Goal: Task Accomplishment & Management: Complete application form

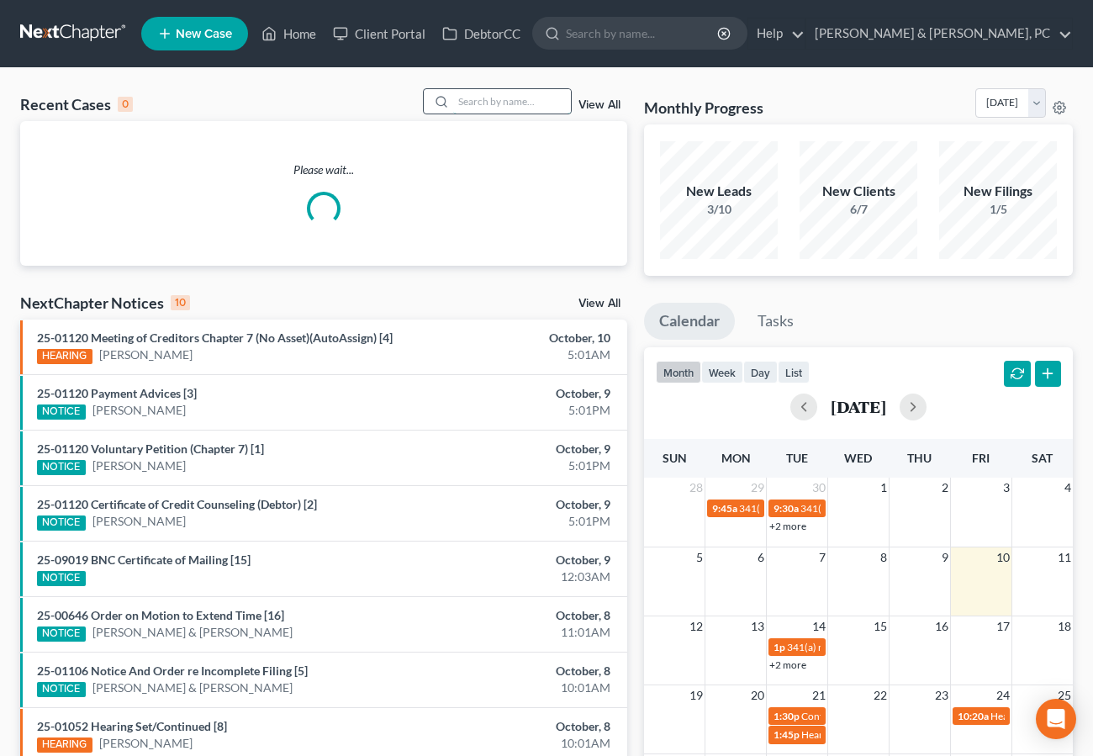
click at [533, 107] on input "search" at bounding box center [512, 101] width 118 height 24
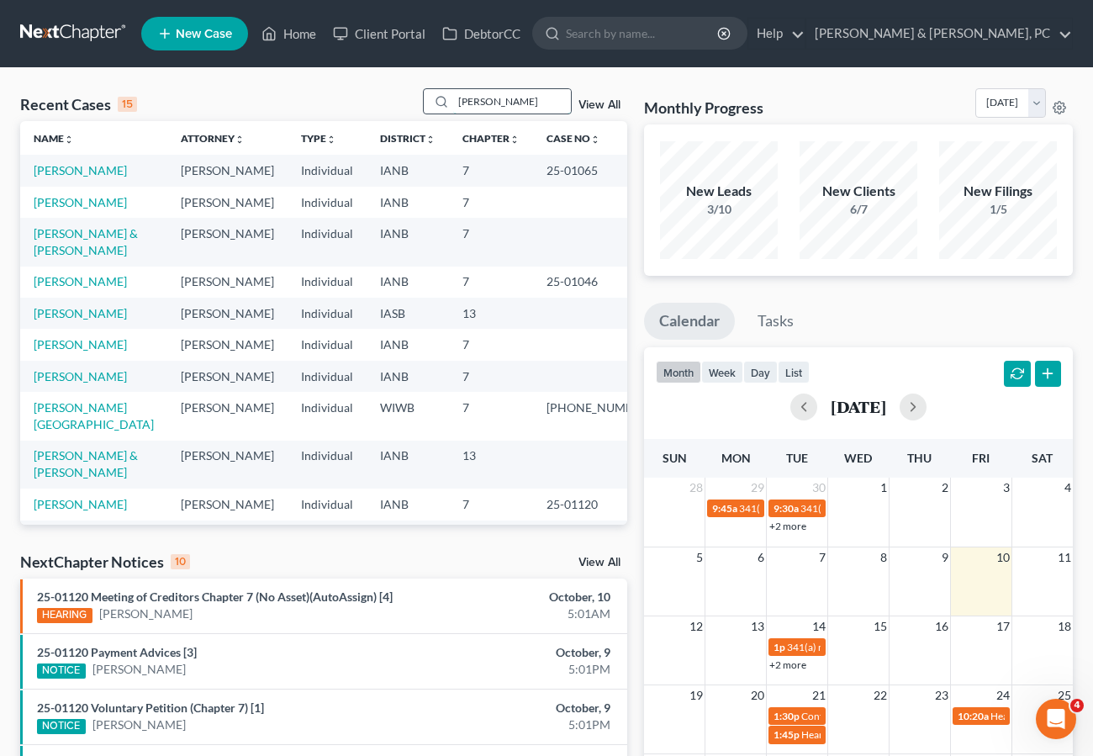
type input "[PERSON_NAME]"
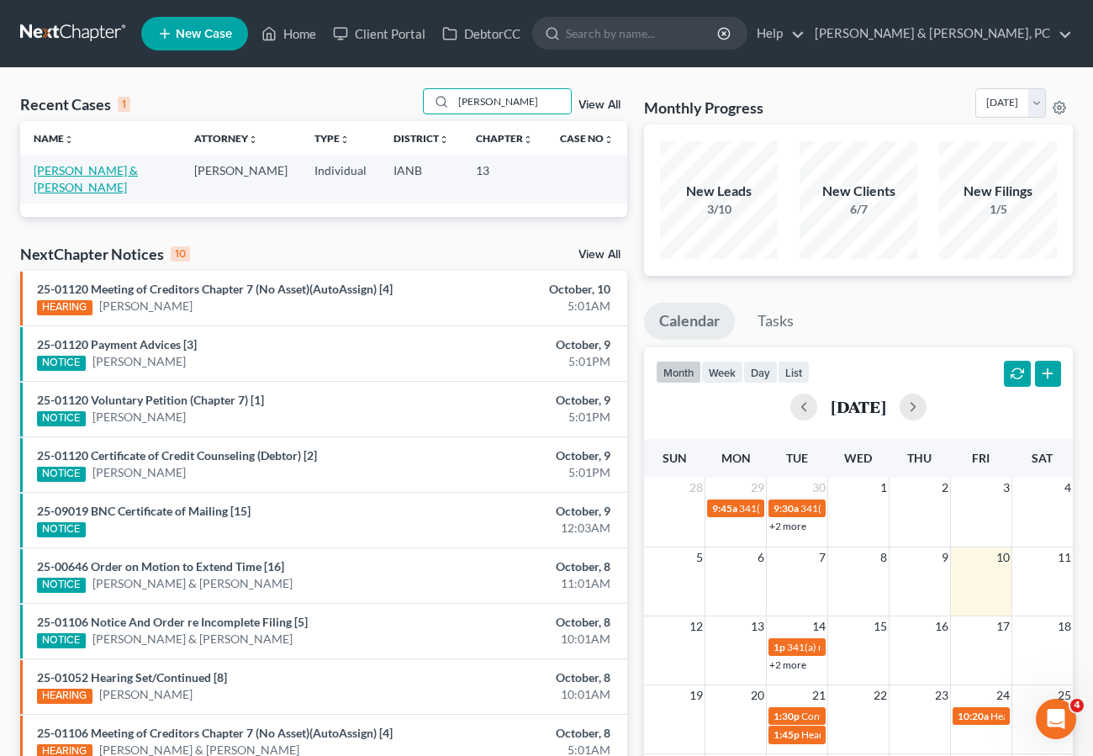
click at [138, 170] on link "[PERSON_NAME] & [PERSON_NAME]" at bounding box center [86, 178] width 104 height 31
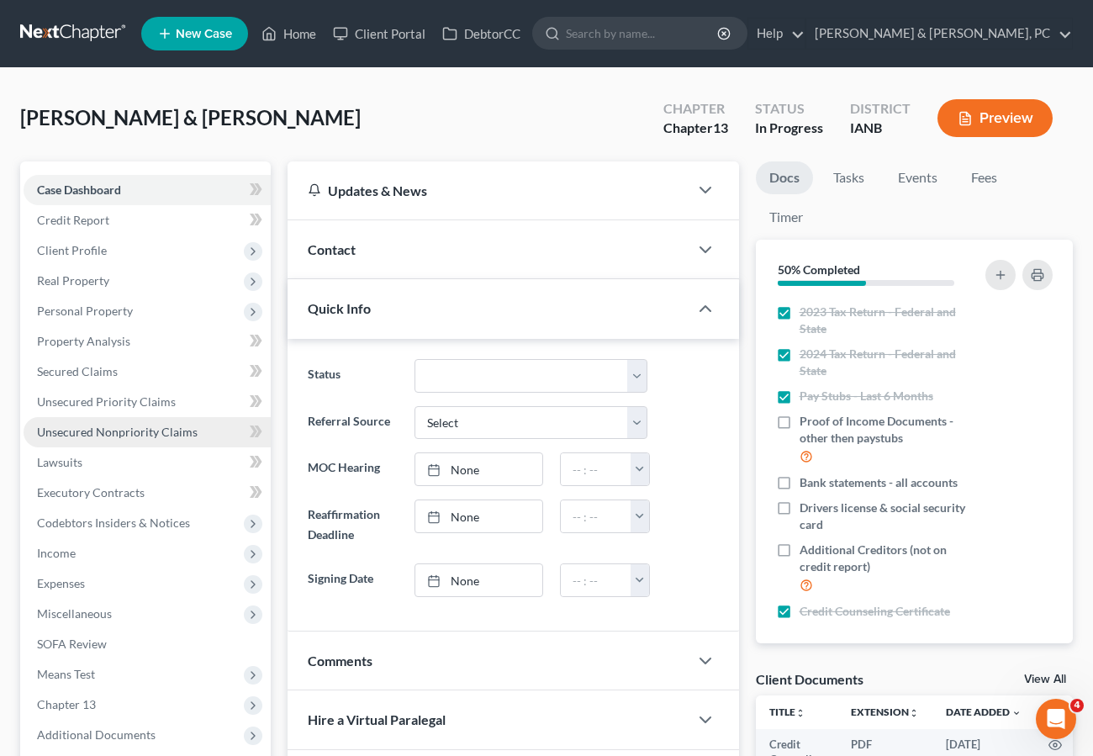
click at [73, 435] on span "Unsecured Nonpriority Claims" at bounding box center [117, 431] width 161 height 14
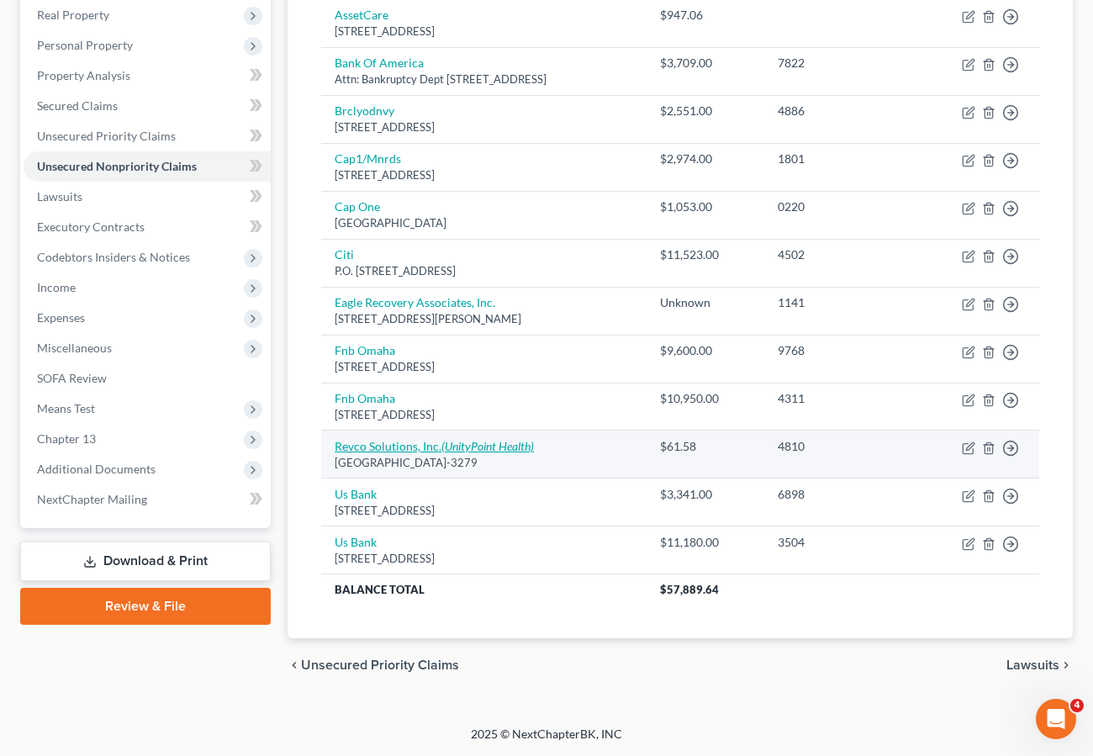
scroll to position [265, 0]
click at [398, 449] on link "Revco Solutions, Inc. (UnityPoint Health)" at bounding box center [434, 447] width 199 height 14
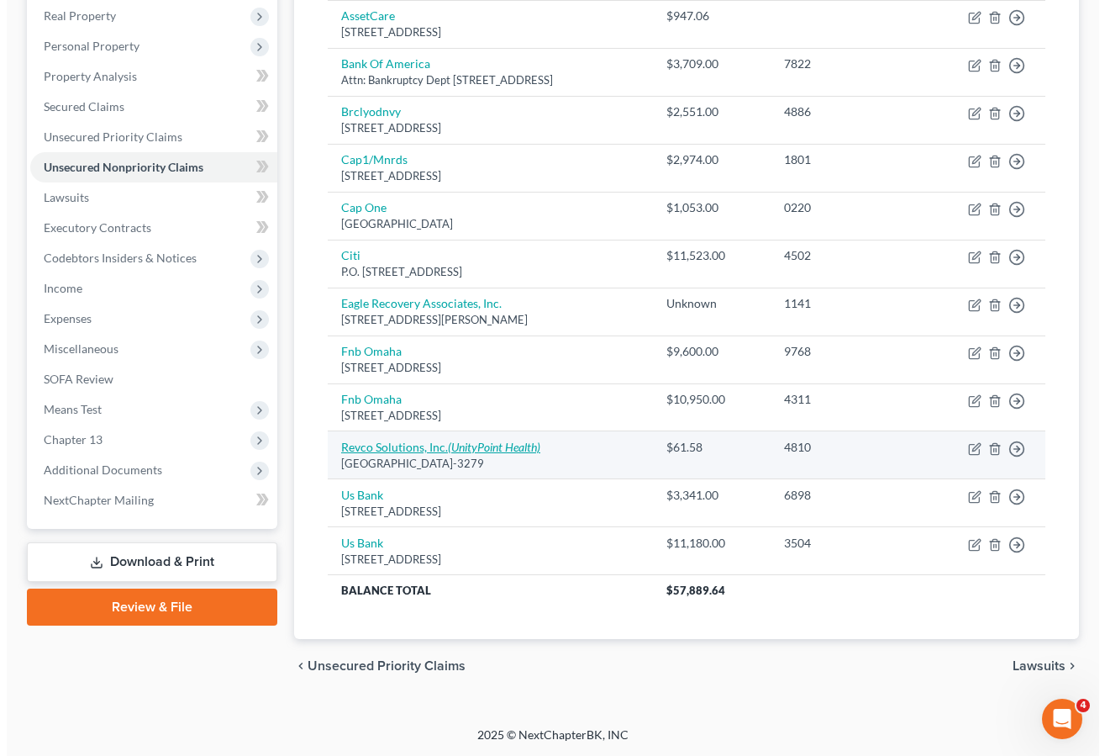
scroll to position [266, 0]
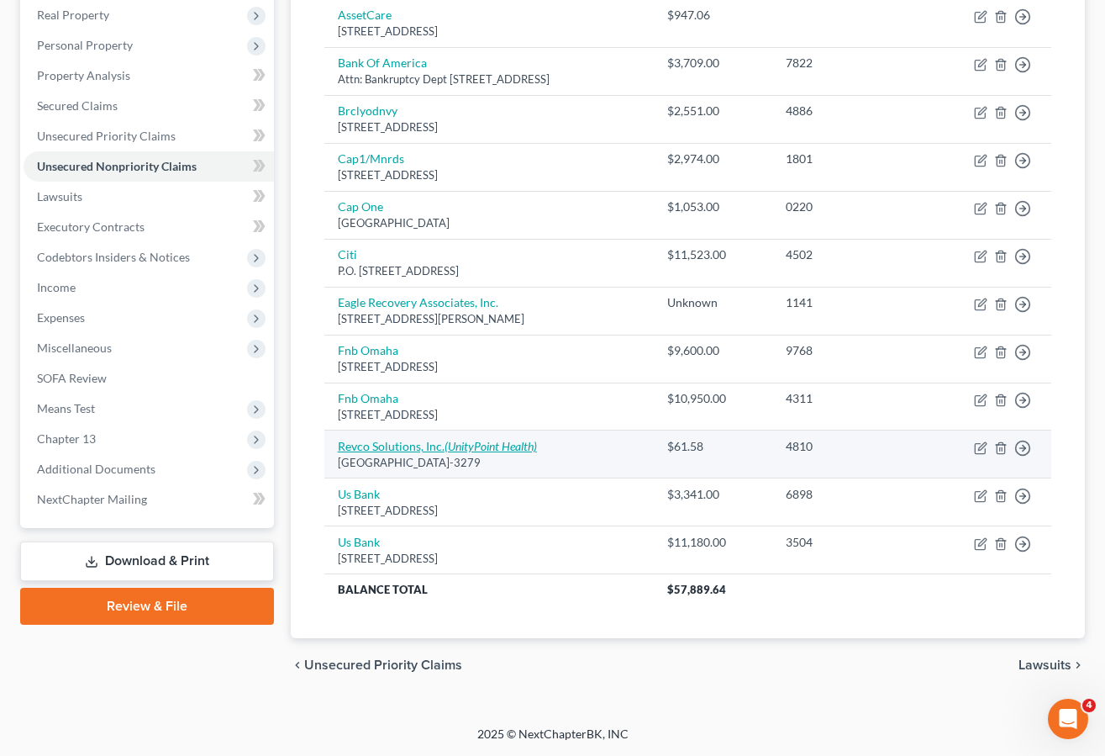
select select "36"
select select "14"
select select "2"
select select "14"
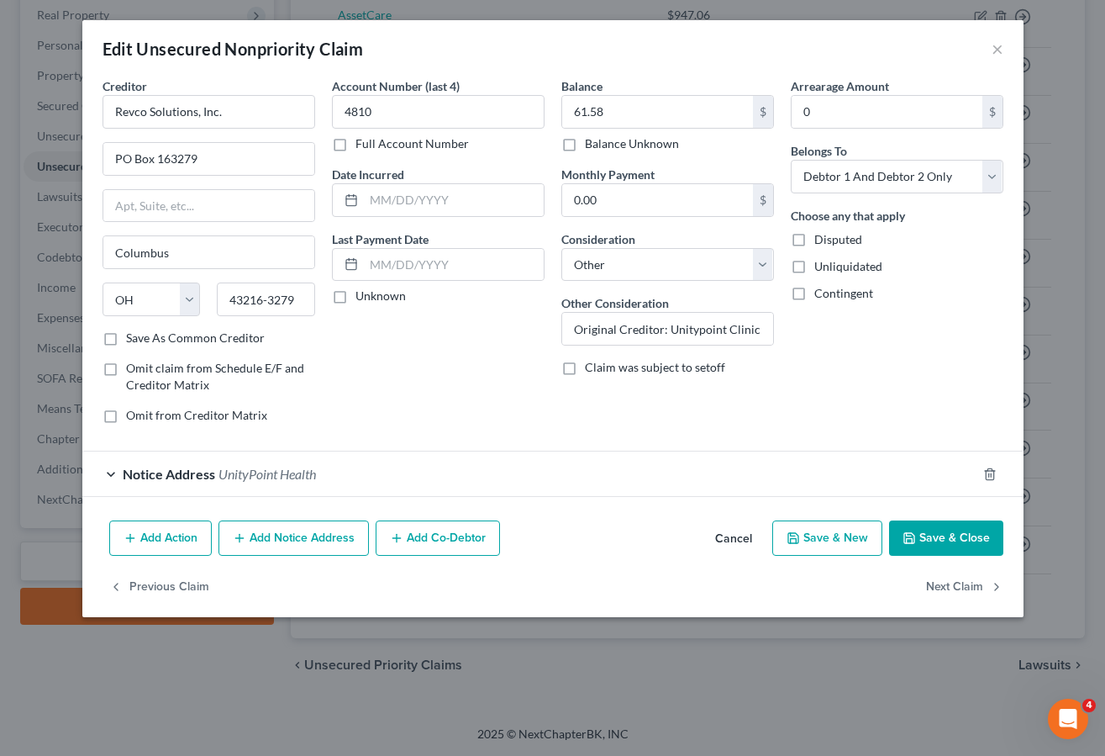
click at [293, 472] on span "UnityPoint Health" at bounding box center [268, 474] width 98 height 16
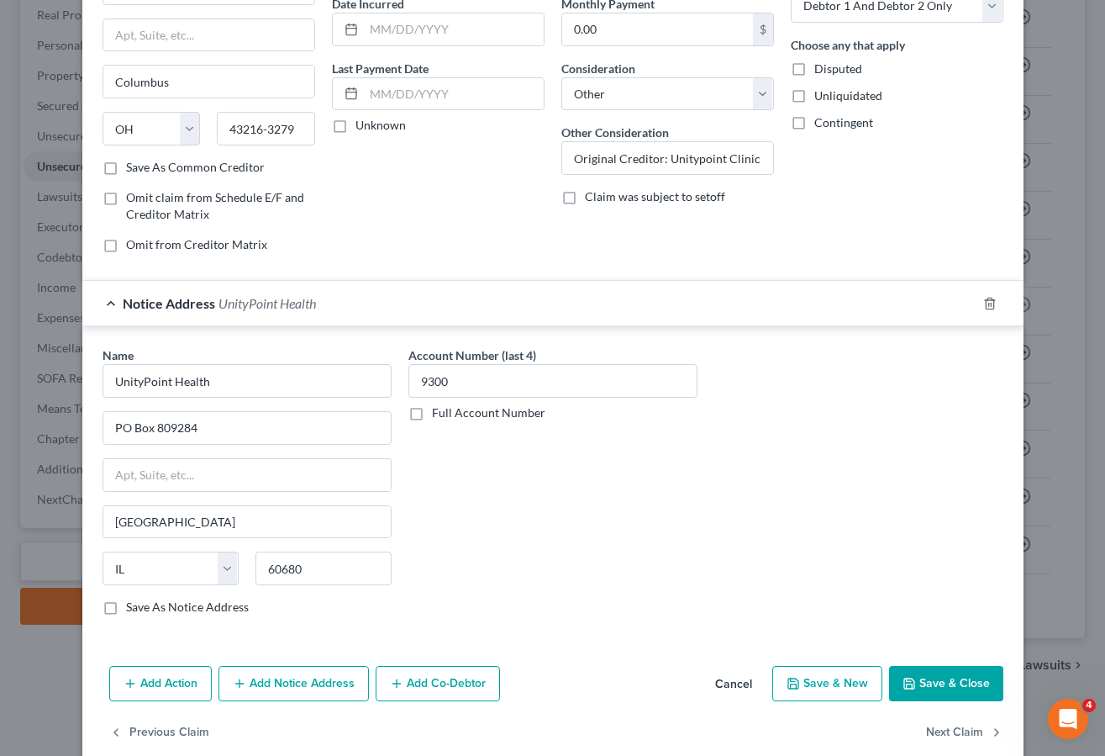
scroll to position [198, 0]
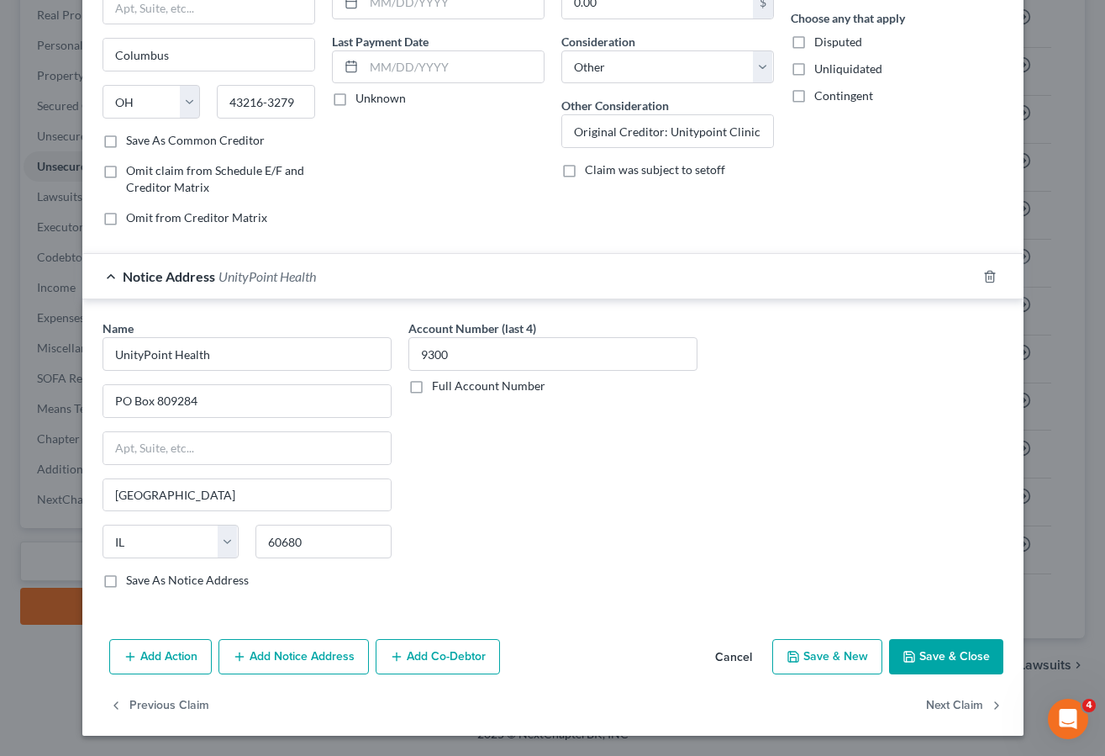
click at [307, 656] on button "Add Notice Address" at bounding box center [294, 656] width 150 height 35
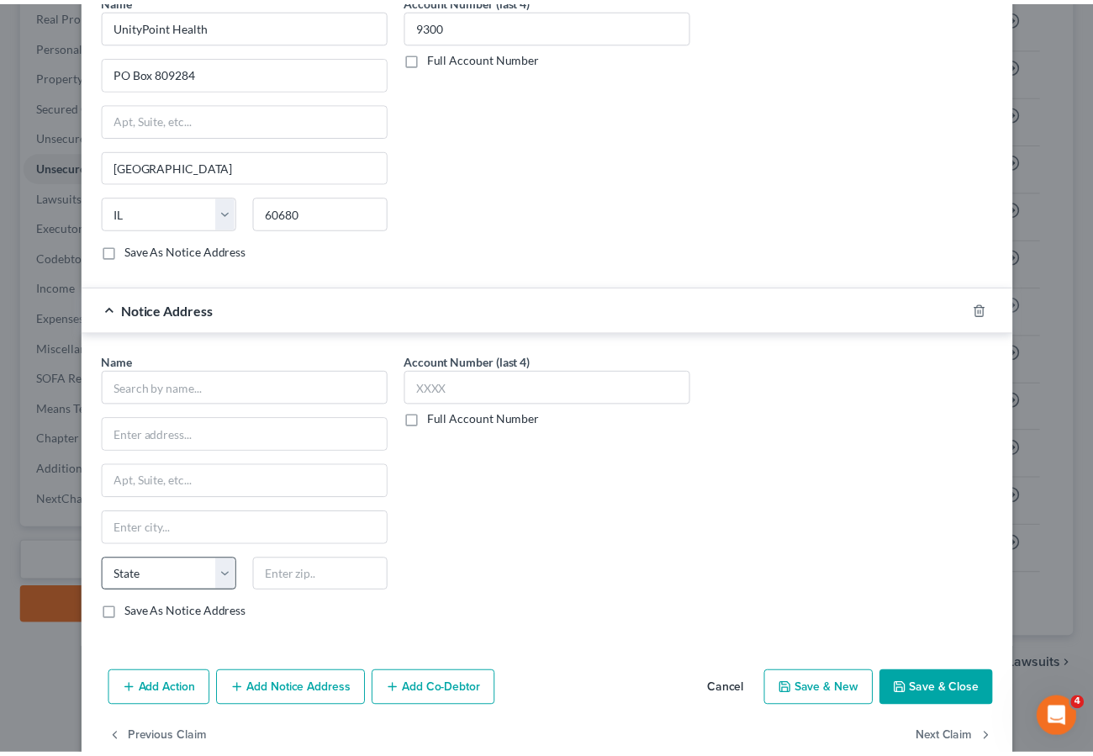
scroll to position [561, 0]
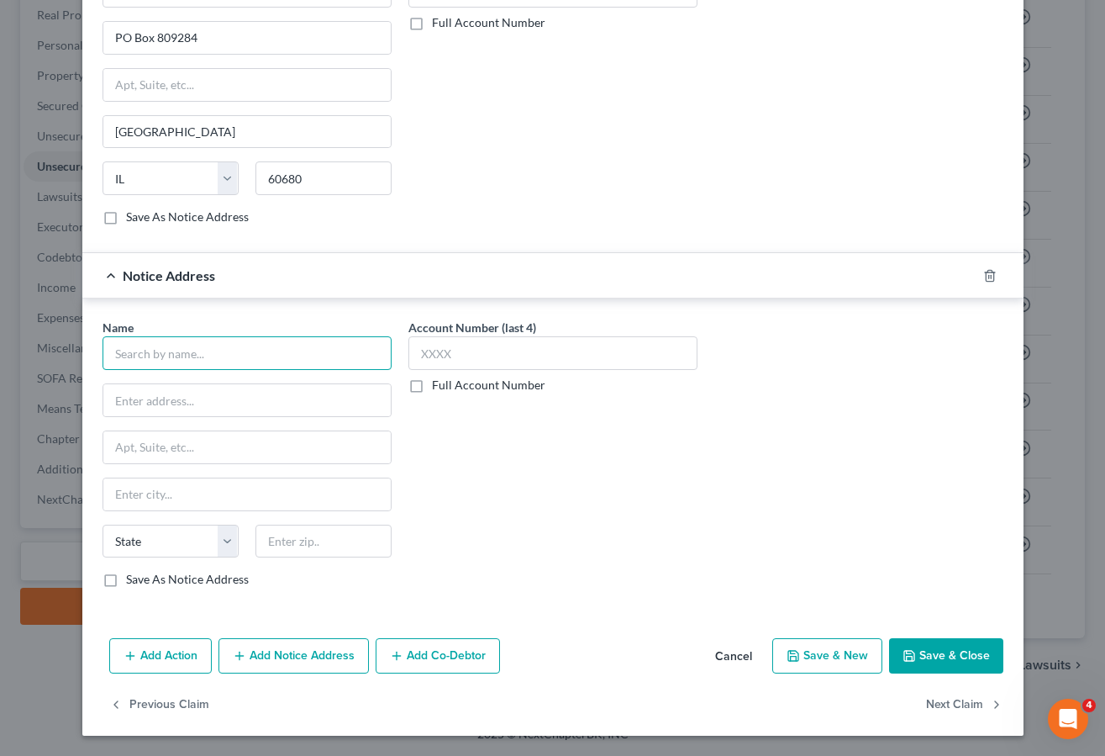
click at [132, 352] on input "text" at bounding box center [247, 353] width 289 height 34
type input "[GEOGRAPHIC_DATA]"
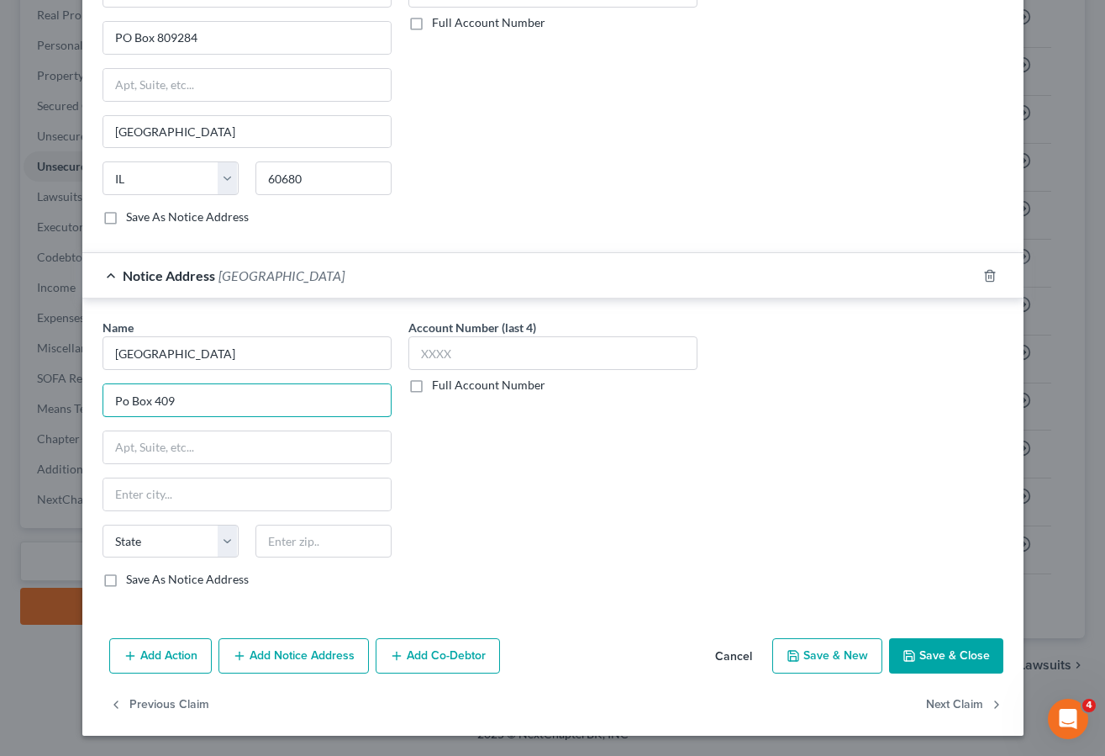
type input "Po Box 409"
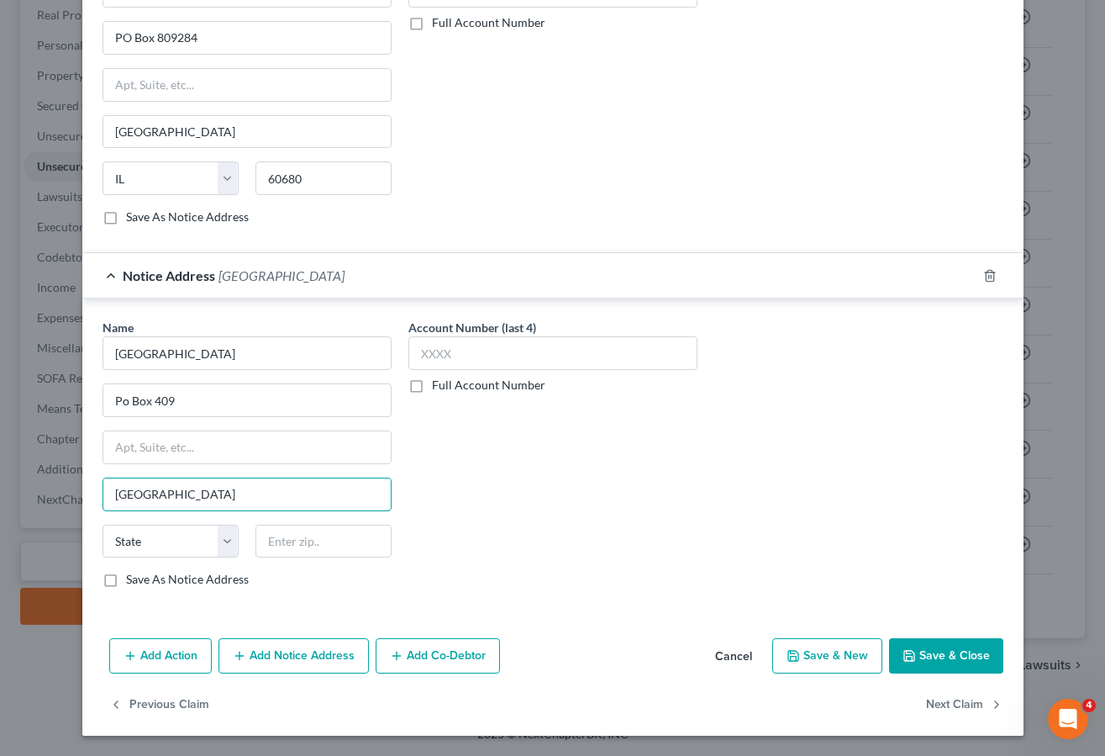
type input "[GEOGRAPHIC_DATA]"
select select "15"
type input "57240"
click at [923, 652] on button "Save & Close" at bounding box center [946, 655] width 114 height 35
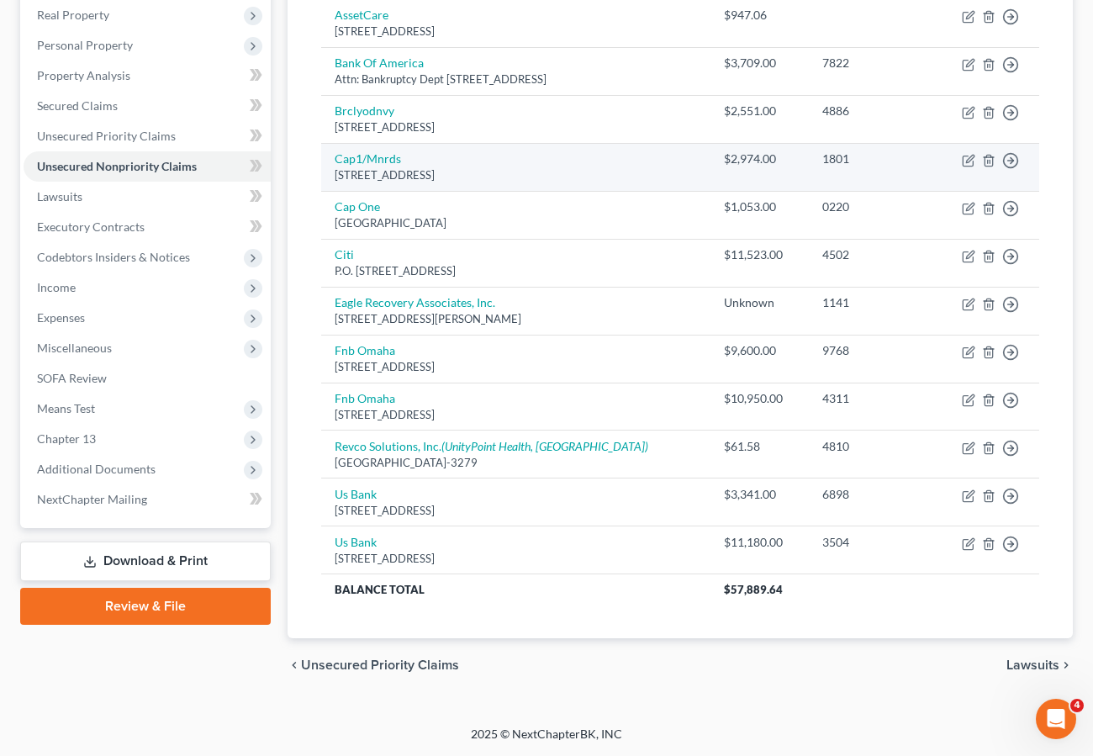
scroll to position [0, 0]
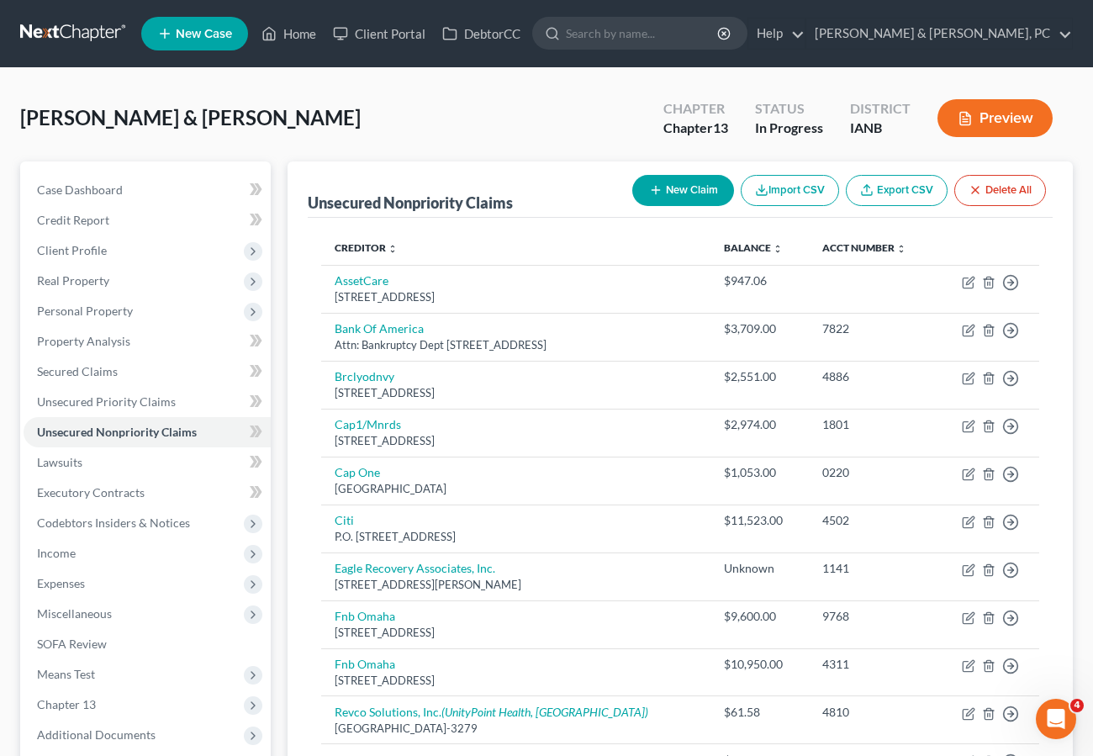
click at [673, 191] on button "New Claim" at bounding box center [683, 190] width 102 height 31
select select "2"
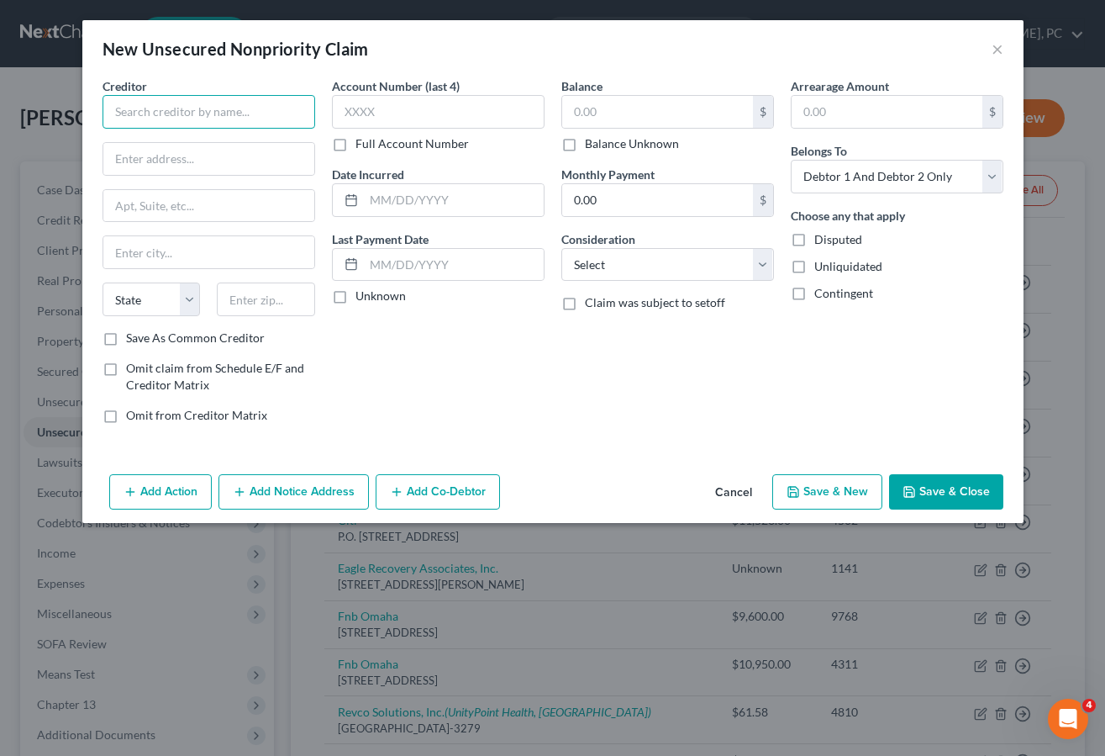
click at [194, 98] on input "text" at bounding box center [209, 112] width 213 height 34
type input "A"
type input "[GEOGRAPHIC_DATA]"
type input "[STREET_ADDRESS]"
type input "[GEOGRAPHIC_DATA]"
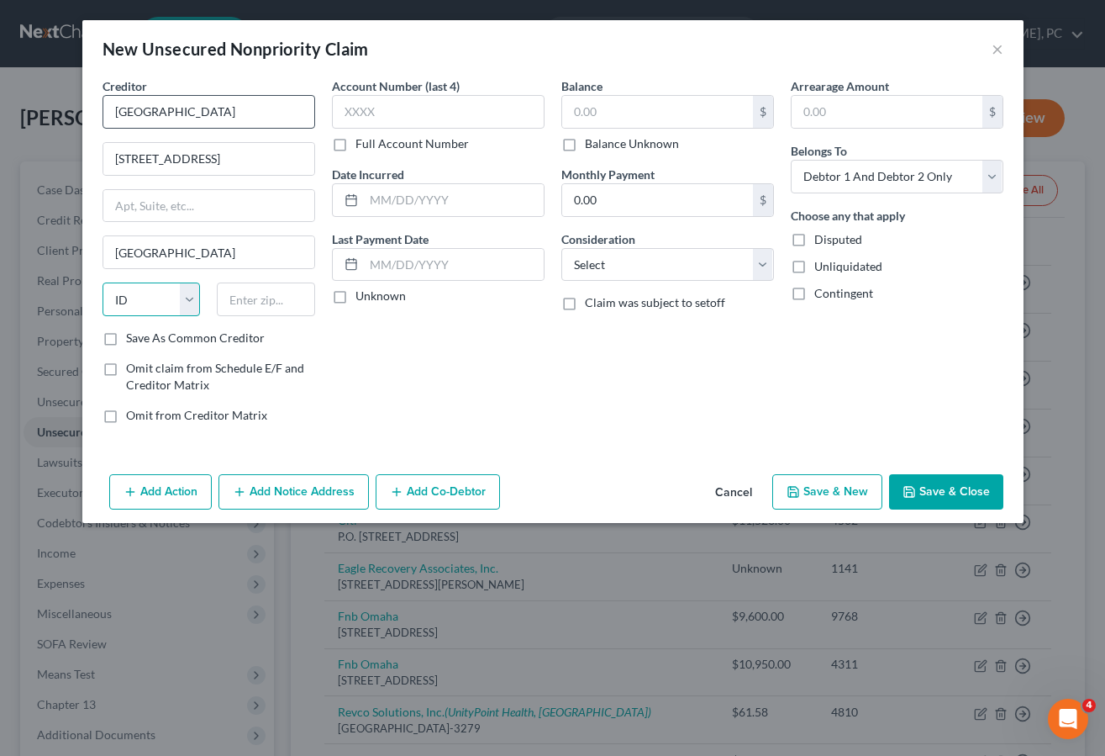
select select "16"
type input "50595"
click at [641, 145] on label "Balance Unknown" at bounding box center [632, 143] width 94 height 17
click at [603, 145] on input "Balance Unknown" at bounding box center [597, 140] width 11 height 11
checkbox input "true"
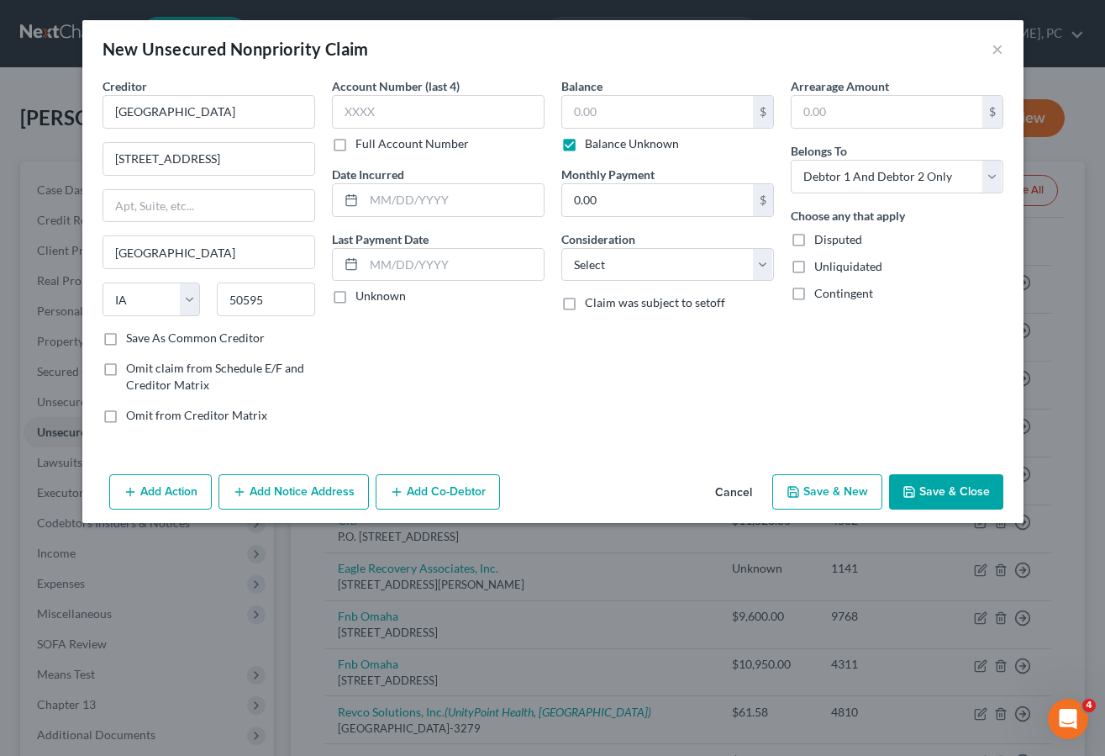
type input "0.00"
click at [641, 280] on select "Select Cable / Satellite Services Collection Agency Credit Card Debt Debt Couns…" at bounding box center [668, 265] width 213 height 34
select select "9"
click at [562, 248] on select "Select Cable / Satellite Services Collection Agency Credit Card Debt Debt Couns…" at bounding box center [668, 265] width 213 height 34
click at [947, 483] on button "Save & Close" at bounding box center [946, 491] width 114 height 35
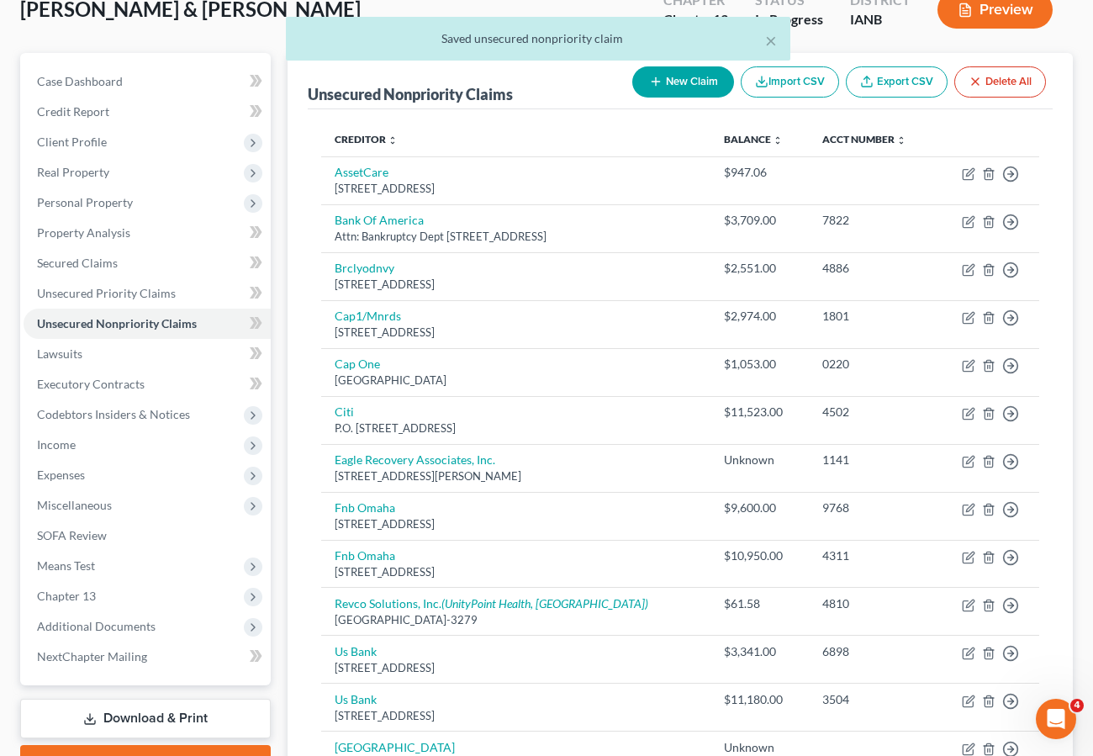
scroll to position [314, 0]
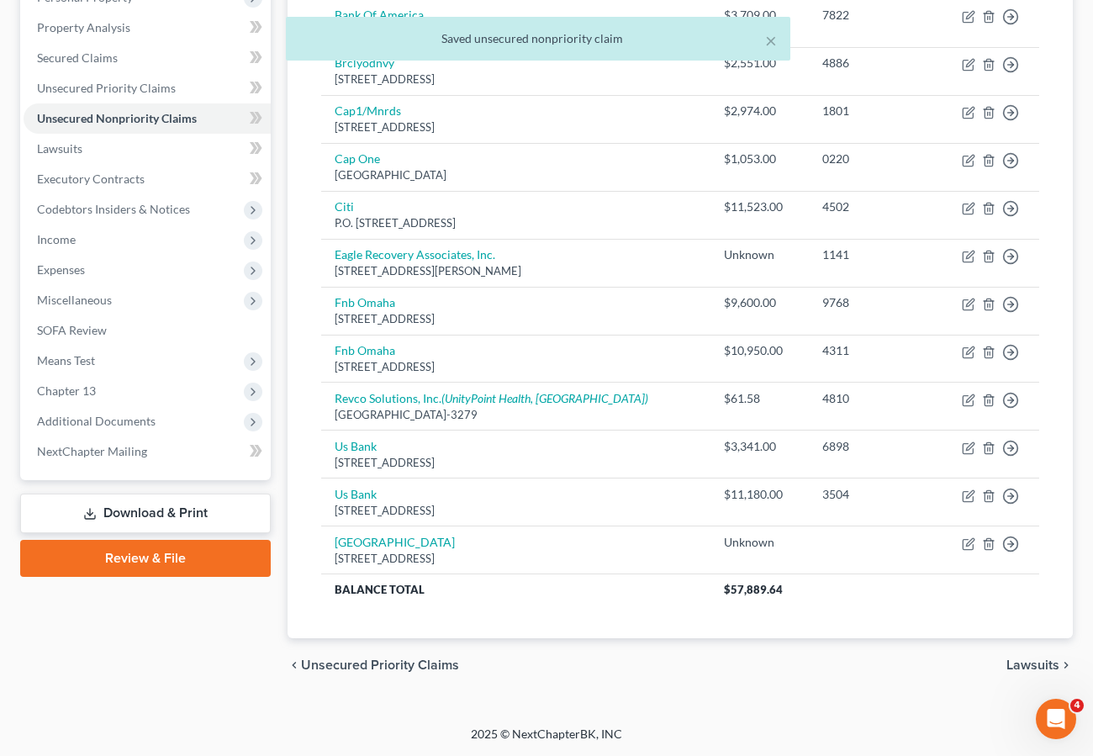
click at [173, 514] on link "Download & Print" at bounding box center [145, 513] width 250 height 40
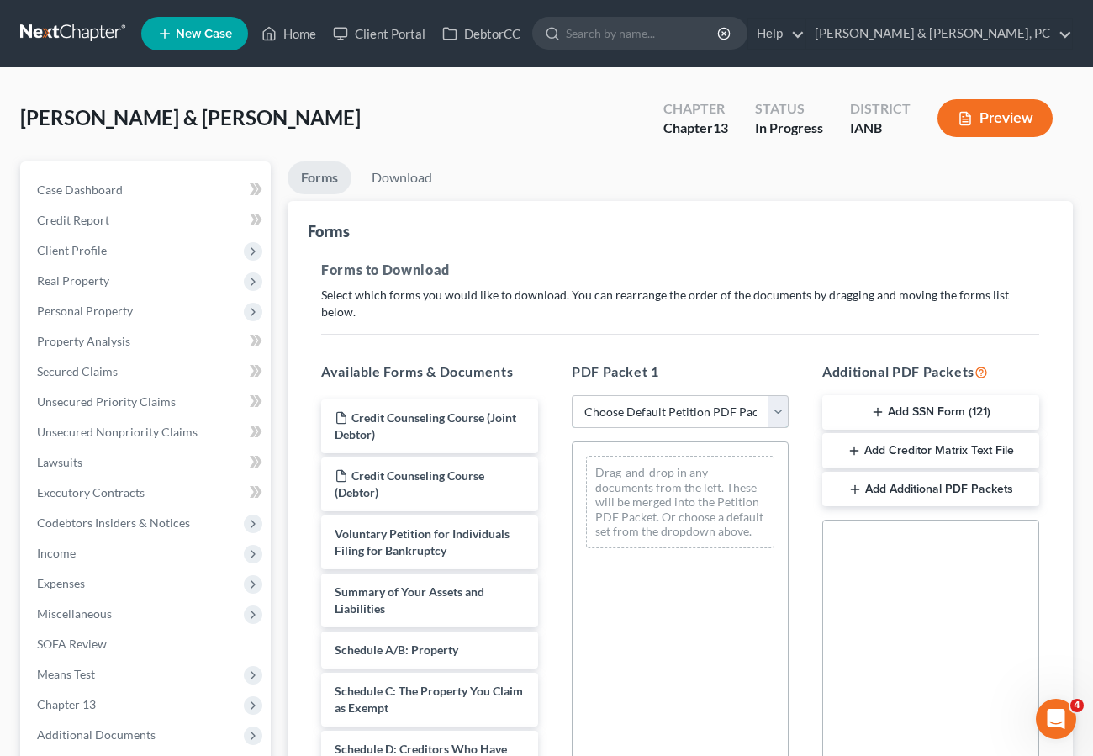
click at [651, 395] on select "Choose Default Petition PDF Packet Complete Bankruptcy Petition (all forms and …" at bounding box center [680, 412] width 217 height 34
select select "7"
click at [572, 395] on select "Choose Default Petition PDF Packet Complete Bankruptcy Petition (all forms and …" at bounding box center [680, 412] width 217 height 34
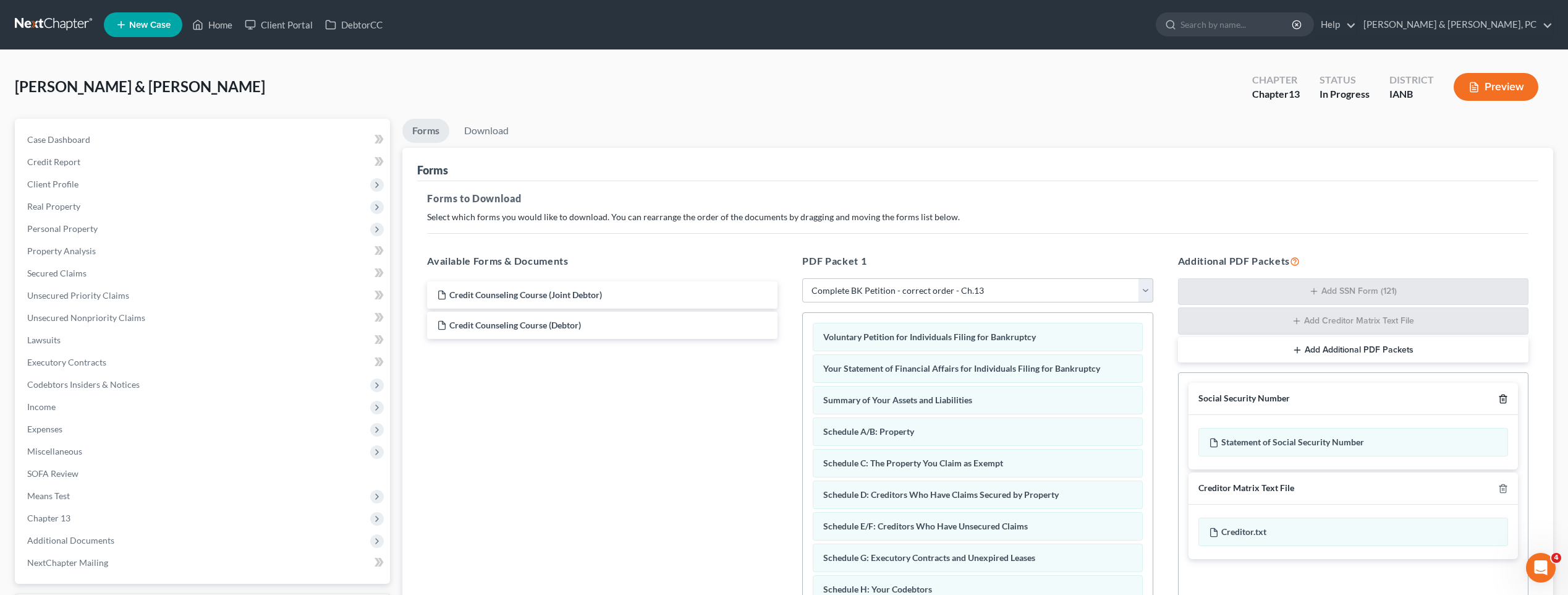
click at [812, 396] on polyline "button" at bounding box center [1503, 396] width 7 height 0
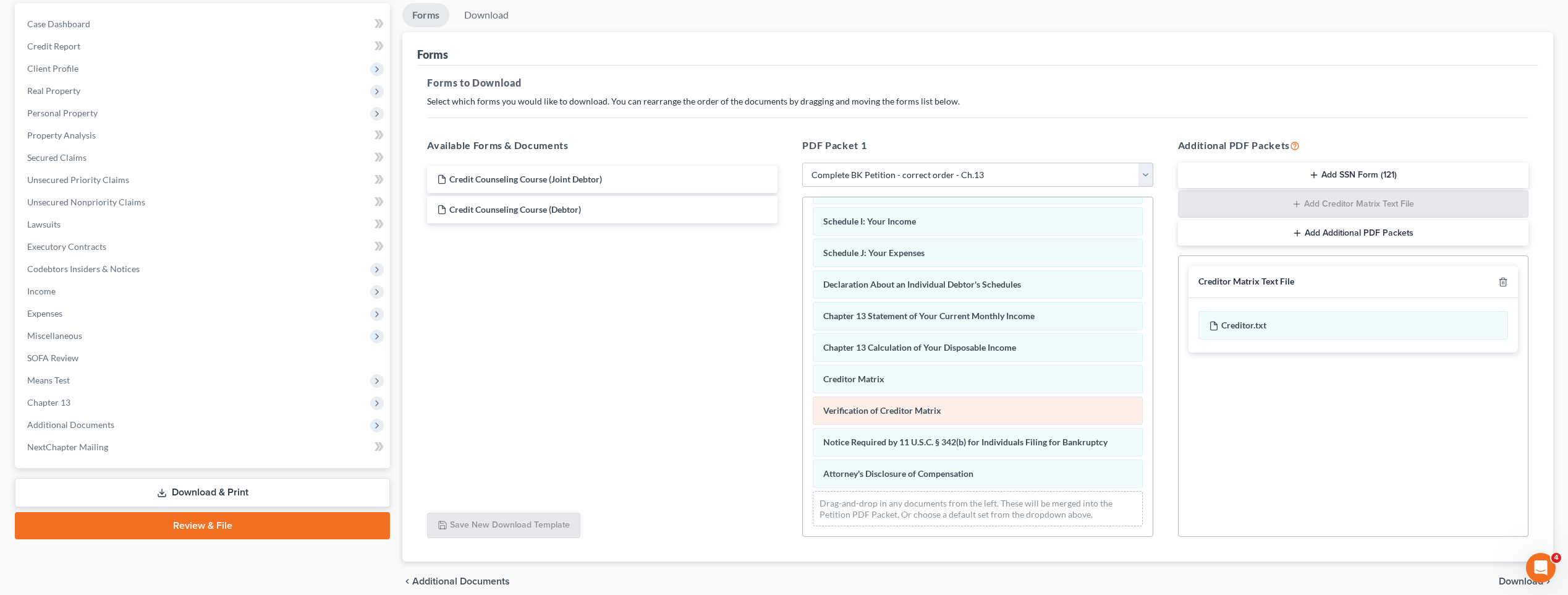
scroll to position [168, 0]
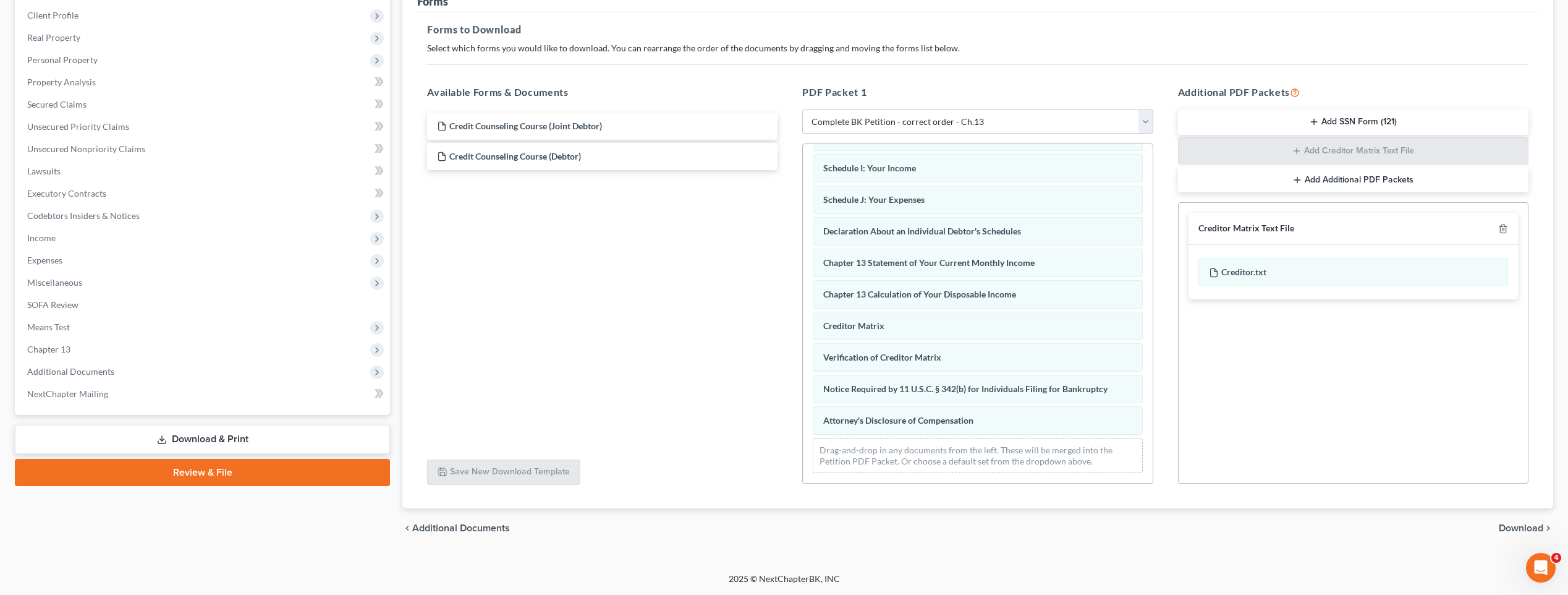
click at [812, 526] on span "Download" at bounding box center [1520, 527] width 45 height 10
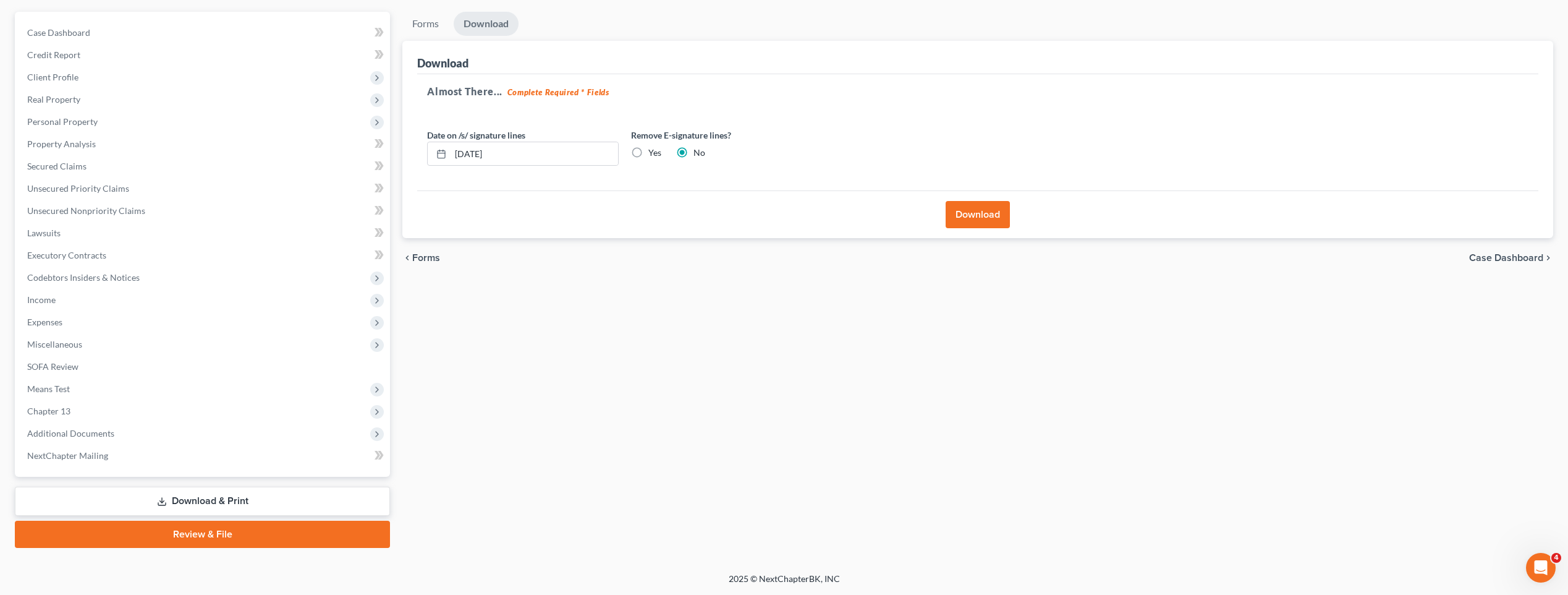
scroll to position [107, 0]
click at [648, 154] on label "Yes" at bounding box center [655, 152] width 13 height 13
click at [653, 154] on input "Yes" at bounding box center [656, 150] width 8 height 8
radio input "true"
radio input "false"
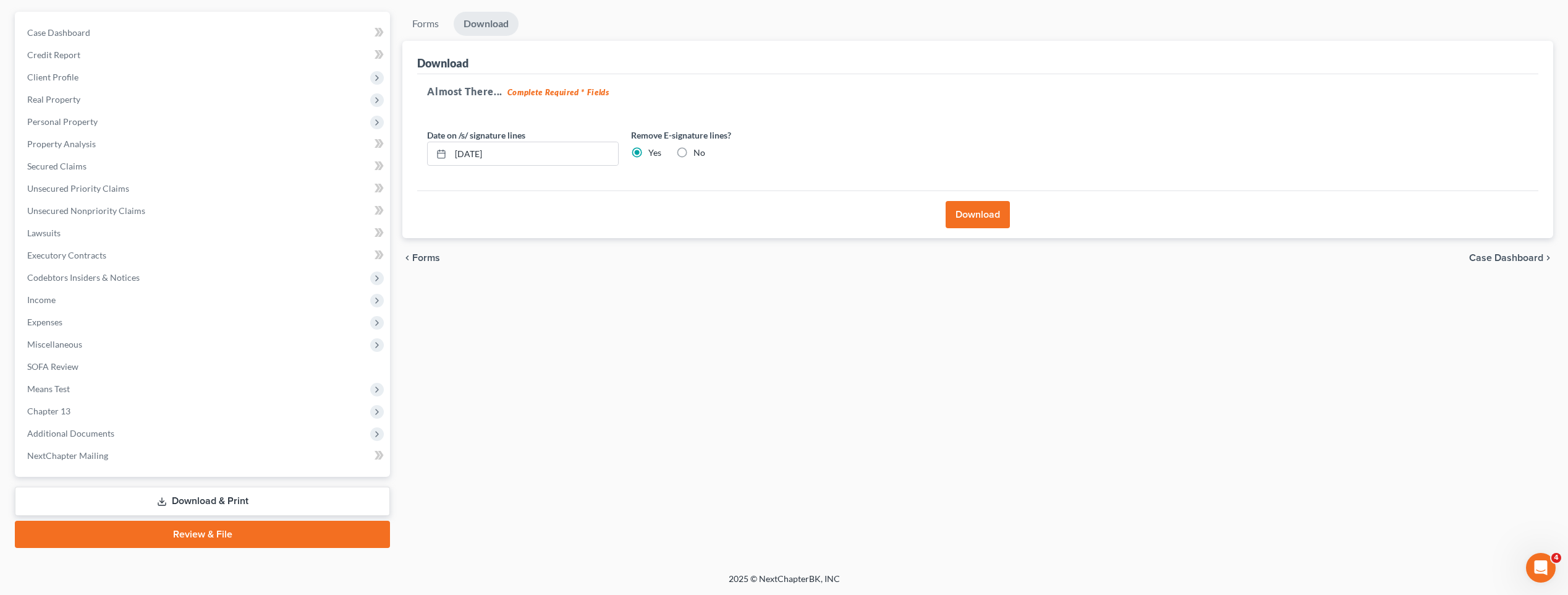
click at [812, 211] on button "Download" at bounding box center [977, 214] width 64 height 27
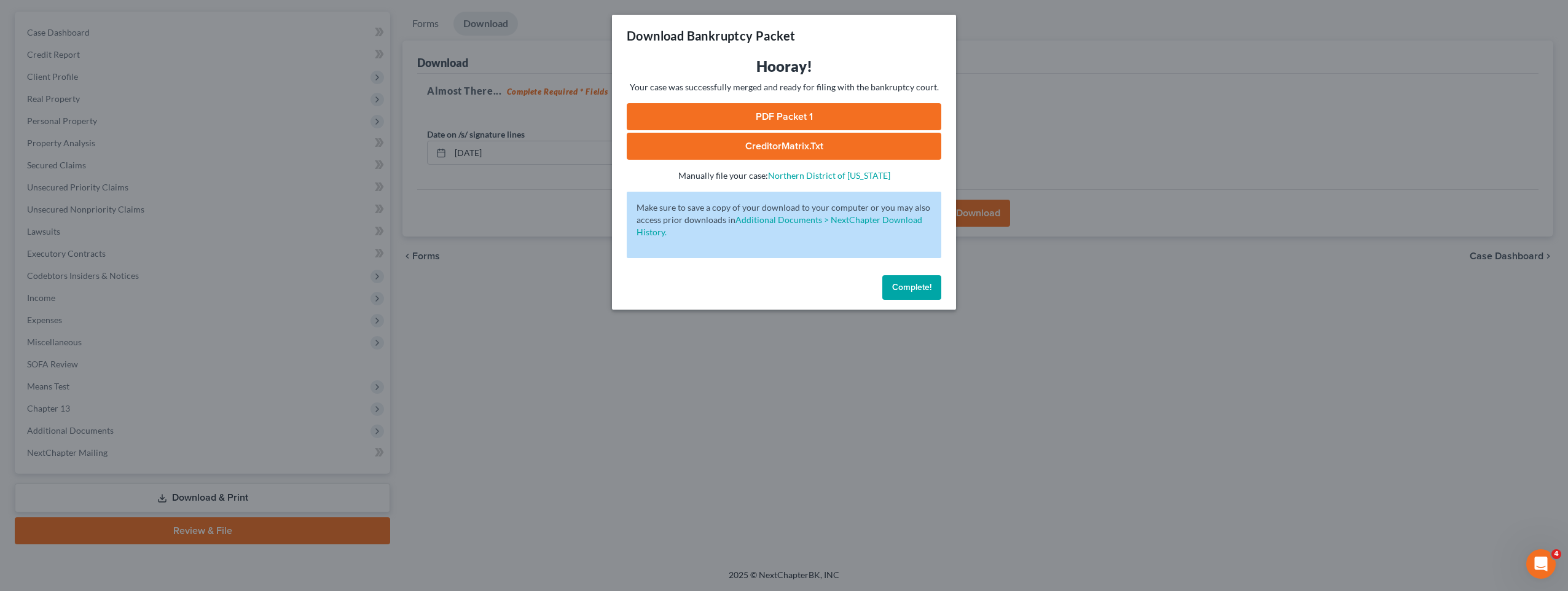
click at [808, 114] on link "PDF Packet 1" at bounding box center [784, 116] width 314 height 27
drag, startPoint x: 916, startPoint y: 281, endPoint x: 314, endPoint y: 257, distance: 602.5
click at [808, 278] on button "Complete!" at bounding box center [912, 288] width 59 height 25
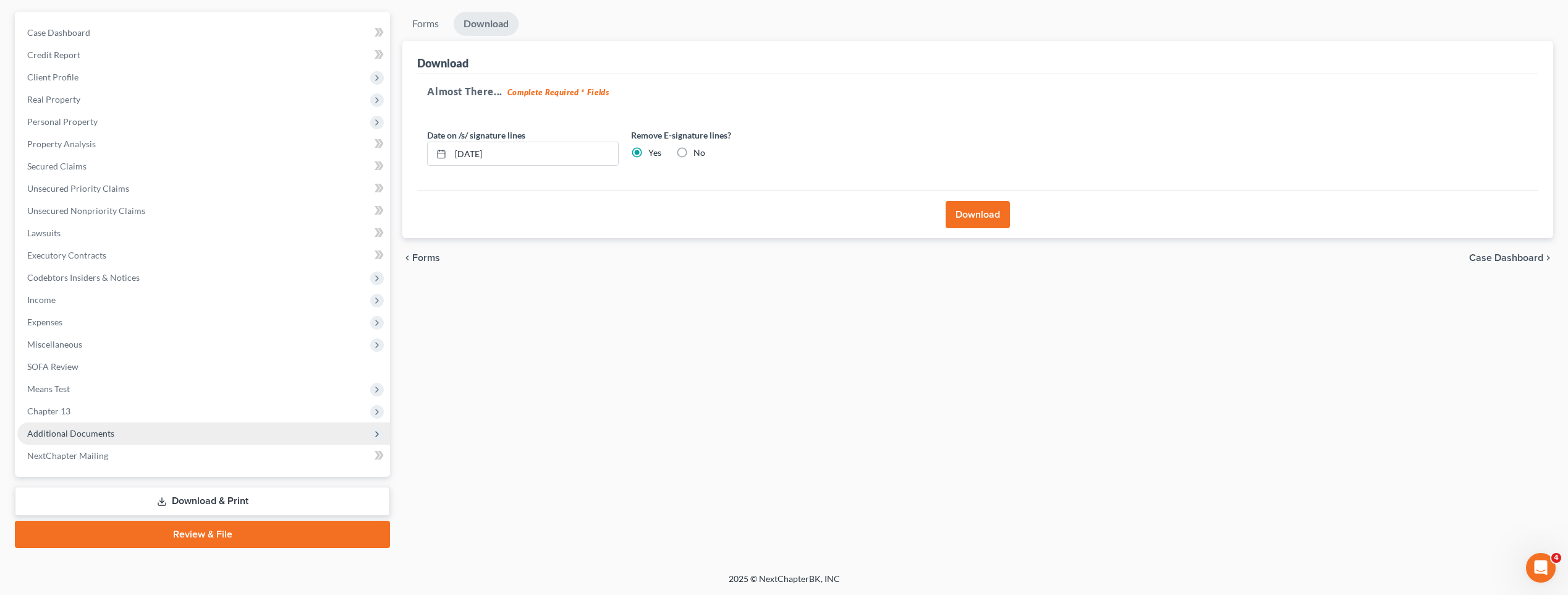
click at [91, 427] on span "Additional Documents" at bounding box center [204, 433] width 373 height 22
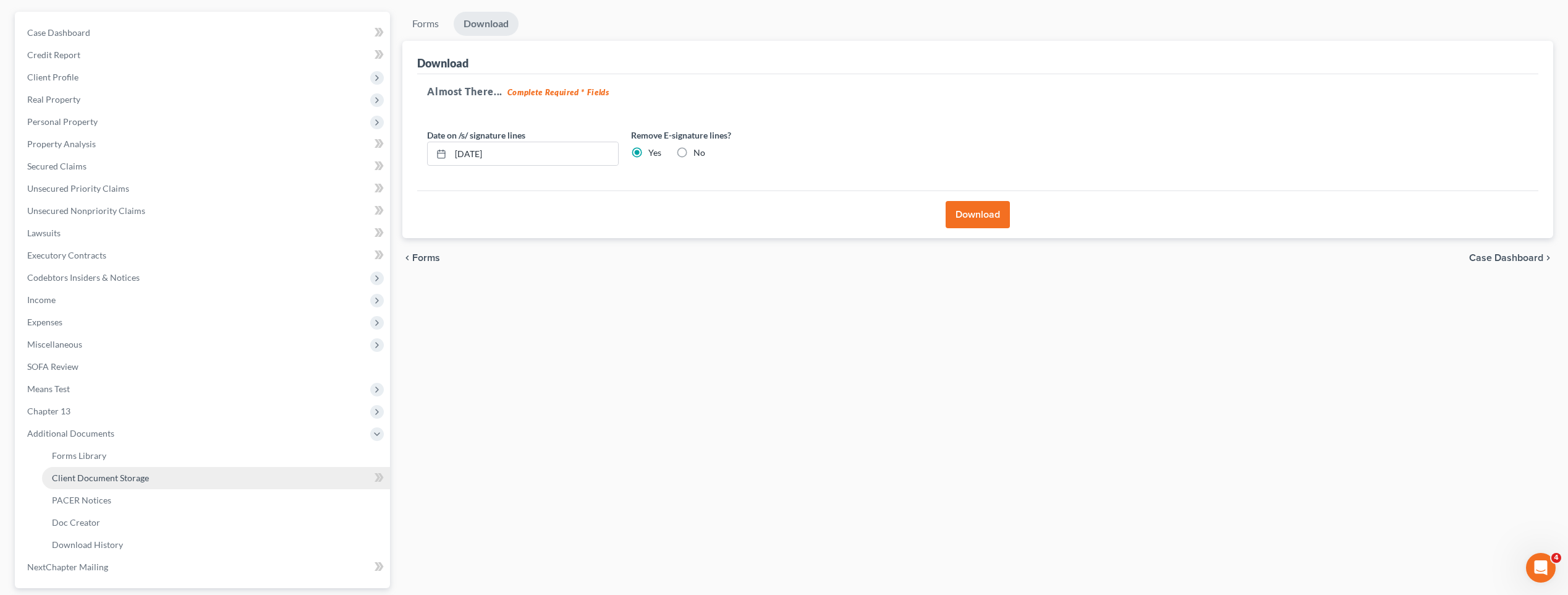
click at [115, 479] on span "Client Document Storage" at bounding box center [101, 477] width 97 height 10
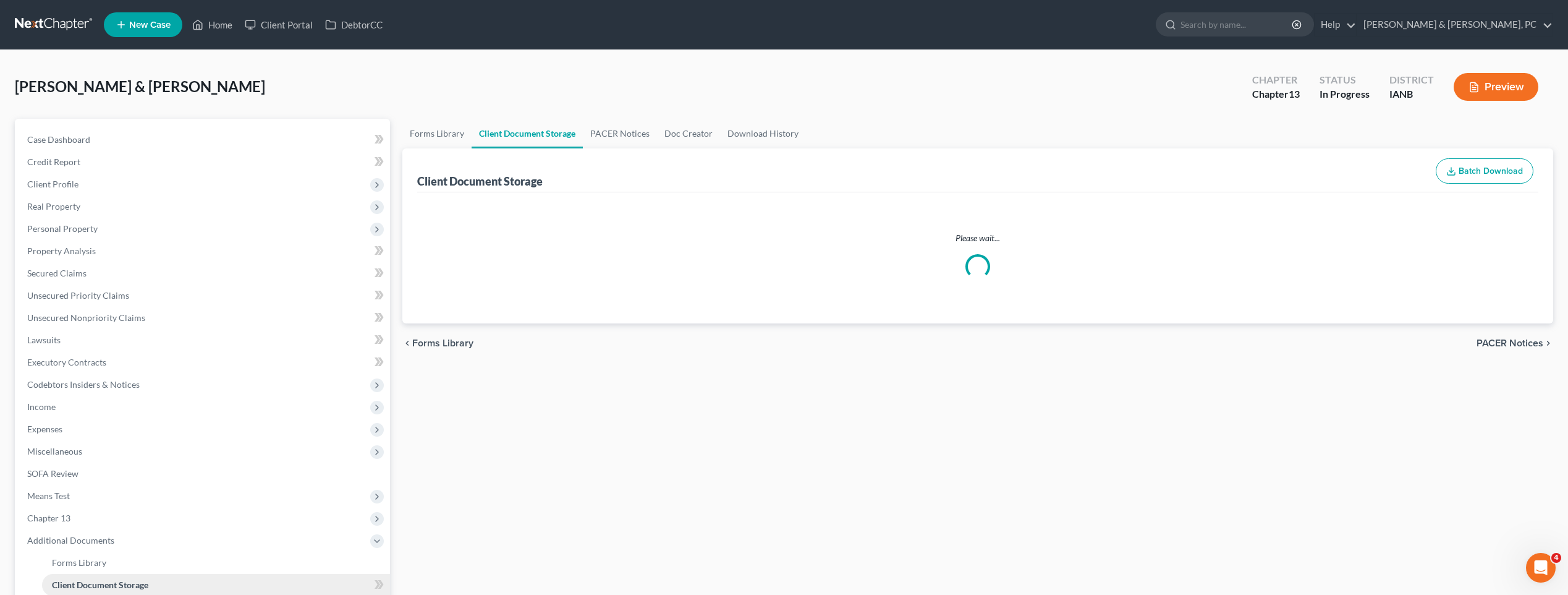
select select "4"
select select "5"
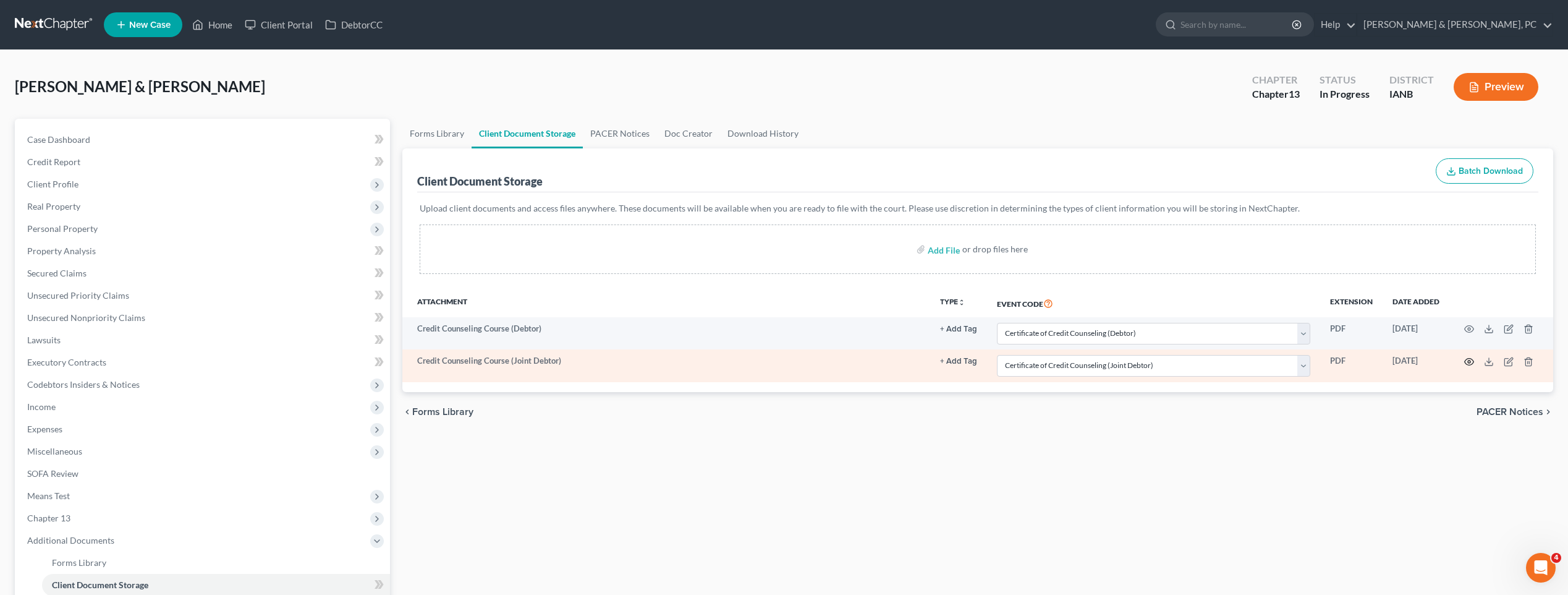
click at [812, 362] on icon "button" at bounding box center [1468, 361] width 10 height 10
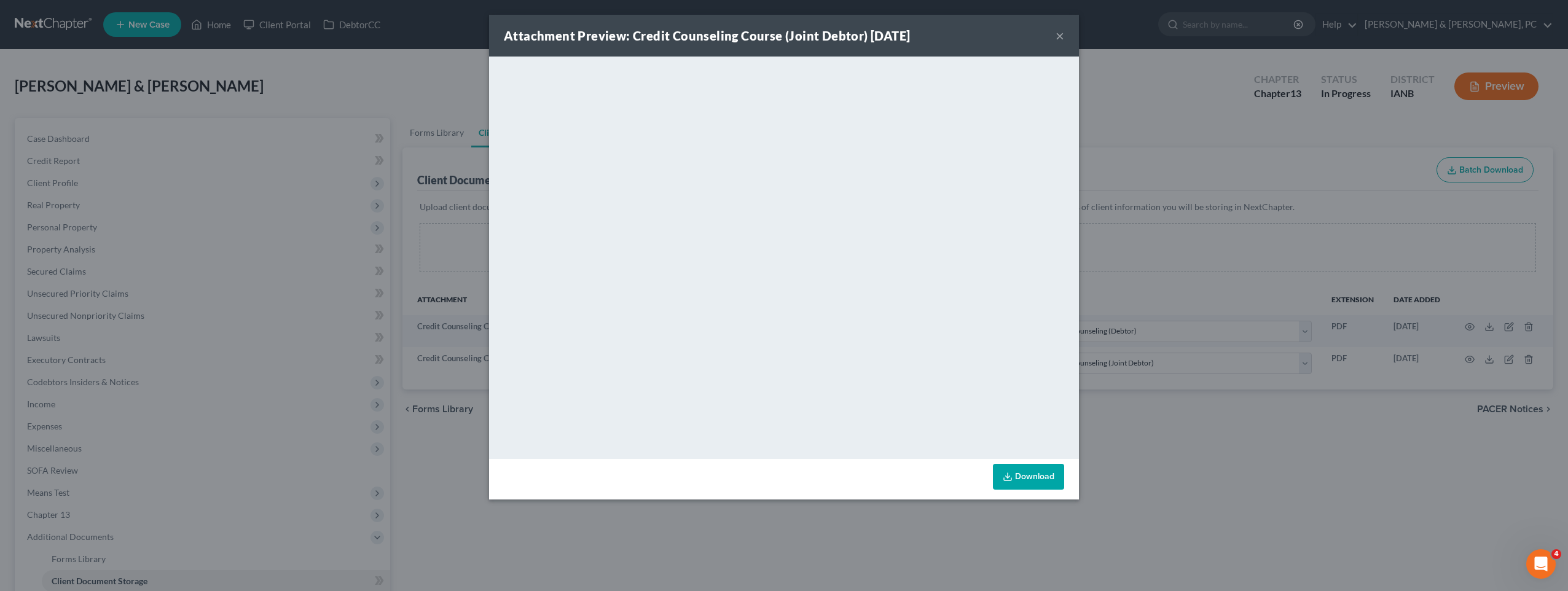
click at [808, 32] on button "×" at bounding box center [1060, 36] width 9 height 15
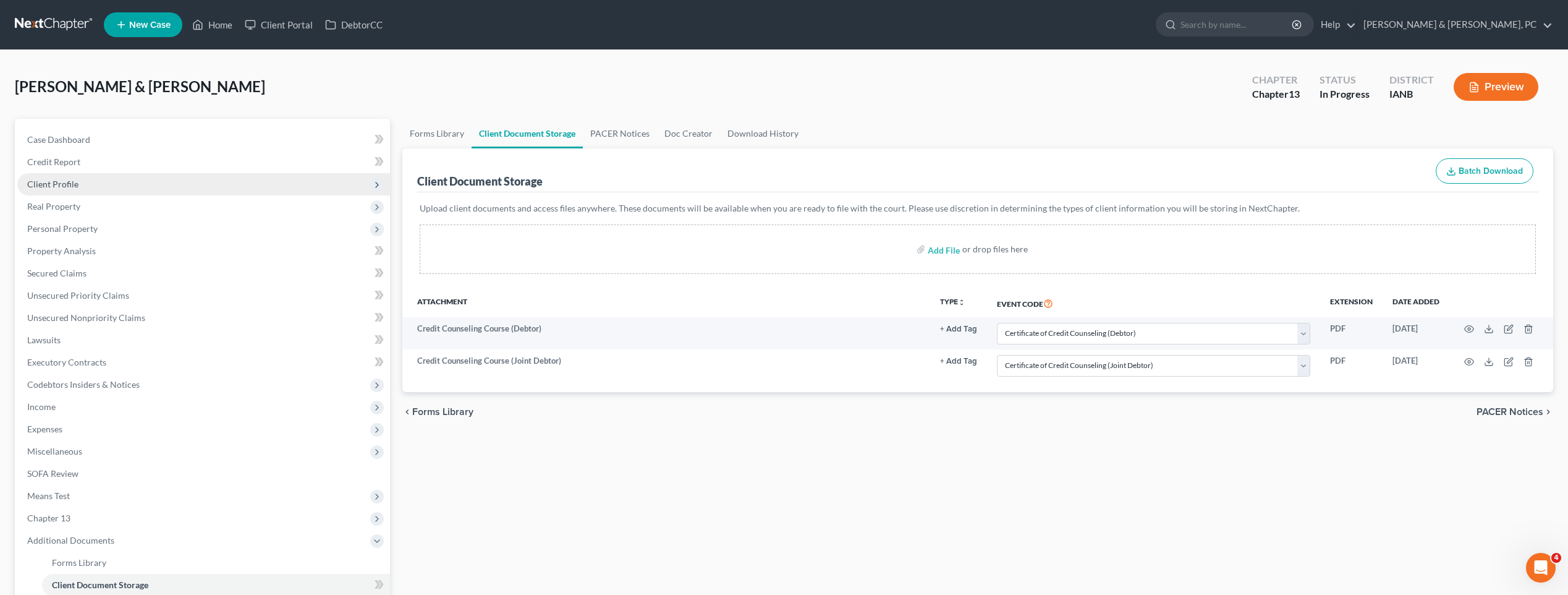
click at [58, 181] on span "Client Profile" at bounding box center [53, 184] width 51 height 10
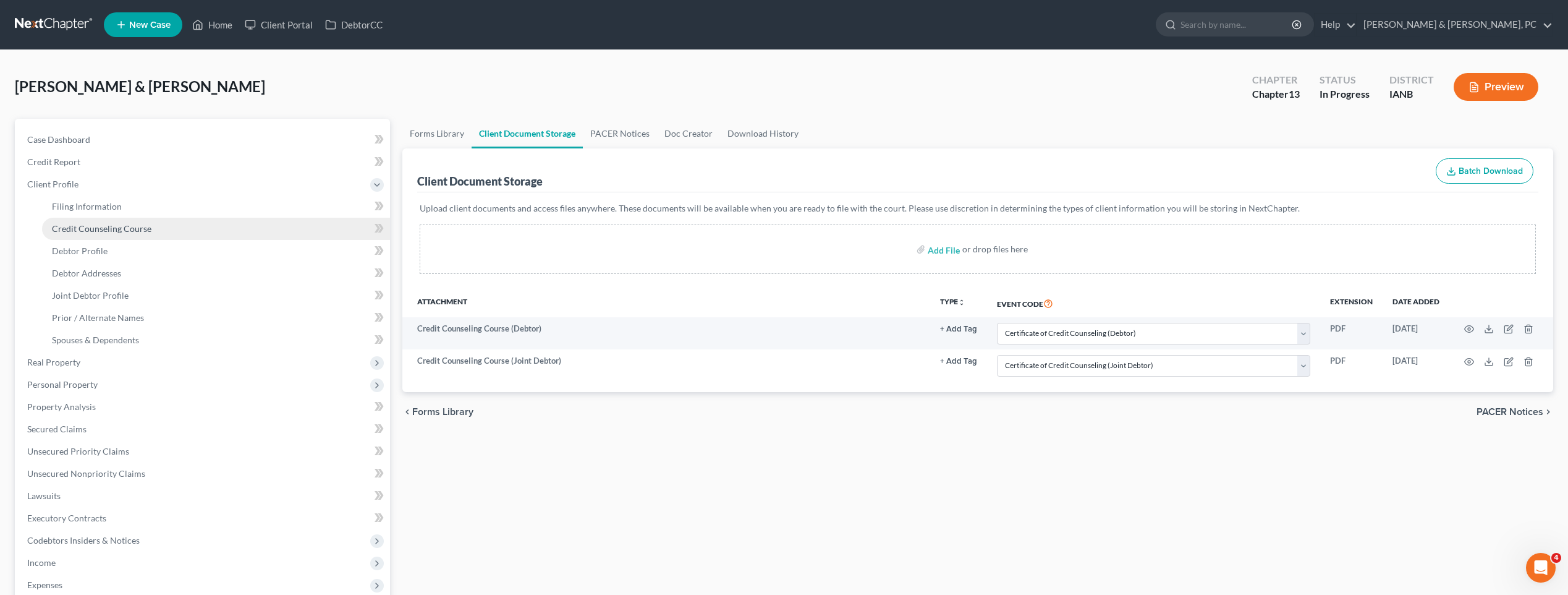
click at [95, 227] on span "Credit Counseling Course" at bounding box center [101, 228] width 99 height 10
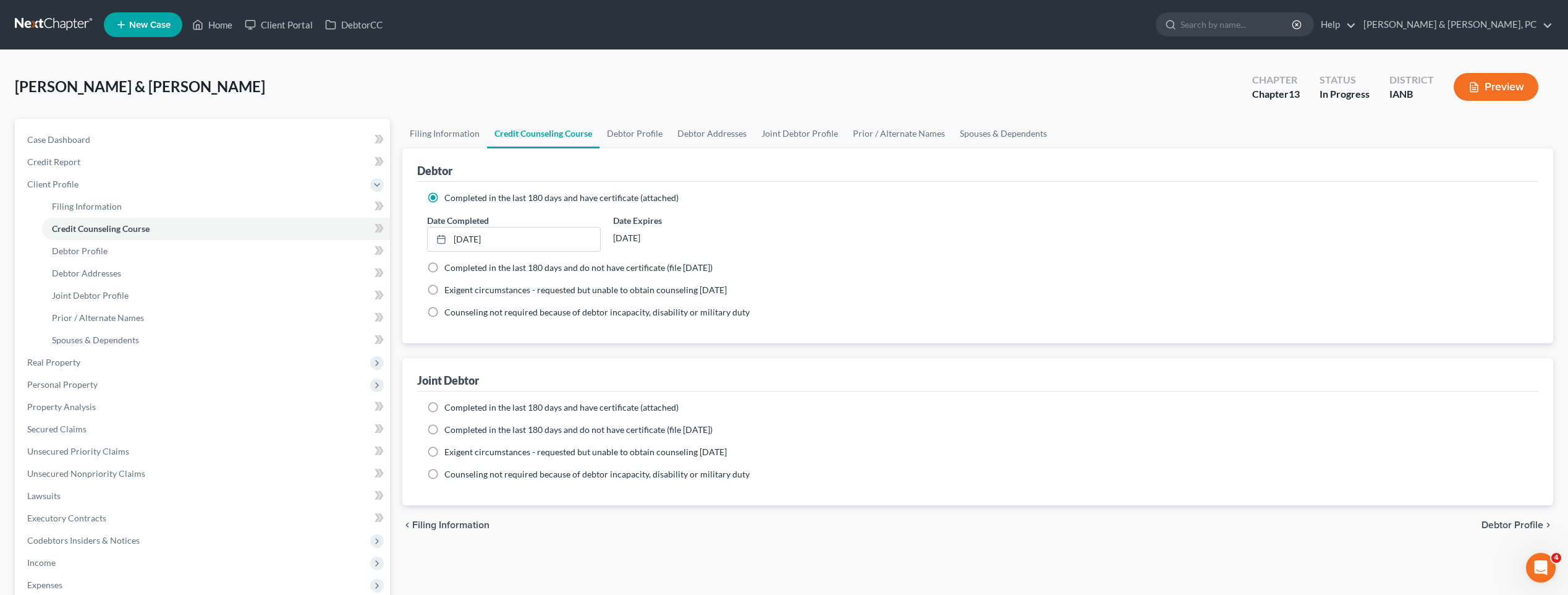
click at [468, 429] on span "Completed in the last 180 days and do not have certificate (file [DATE])" at bounding box center [578, 430] width 268 height 10
click at [457, 429] on input "Completed in the last 180 days and do not have certificate (file [DATE])" at bounding box center [453, 427] width 8 height 8
radio input "true"
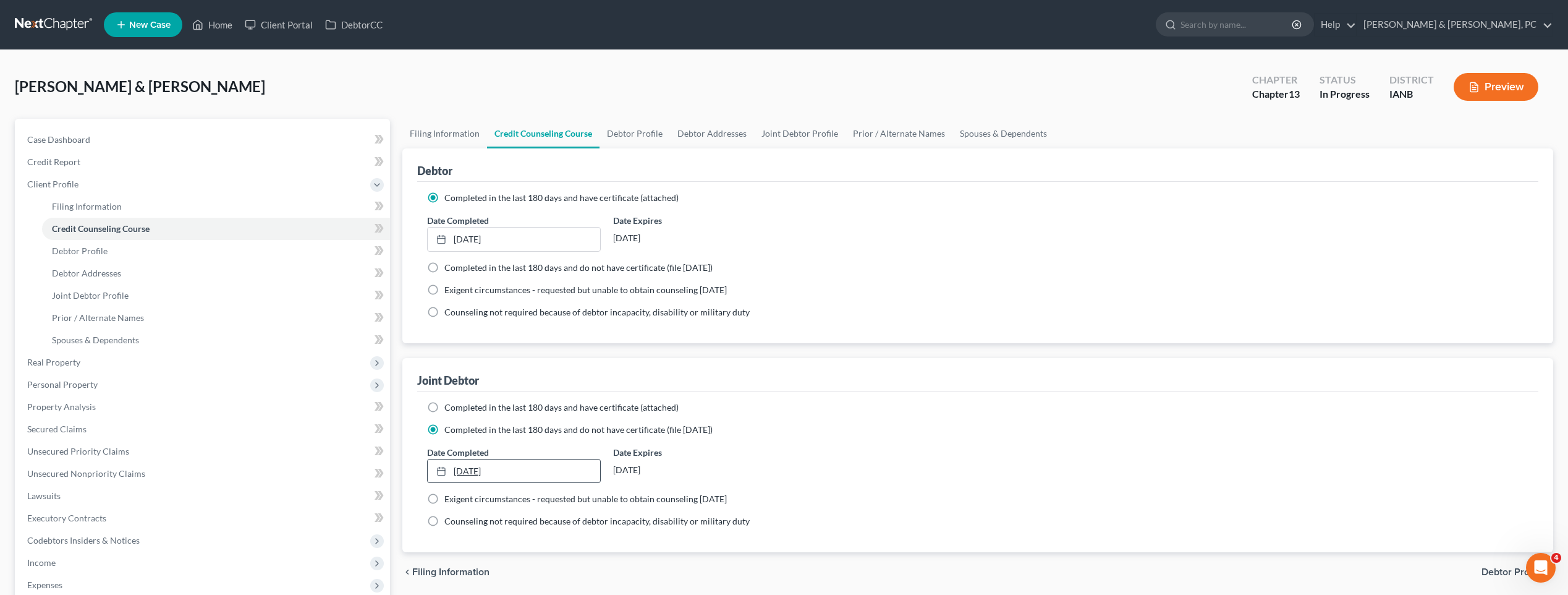
click at [476, 472] on link "[DATE]" at bounding box center [514, 471] width 172 height 24
type input "[DATE]"
click at [742, 360] on div "Joint Debtor" at bounding box center [977, 374] width 1121 height 33
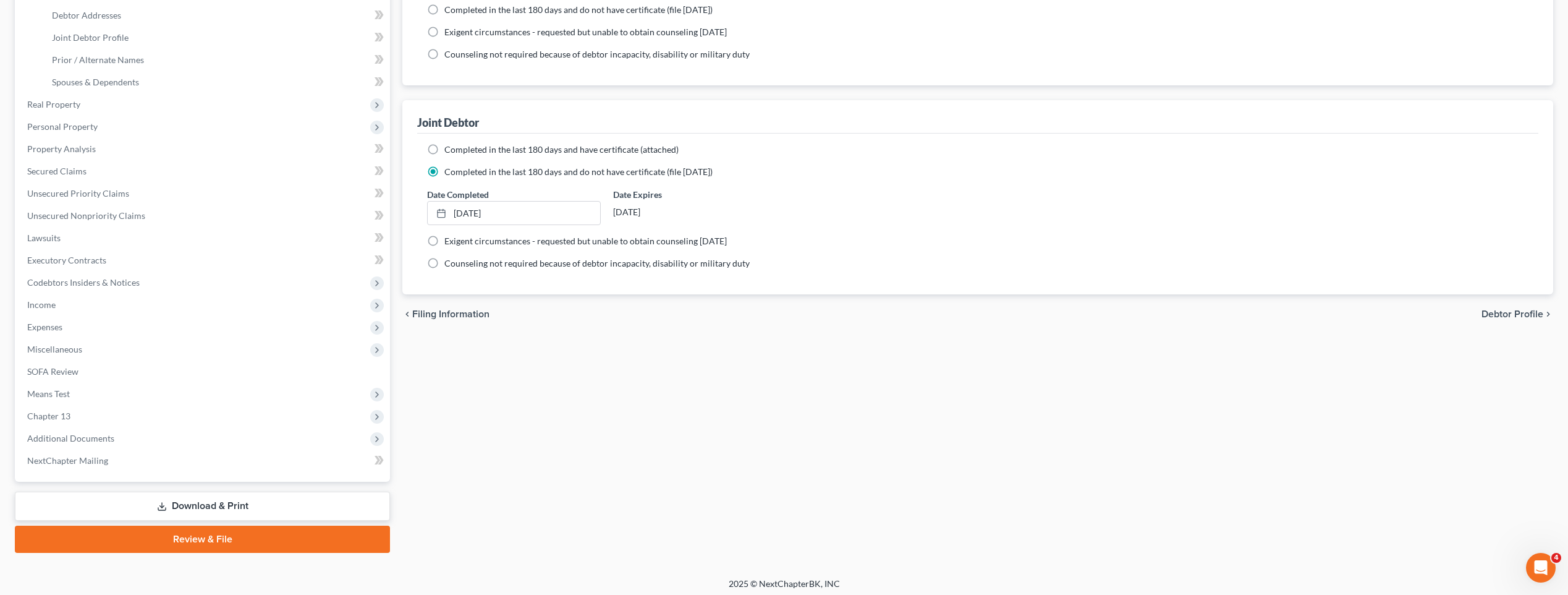
scroll to position [255, 0]
click at [254, 505] on link "Download & Print" at bounding box center [202, 509] width 375 height 29
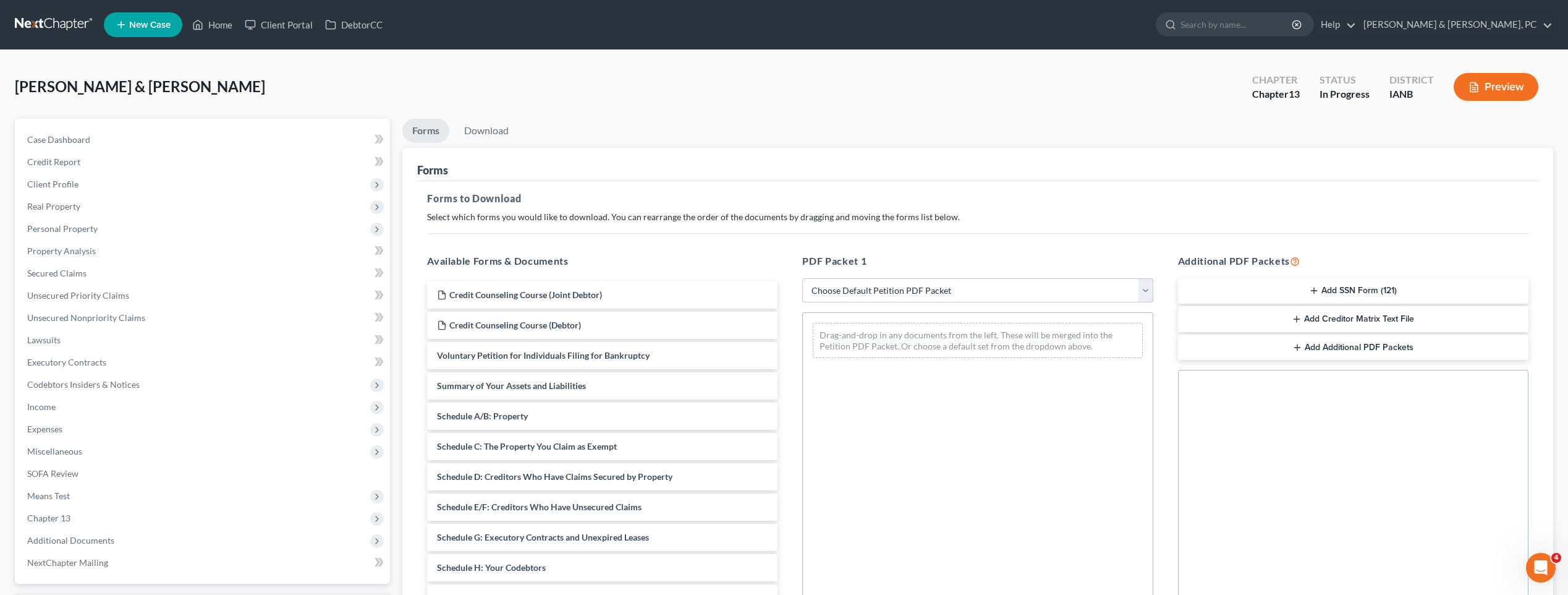
click at [812, 289] on select "Choose Default Petition PDF Packet Complete Bankruptcy Petition (all forms and …" at bounding box center [977, 291] width 351 height 25
select select "7"
click at [802, 278] on select "Choose Default Petition PDF Packet Complete Bankruptcy Petition (all forms and …" at bounding box center [977, 291] width 351 height 25
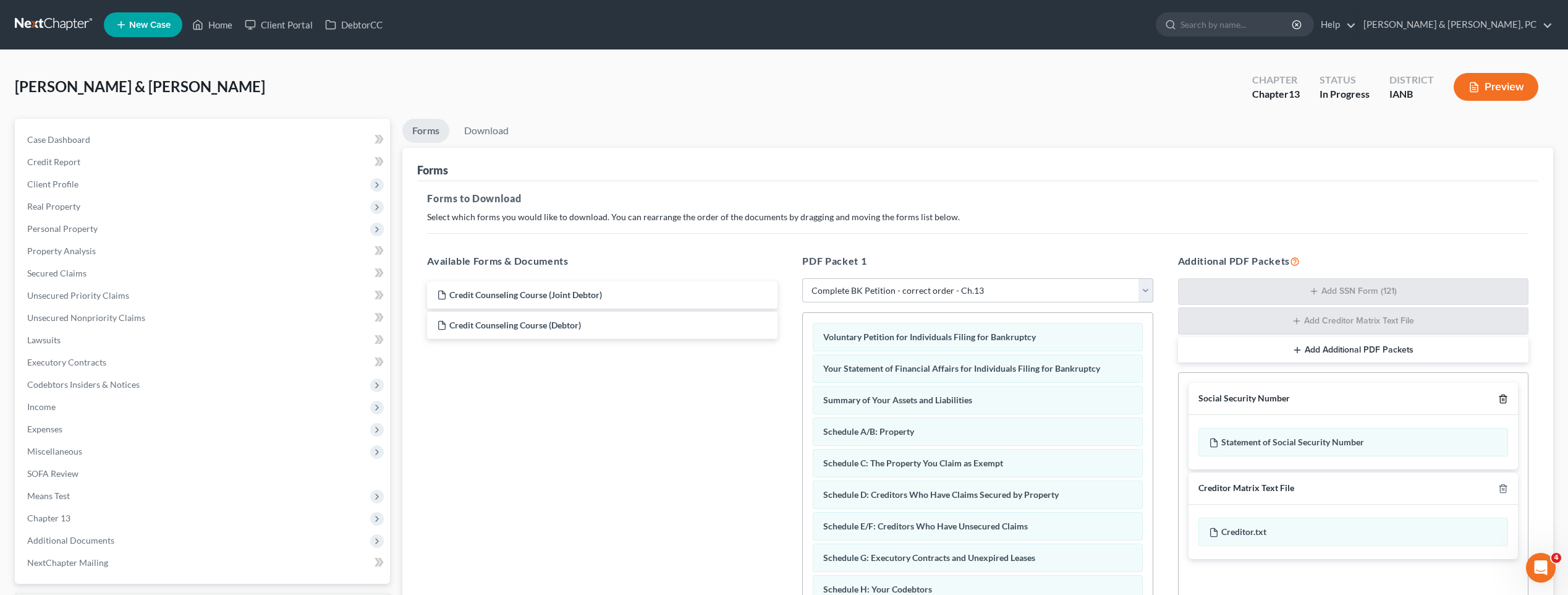
click at [812, 399] on icon "button" at bounding box center [1503, 399] width 6 height 8
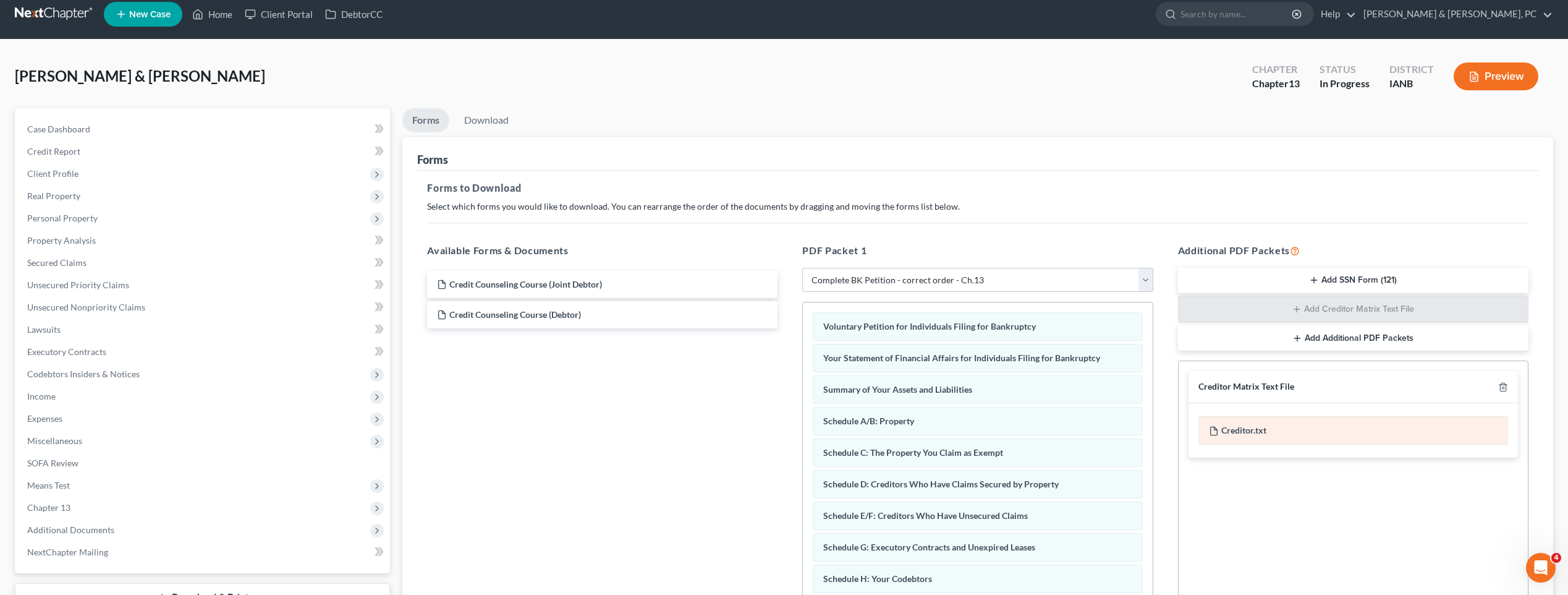
scroll to position [168, 0]
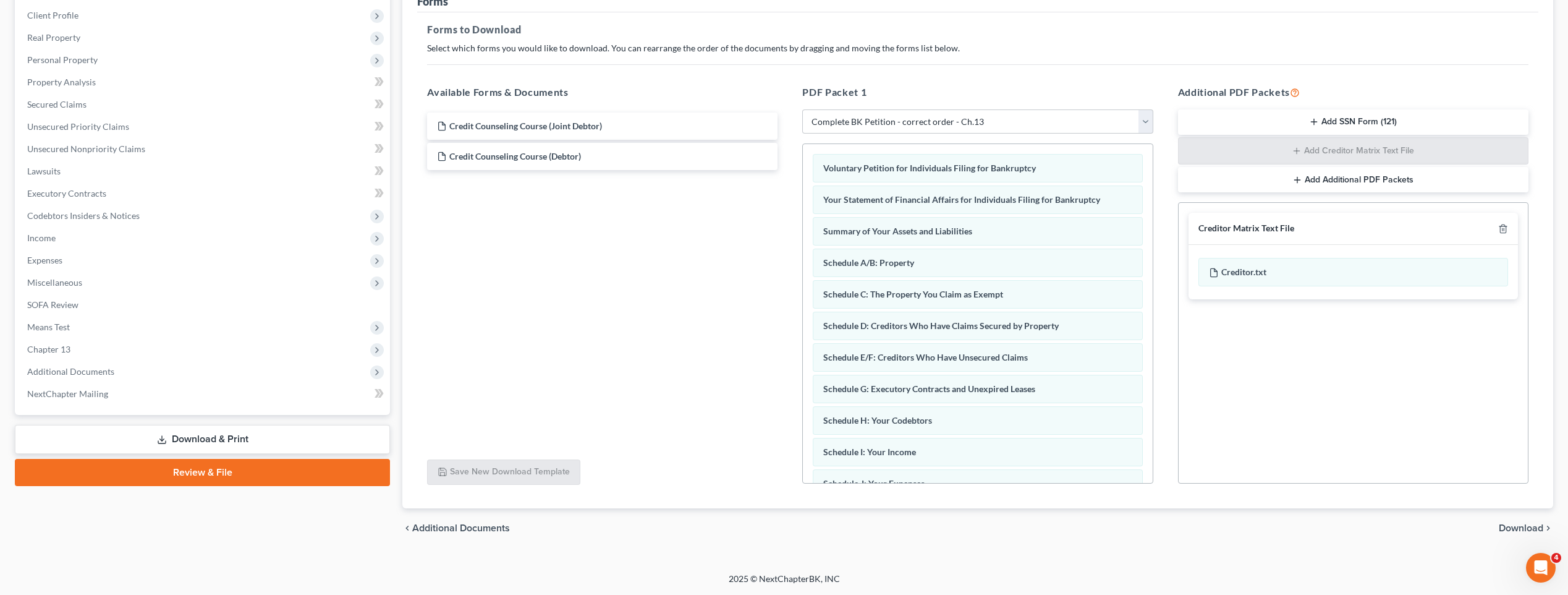
click at [812, 530] on span "Download" at bounding box center [1520, 527] width 45 height 10
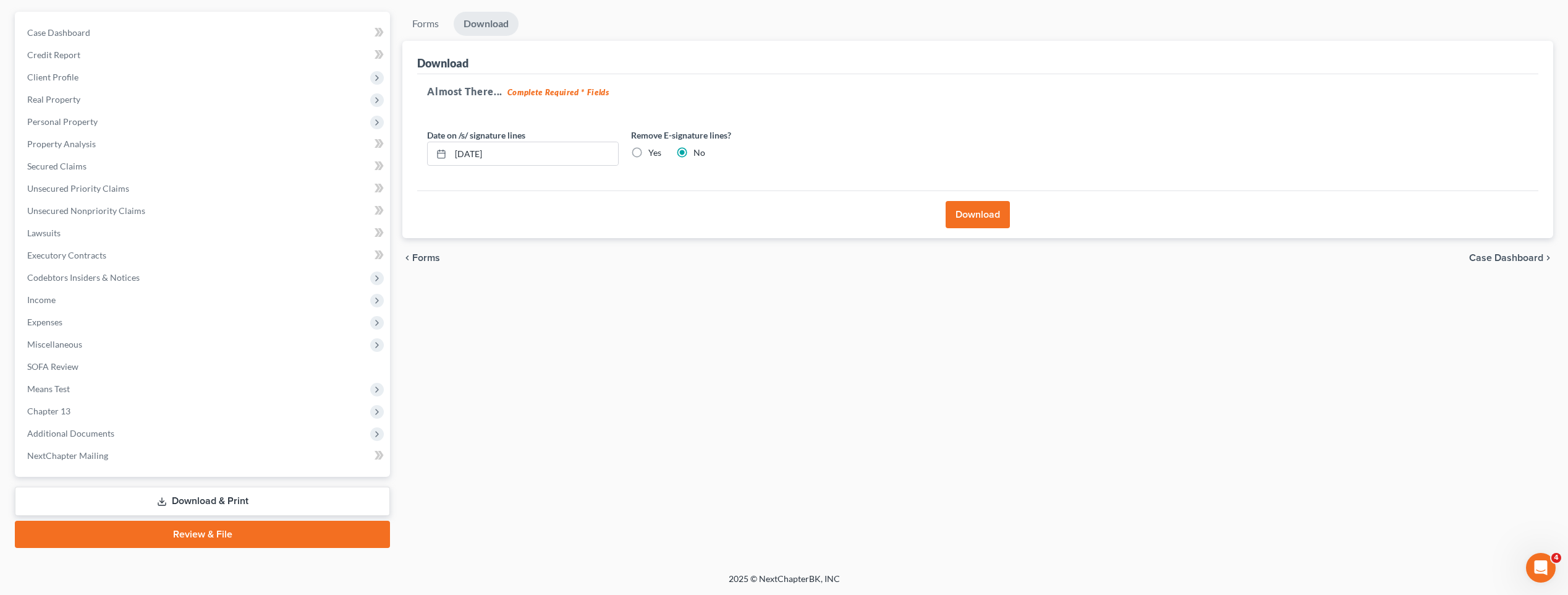
click at [648, 147] on label "Yes" at bounding box center [655, 152] width 13 height 13
click at [653, 147] on input "Yes" at bounding box center [656, 150] width 8 height 8
radio input "true"
radio input "false"
click at [812, 209] on button "Download" at bounding box center [977, 214] width 64 height 27
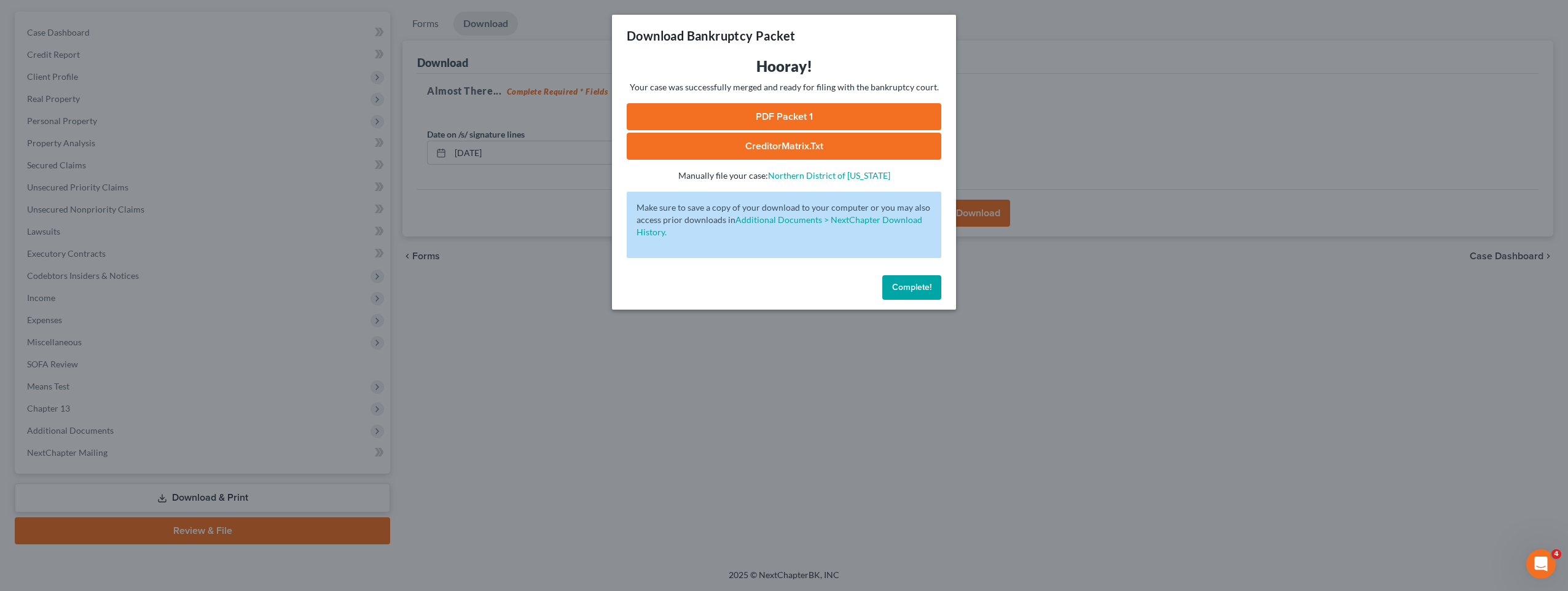
click at [804, 118] on link "PDF Packet 1" at bounding box center [784, 116] width 314 height 27
click at [808, 286] on span "Complete!" at bounding box center [912, 287] width 39 height 10
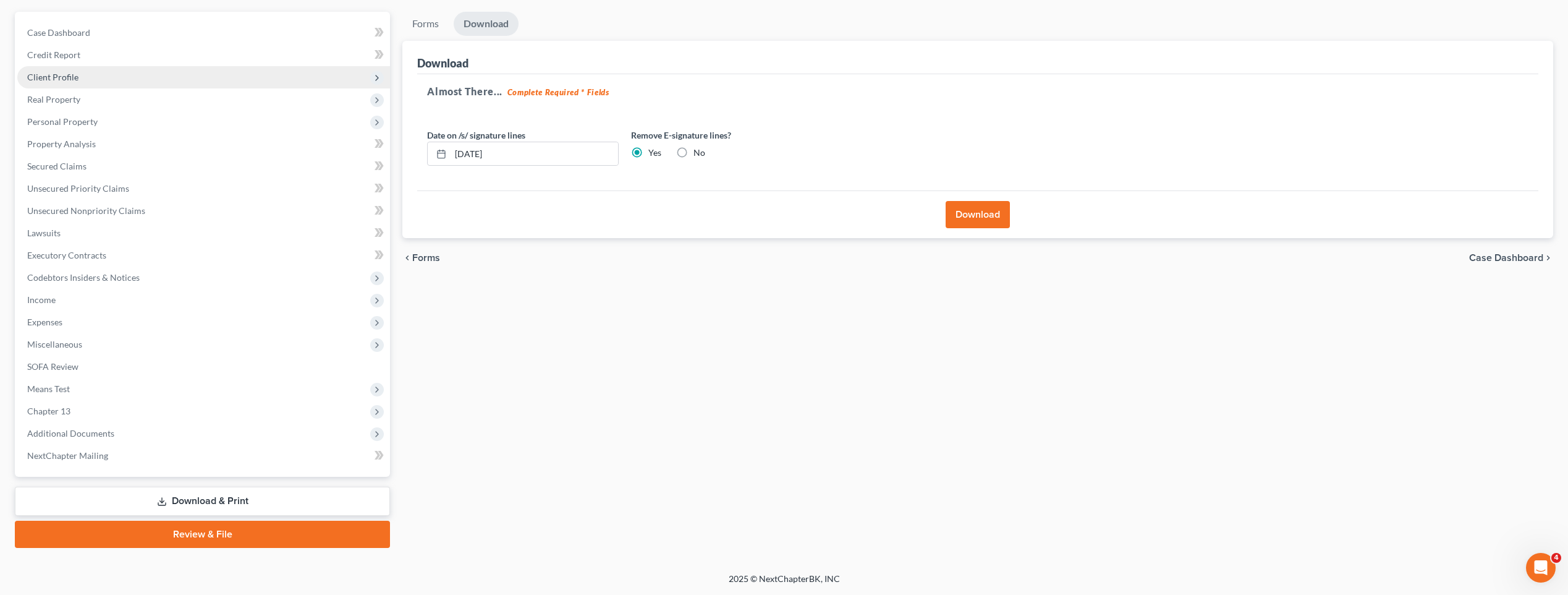
drag, startPoint x: 63, startPoint y: 76, endPoint x: 70, endPoint y: 78, distance: 7.3
click at [63, 76] on span "Client Profile" at bounding box center [53, 77] width 51 height 10
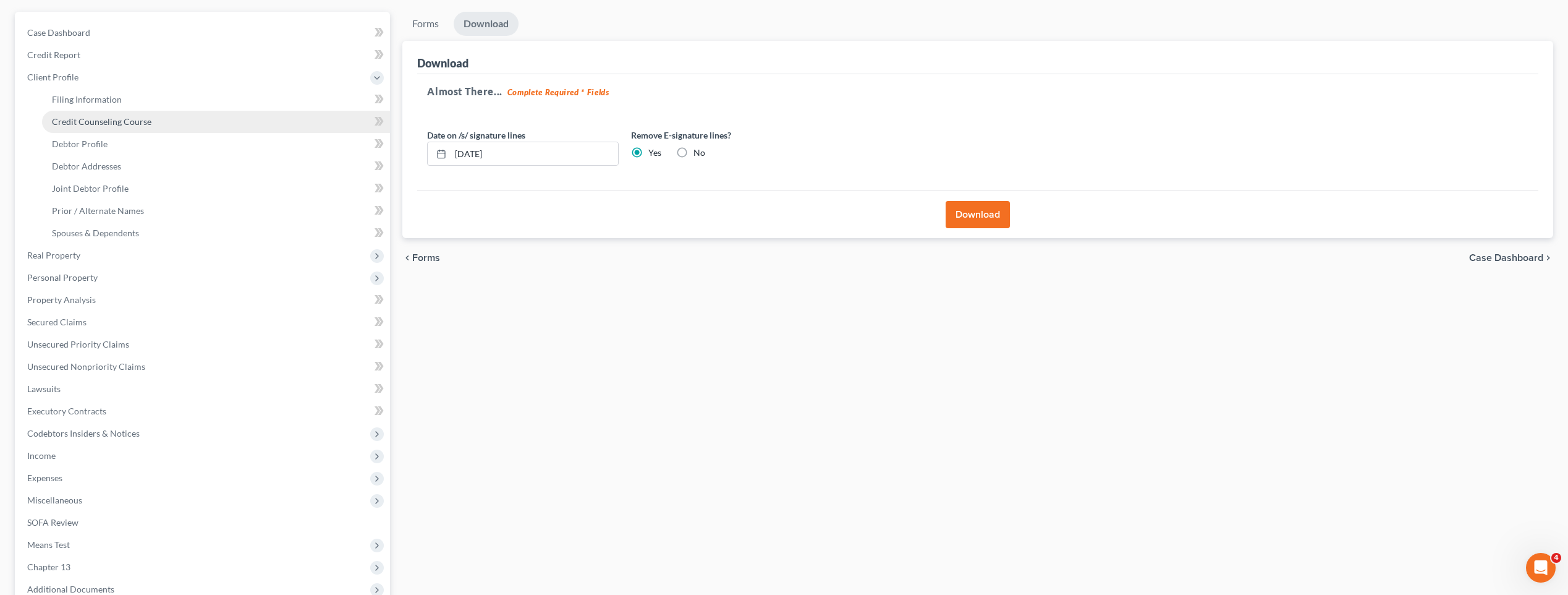
click at [90, 118] on span "Credit Counseling Course" at bounding box center [101, 121] width 99 height 10
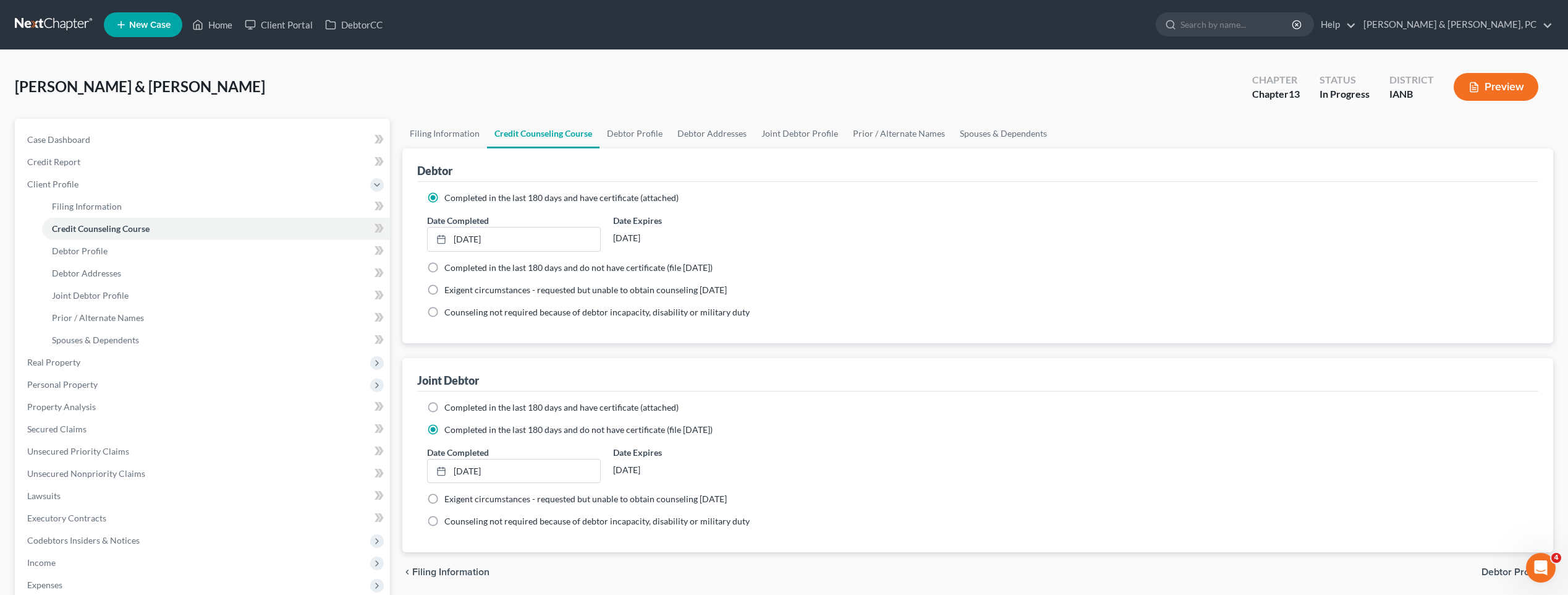
click at [549, 409] on span "Completed in the last 180 days and have certificate (attached)" at bounding box center [561, 407] width 235 height 10
click at [457, 409] on input "Completed in the last 180 days and have certificate (attached)" at bounding box center [453, 405] width 8 height 8
radio input "true"
radio input "false"
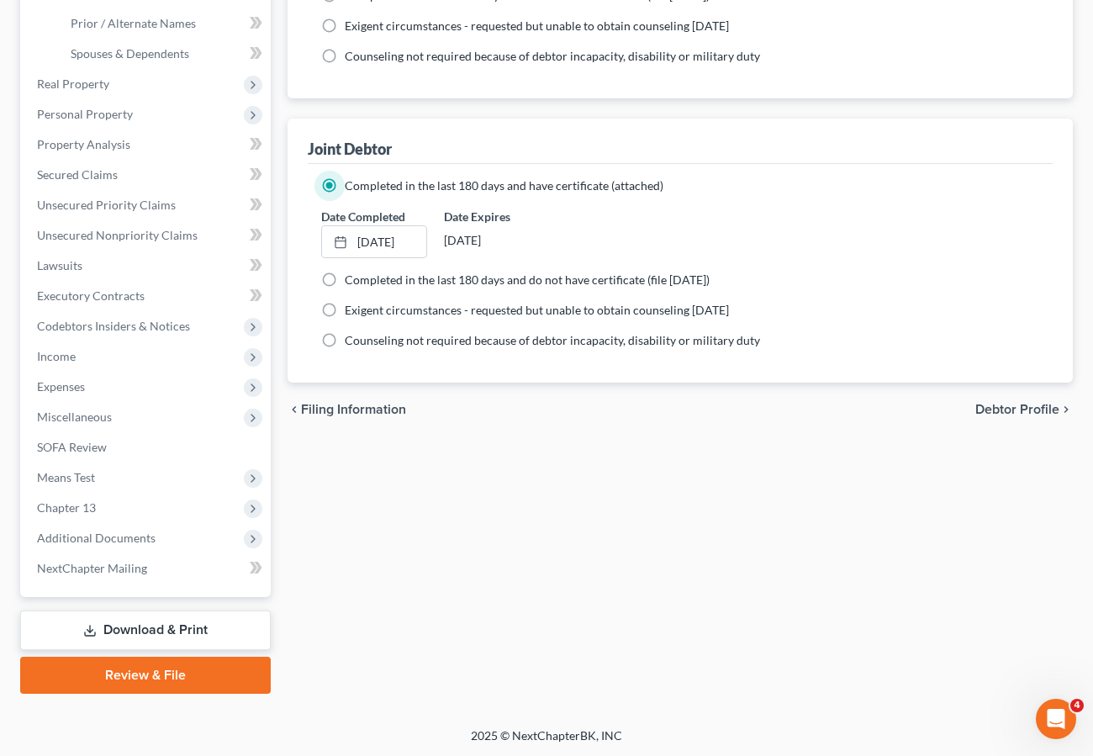
scroll to position [410, 0]
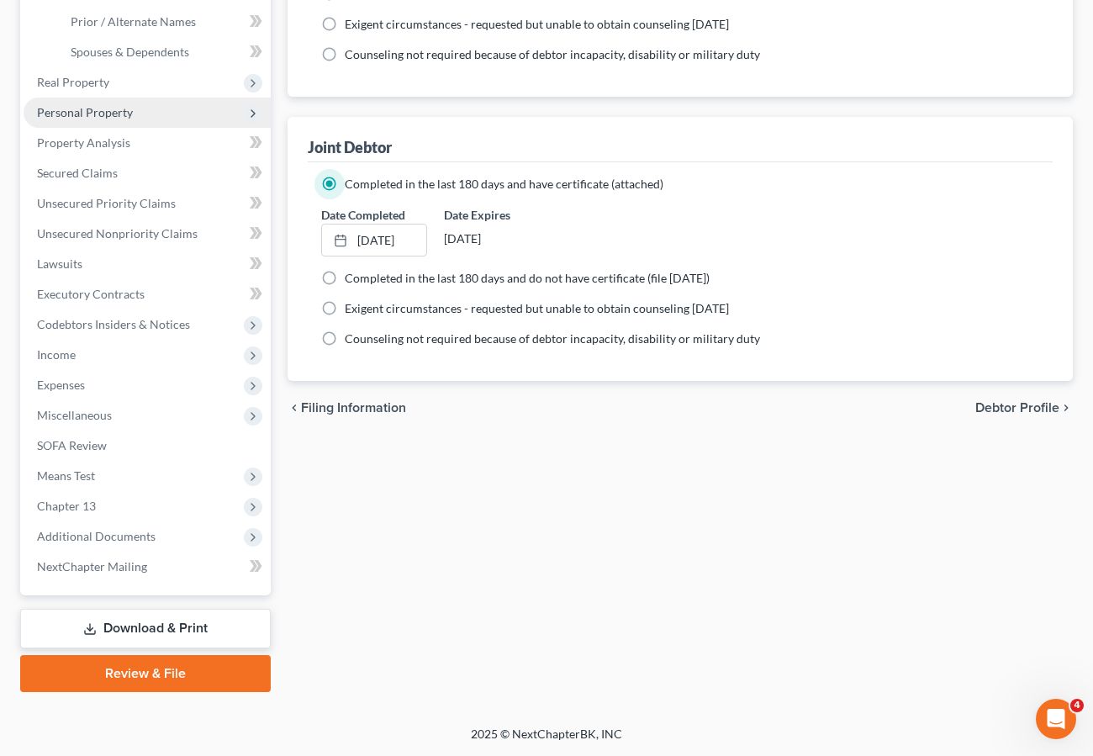
click at [75, 109] on span "Personal Property" at bounding box center [85, 112] width 96 height 14
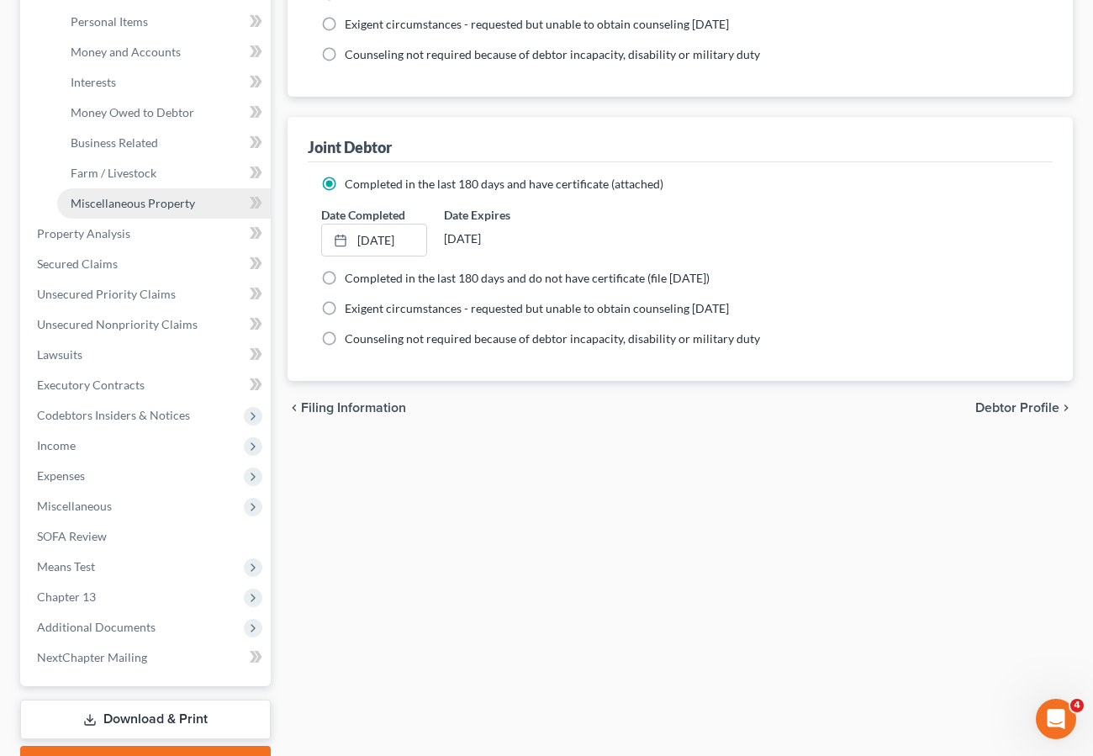
click at [86, 210] on link "Miscellaneous Property" at bounding box center [164, 203] width 214 height 30
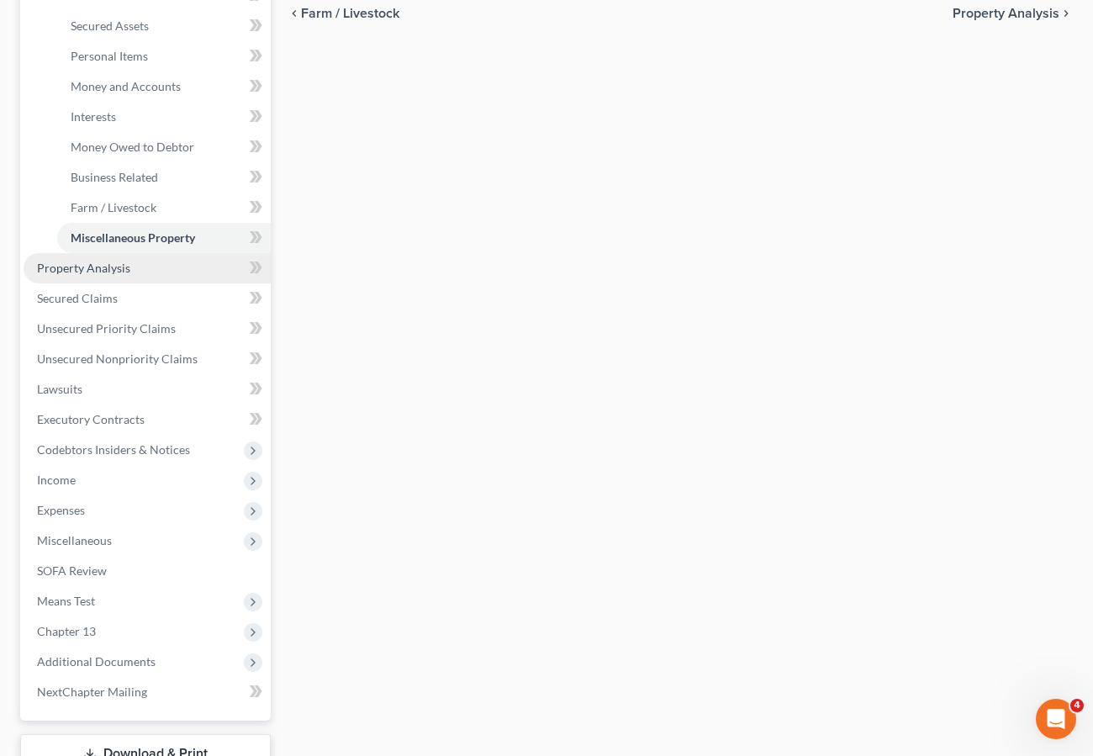
scroll to position [398, 0]
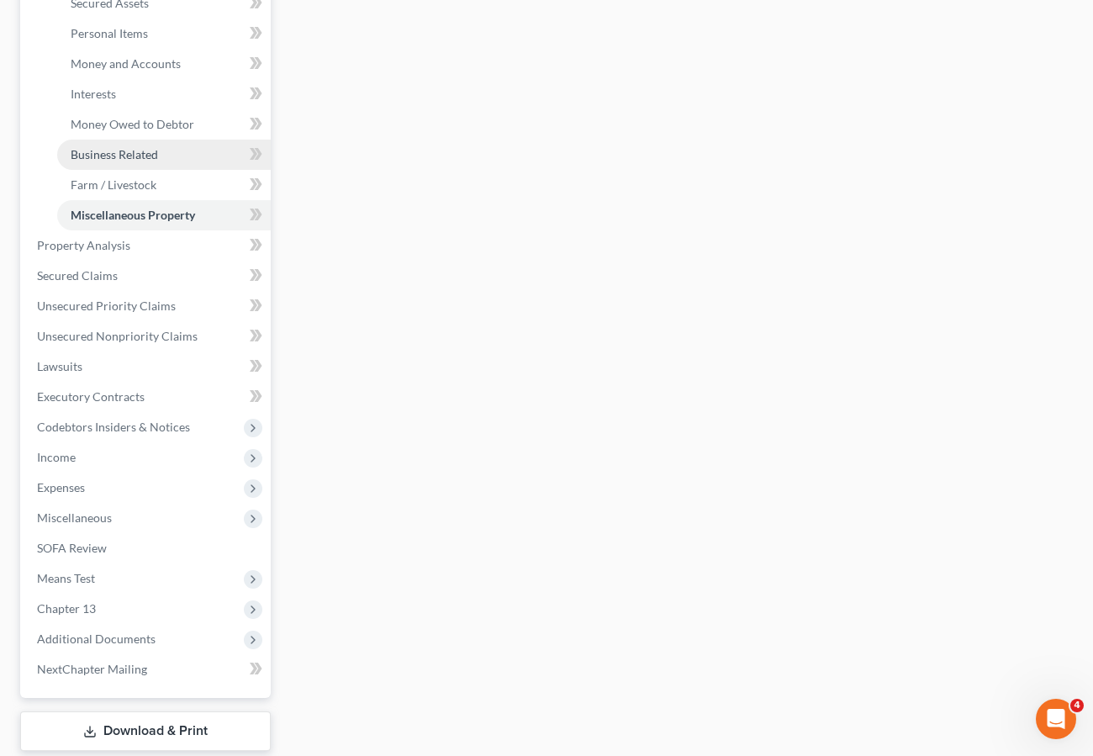
click at [98, 153] on span "Business Related" at bounding box center [114, 154] width 87 height 14
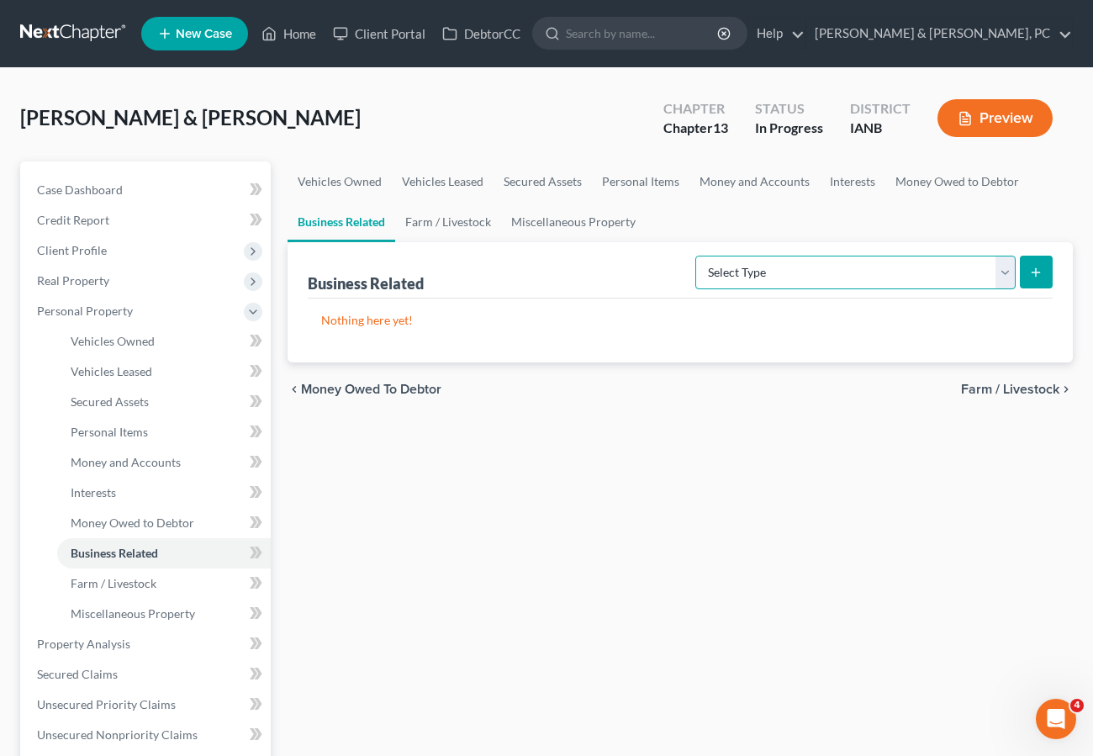
click at [810, 265] on select "Select Type Customer Lists (A/B: 43) Franchises (A/B: 27) Inventory (A/B: 41) L…" at bounding box center [855, 273] width 320 height 34
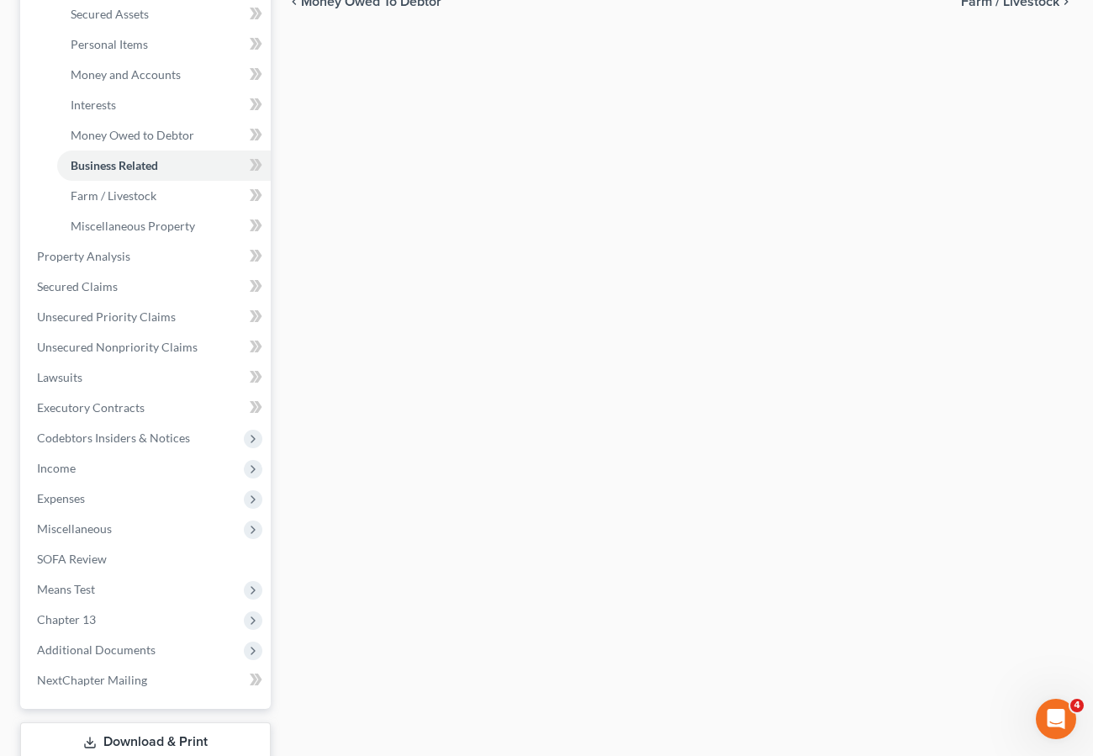
scroll to position [501, 0]
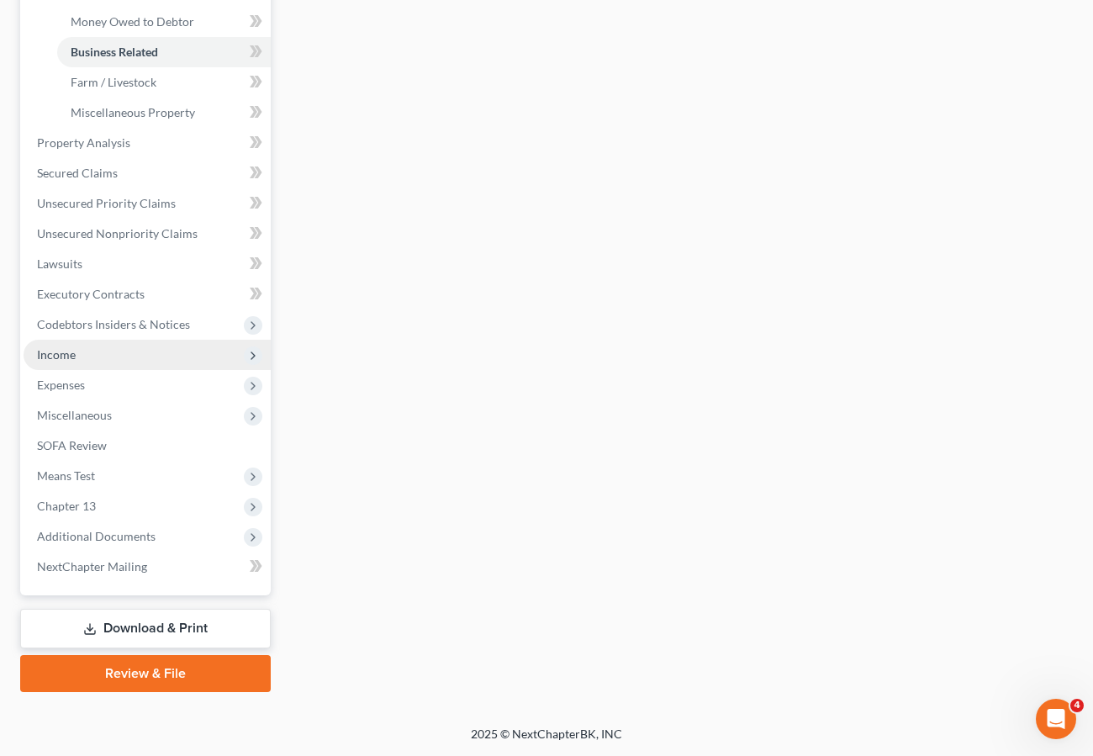
click at [69, 356] on span "Income" at bounding box center [56, 354] width 39 height 14
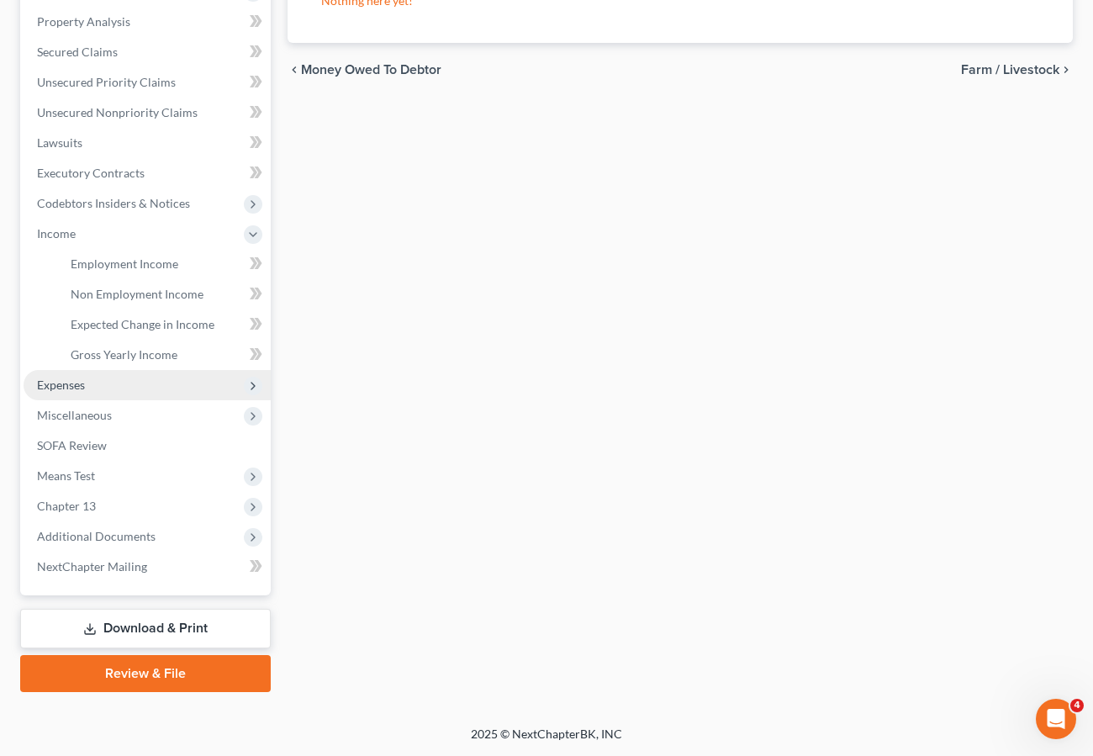
scroll to position [319, 0]
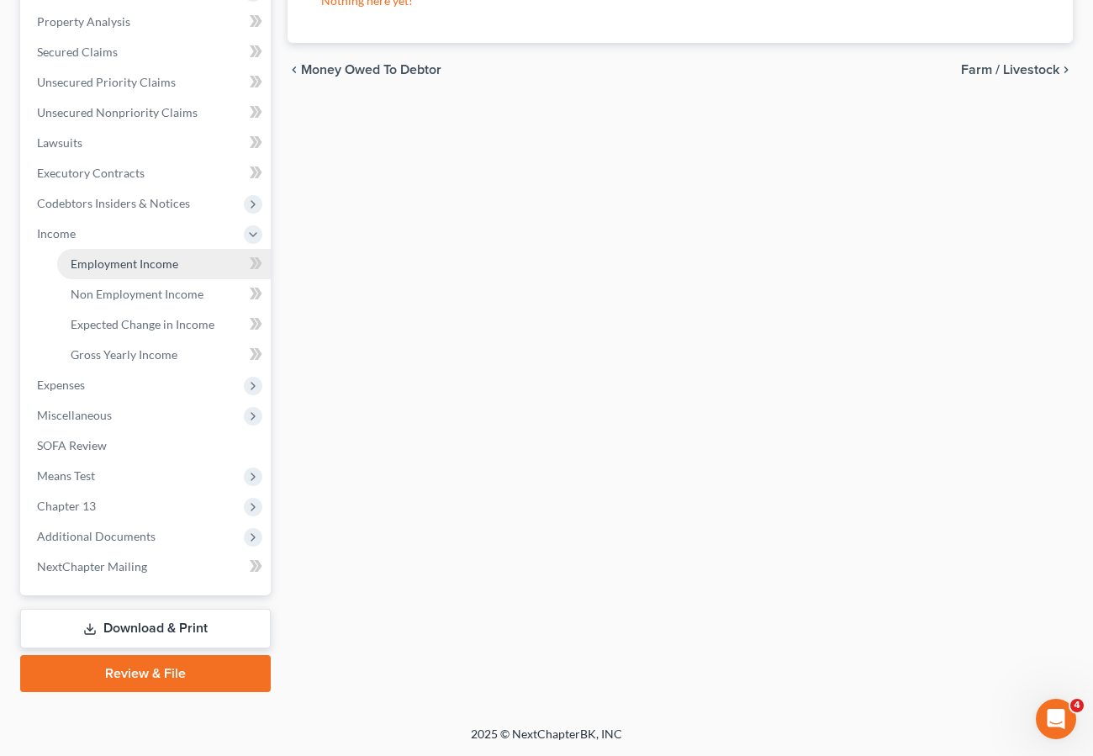
click at [92, 256] on span "Employment Income" at bounding box center [125, 263] width 108 height 14
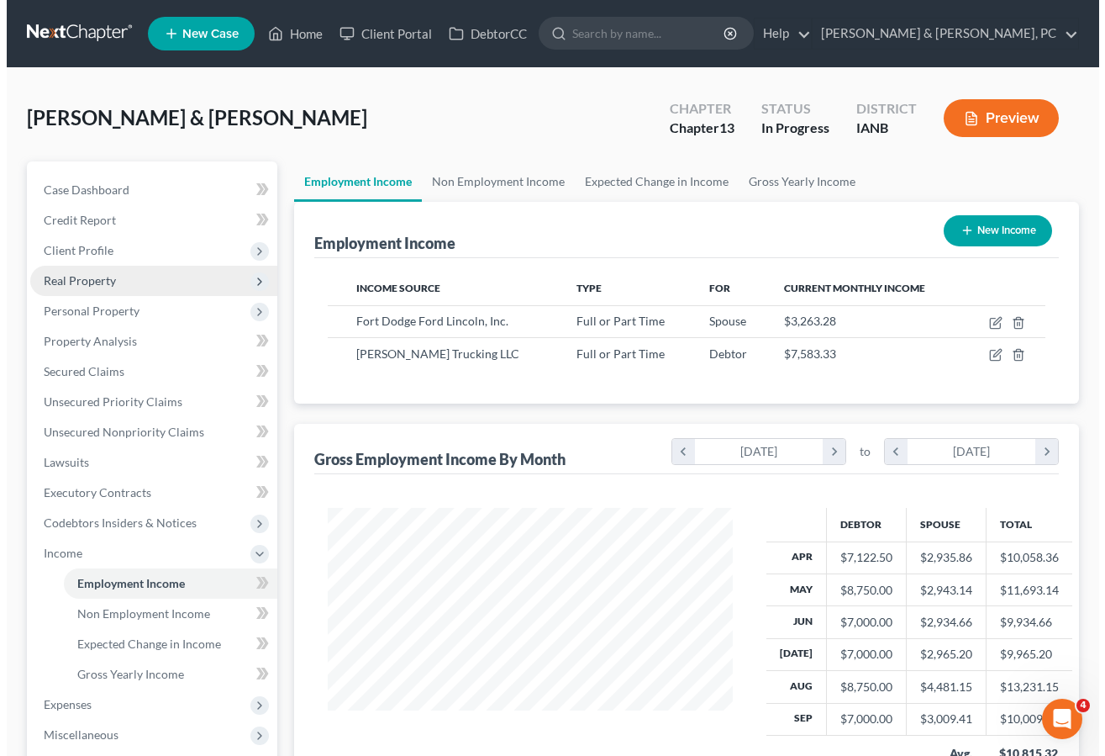
scroll to position [302, 438]
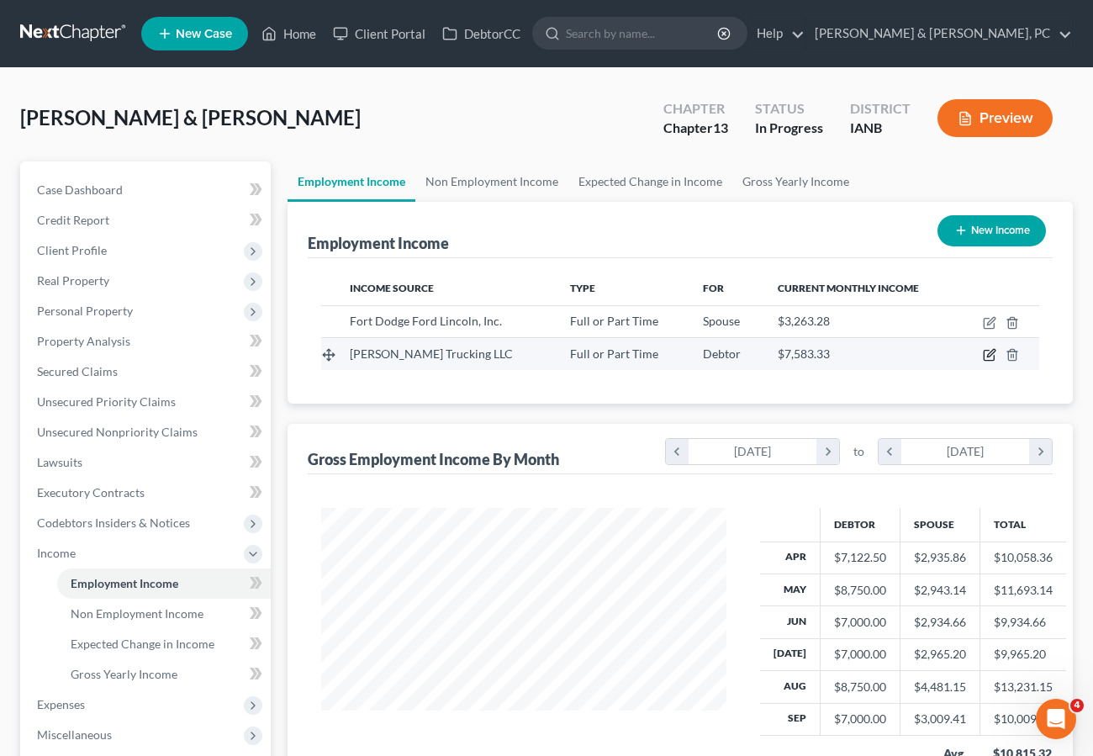
click at [986, 353] on icon "button" at bounding box center [989, 354] width 13 height 13
select select "0"
select select "16"
select select "3"
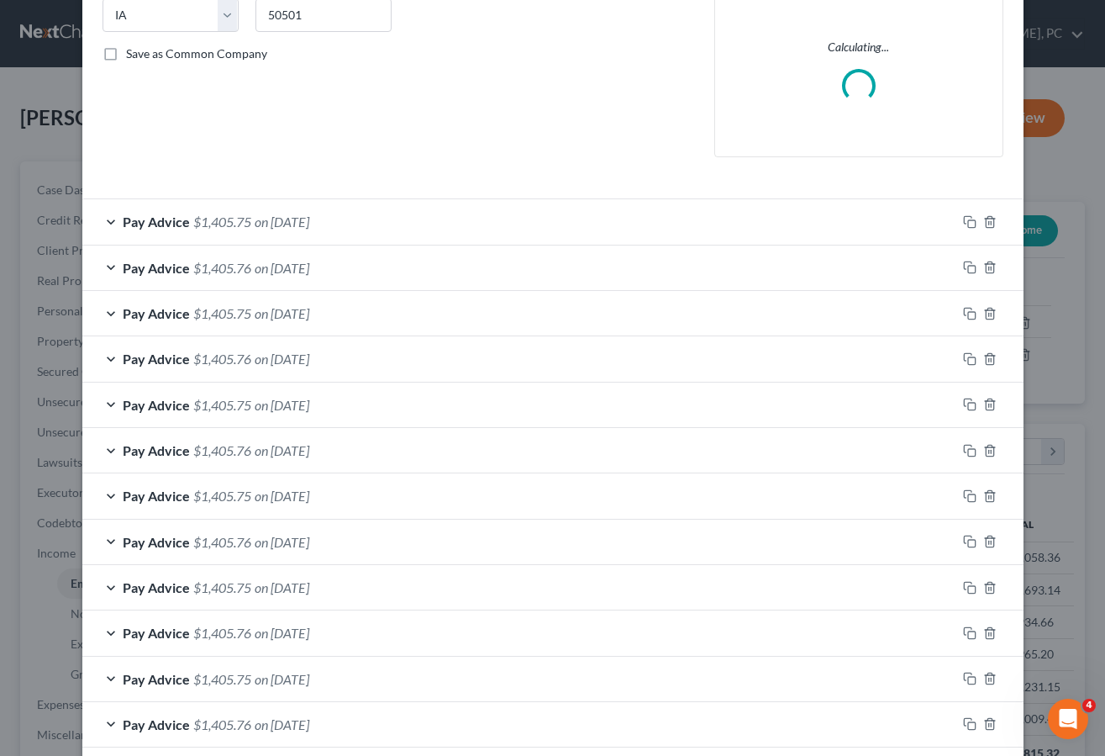
scroll to position [416, 0]
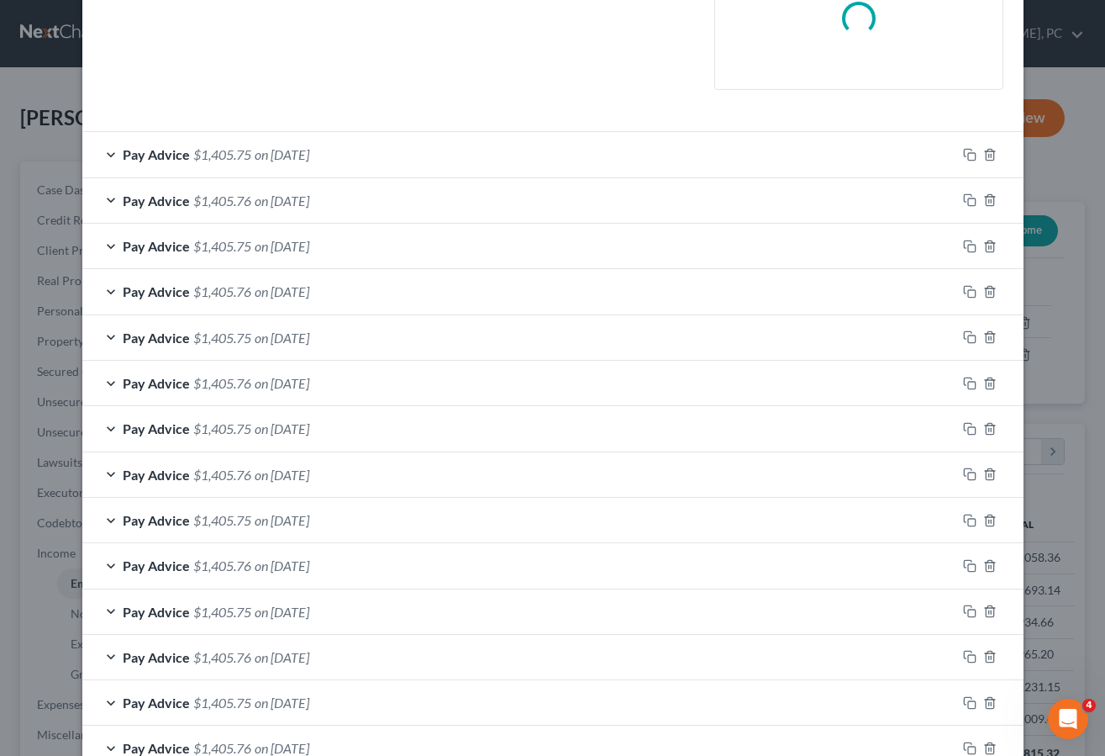
click at [230, 156] on span "$1,405.75" at bounding box center [222, 154] width 58 height 16
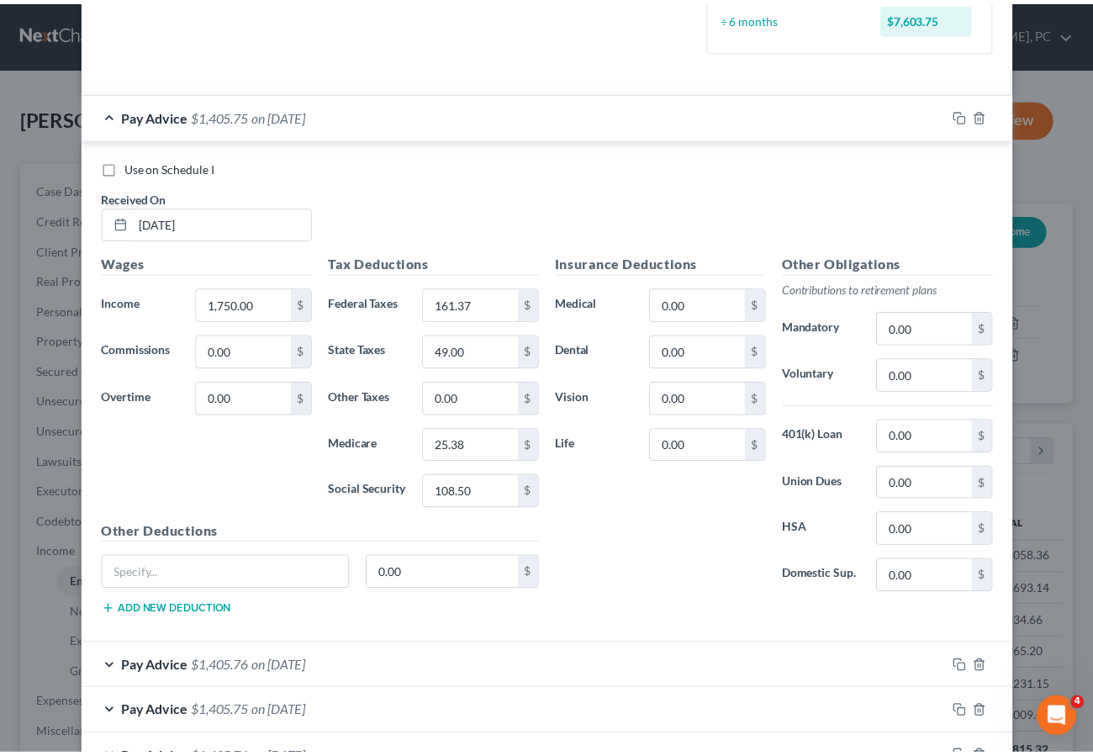
scroll to position [0, 0]
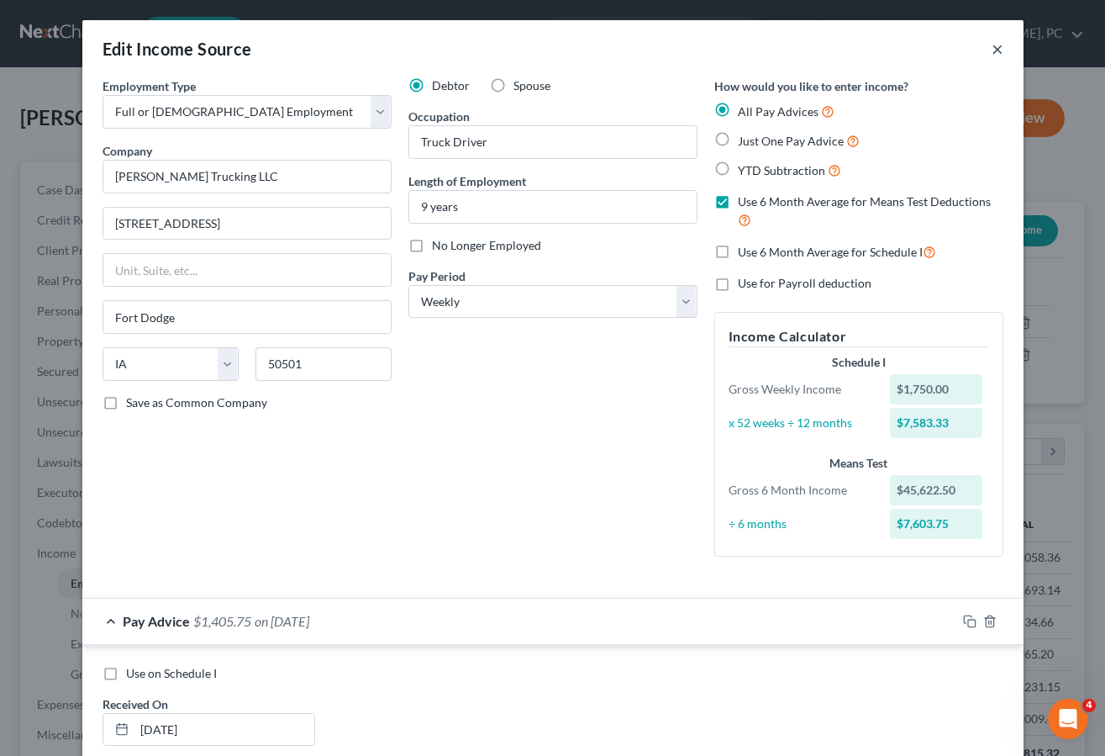
click at [992, 47] on button "×" at bounding box center [998, 49] width 12 height 20
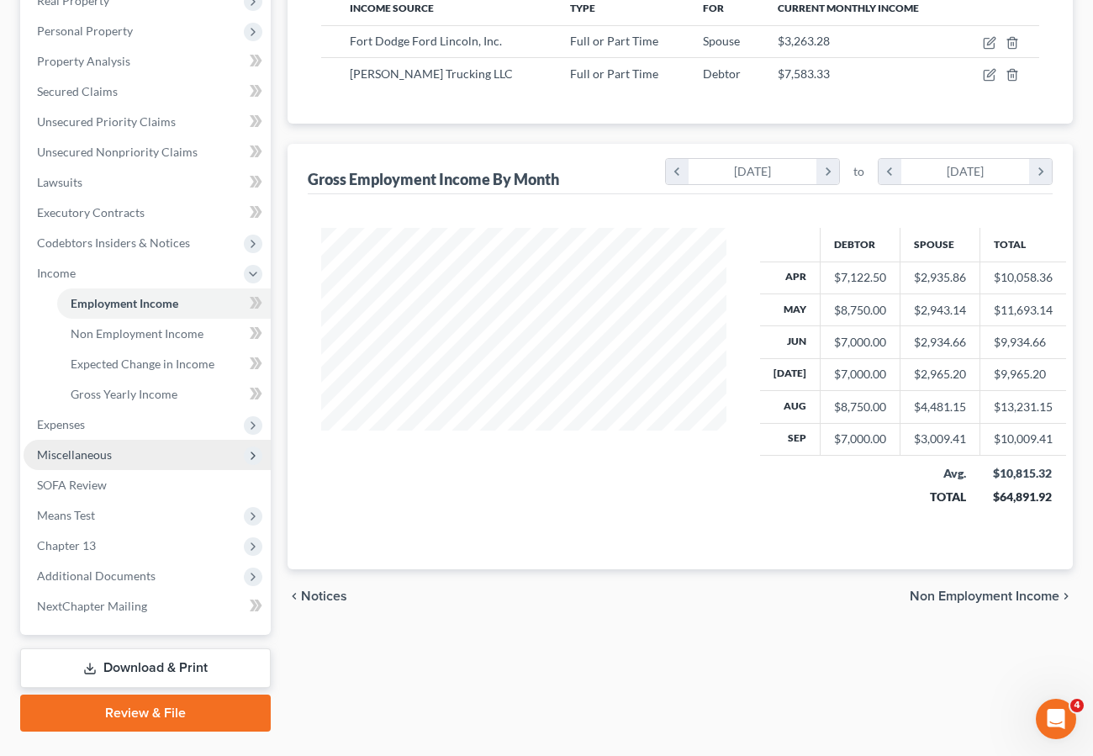
scroll to position [319, 0]
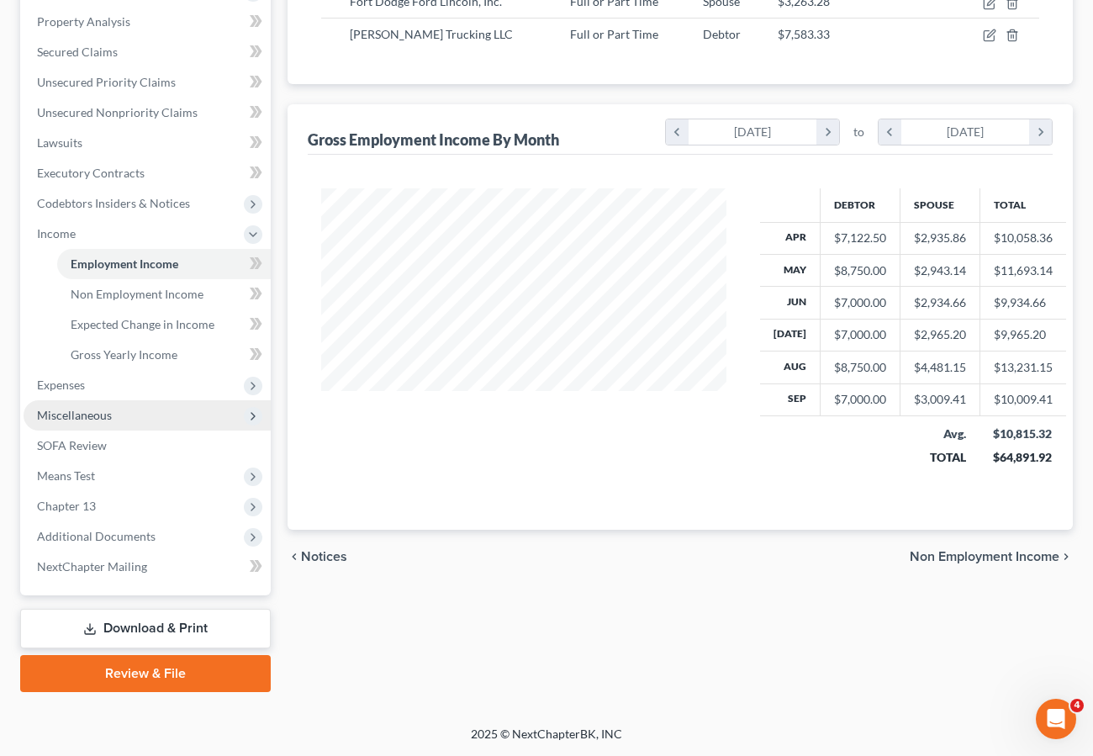
click at [97, 412] on span "Miscellaneous" at bounding box center [74, 415] width 75 height 14
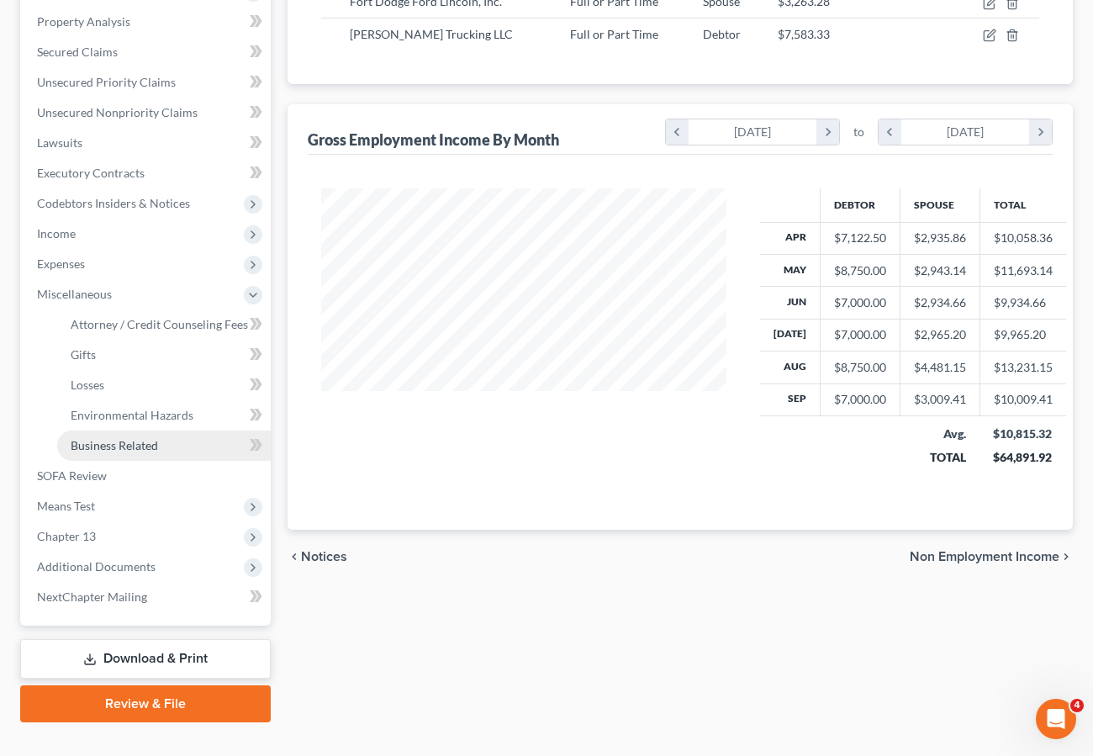
click at [109, 442] on span "Business Related" at bounding box center [114, 445] width 87 height 14
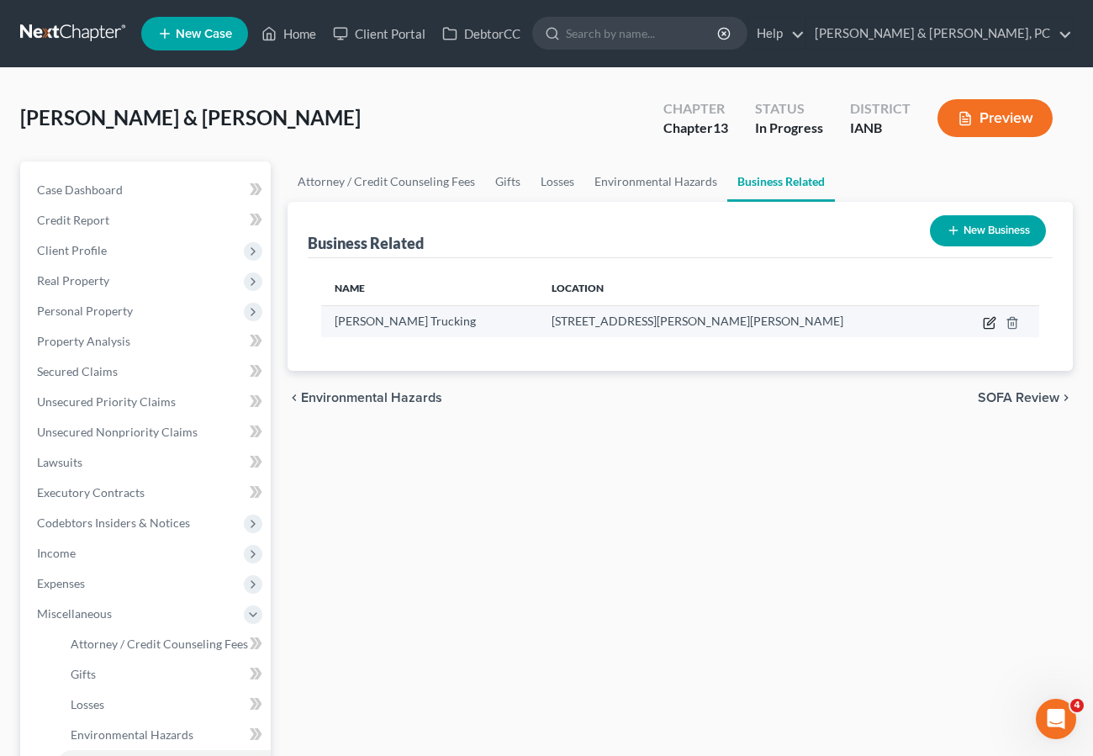
click at [986, 320] on icon "button" at bounding box center [989, 322] width 13 height 13
select select "sole_proprietor"
select select "16"
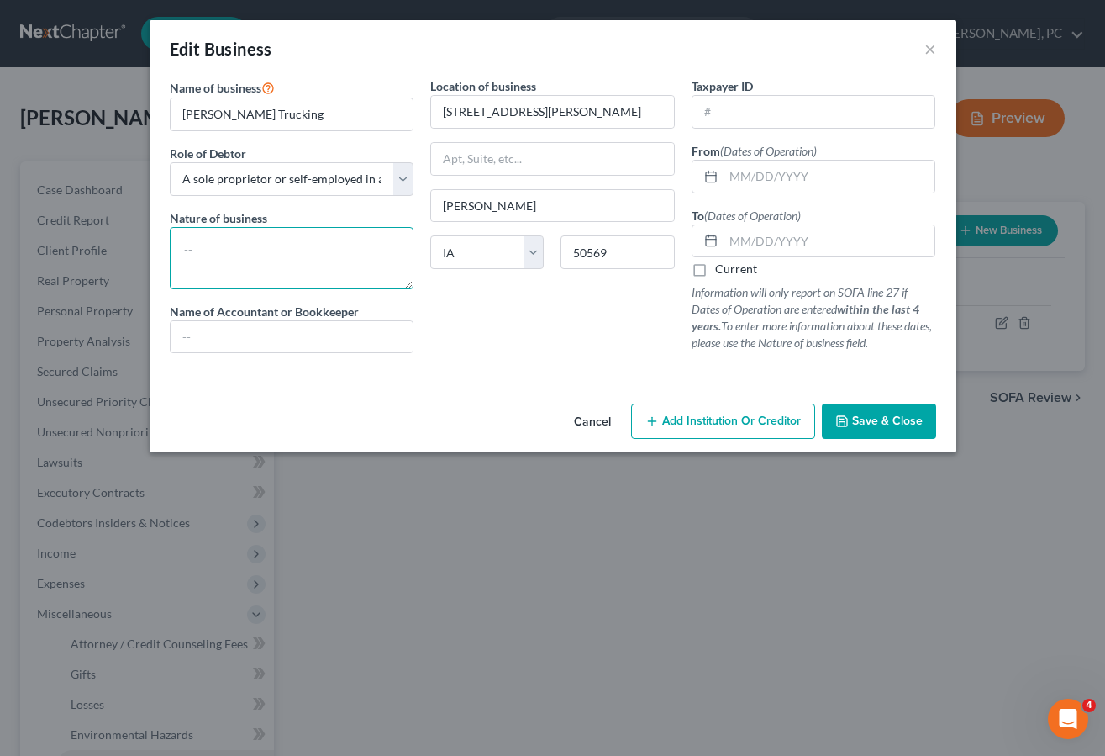
click at [270, 248] on textarea at bounding box center [292, 258] width 245 height 62
type textarea "Trucking"
click at [899, 414] on span "Save & Close" at bounding box center [887, 421] width 71 height 14
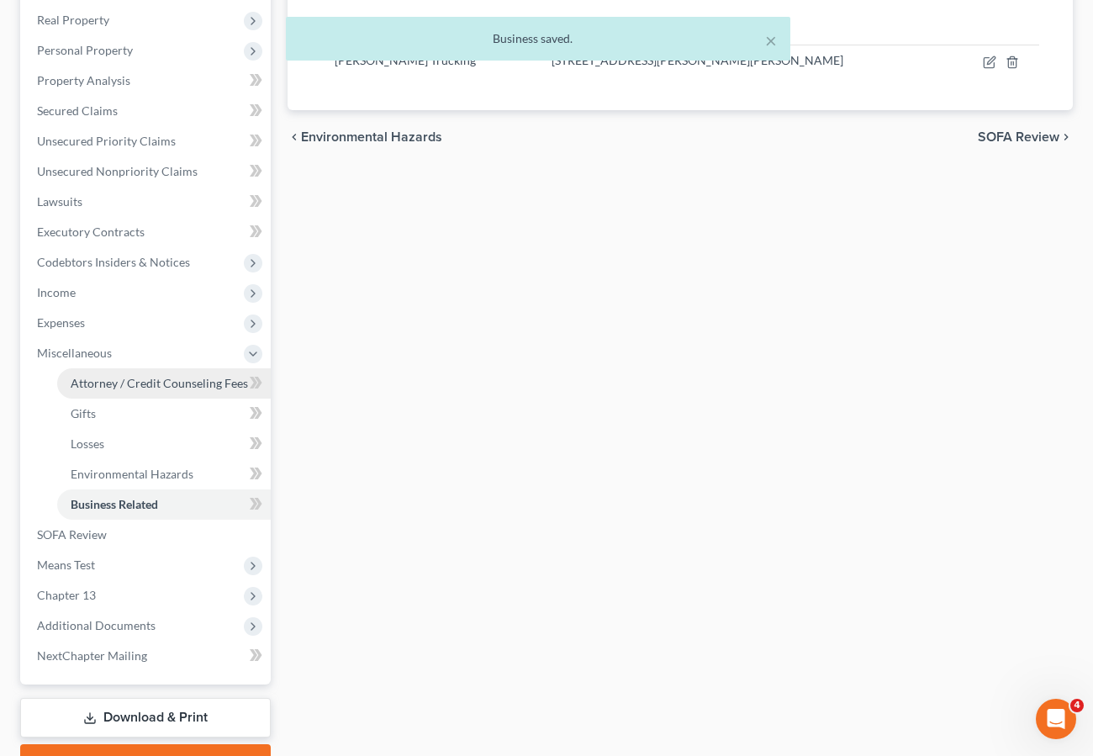
scroll to position [261, 0]
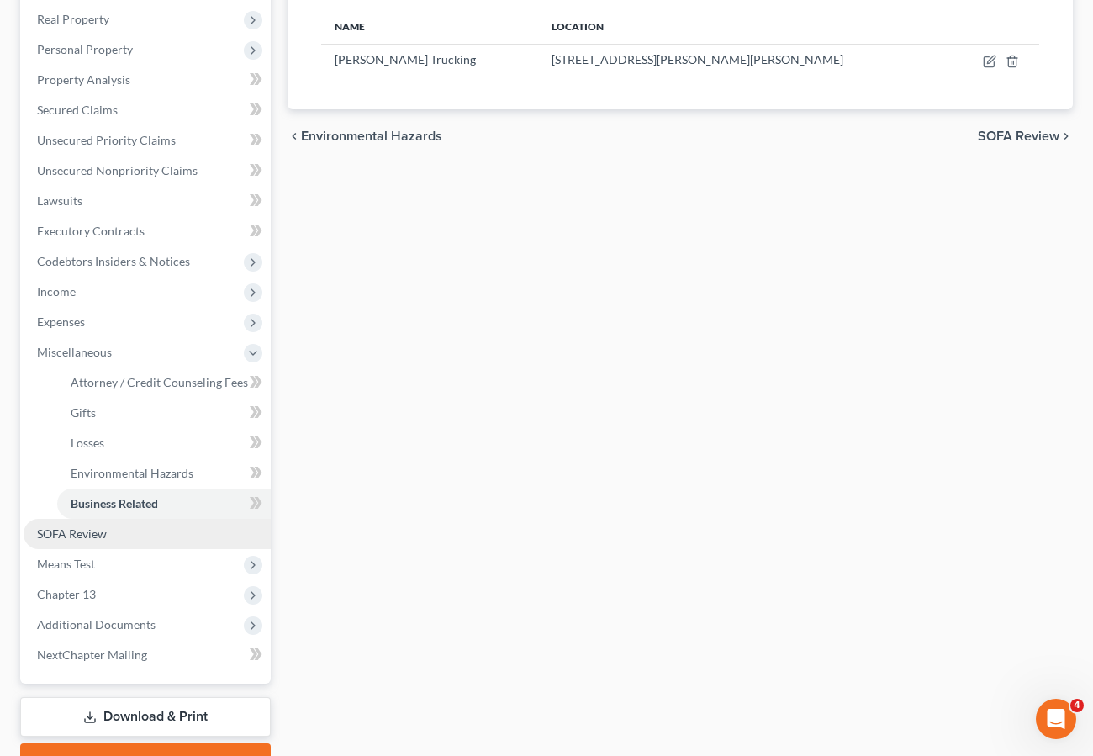
click at [103, 533] on span "SOFA Review" at bounding box center [72, 533] width 70 height 14
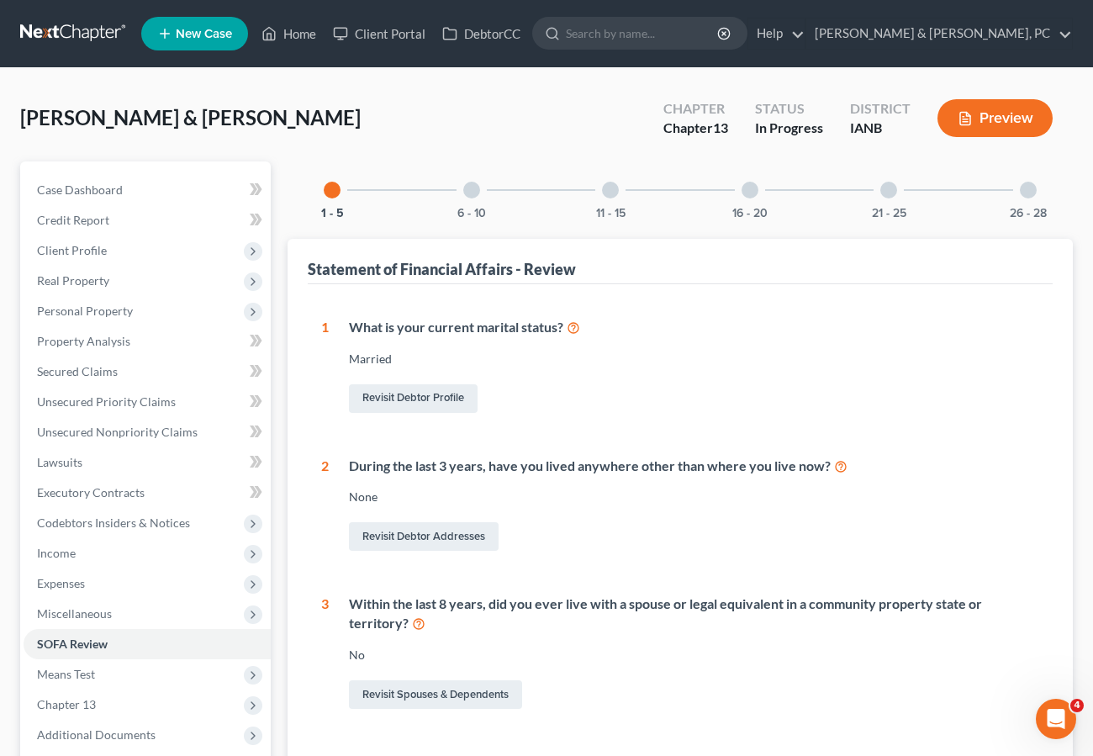
click at [1033, 194] on div at bounding box center [1028, 190] width 17 height 17
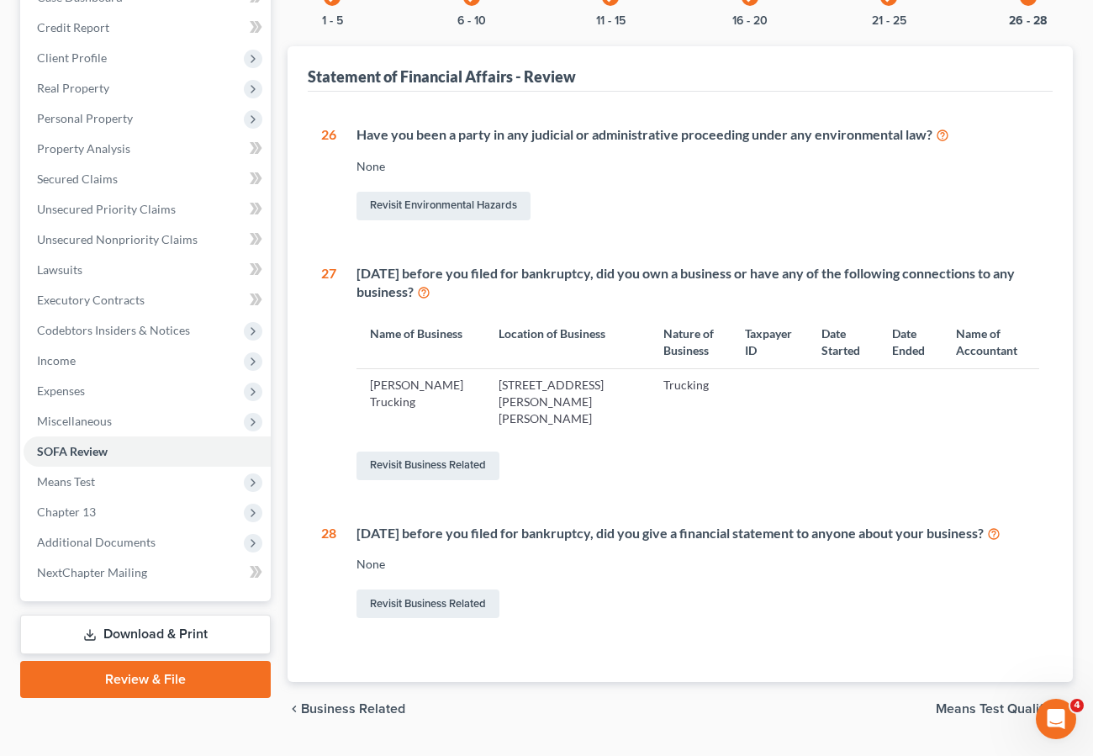
scroll to position [239, 0]
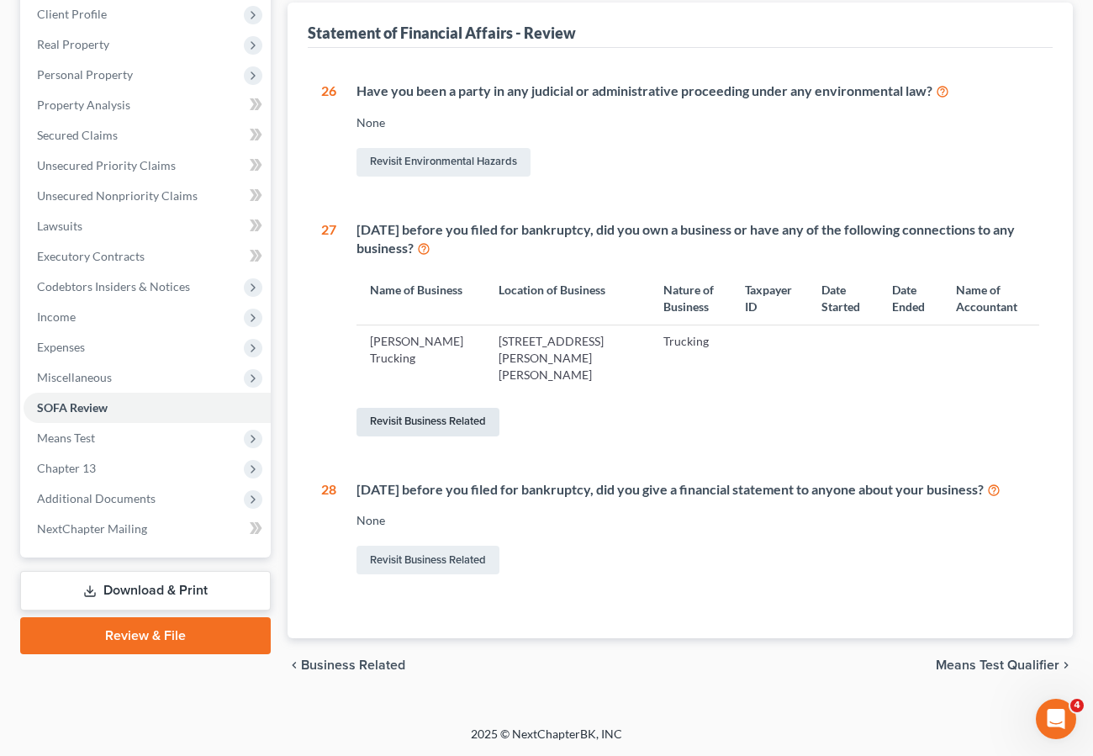
click at [430, 408] on link "Revisit Business Related" at bounding box center [427, 422] width 143 height 29
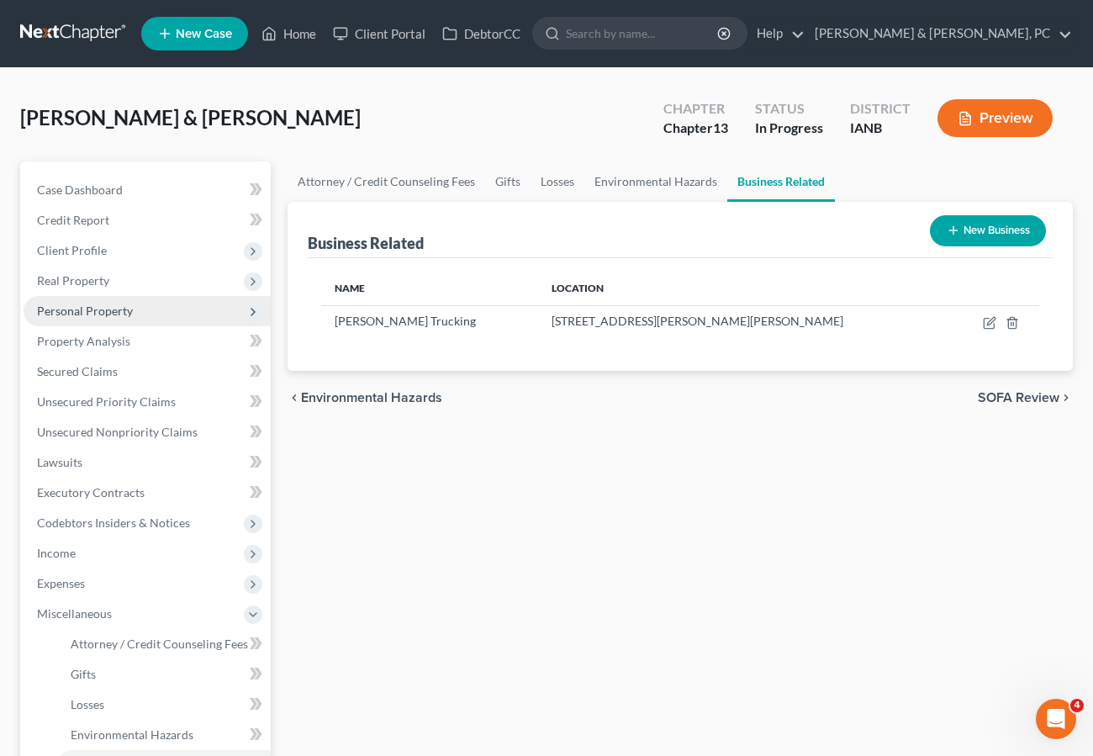
click at [134, 317] on span "Personal Property" at bounding box center [147, 311] width 247 height 30
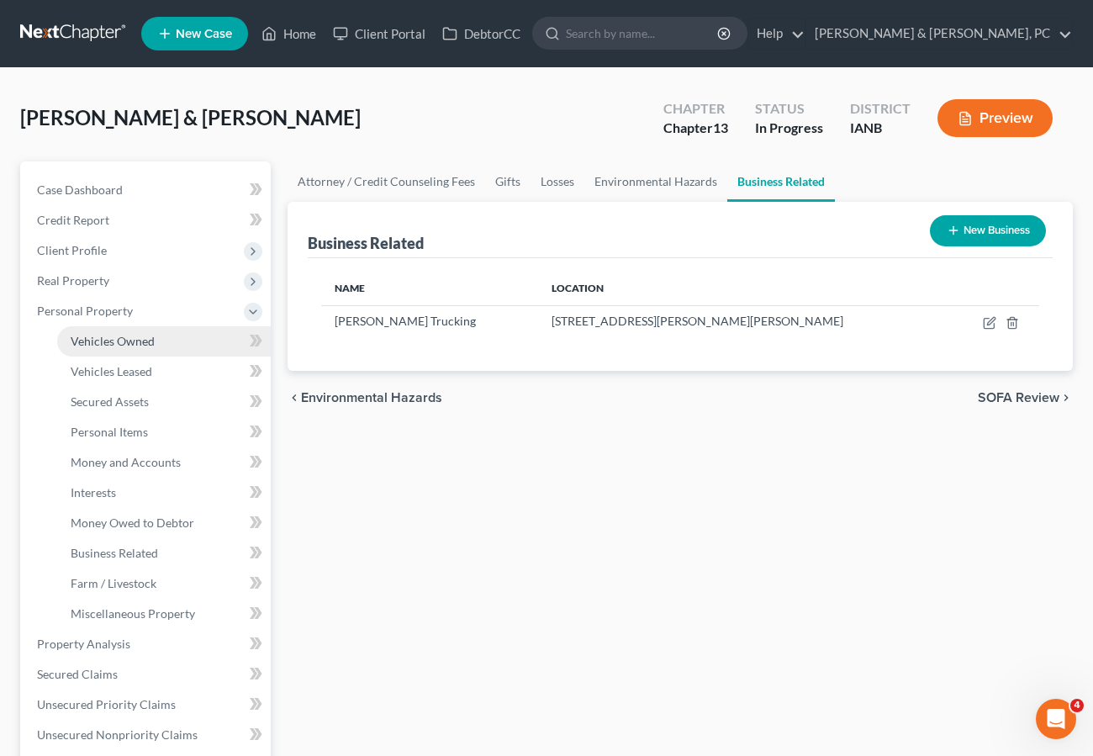
click at [113, 344] on span "Vehicles Owned" at bounding box center [113, 341] width 84 height 14
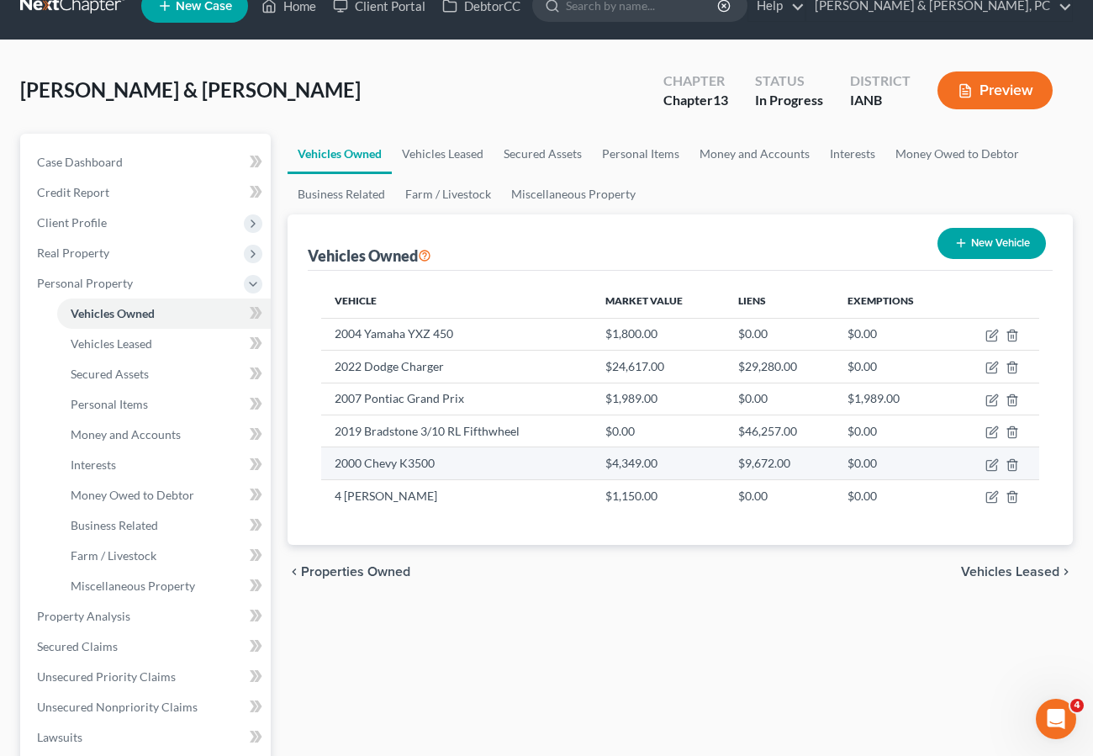
scroll to position [29, 0]
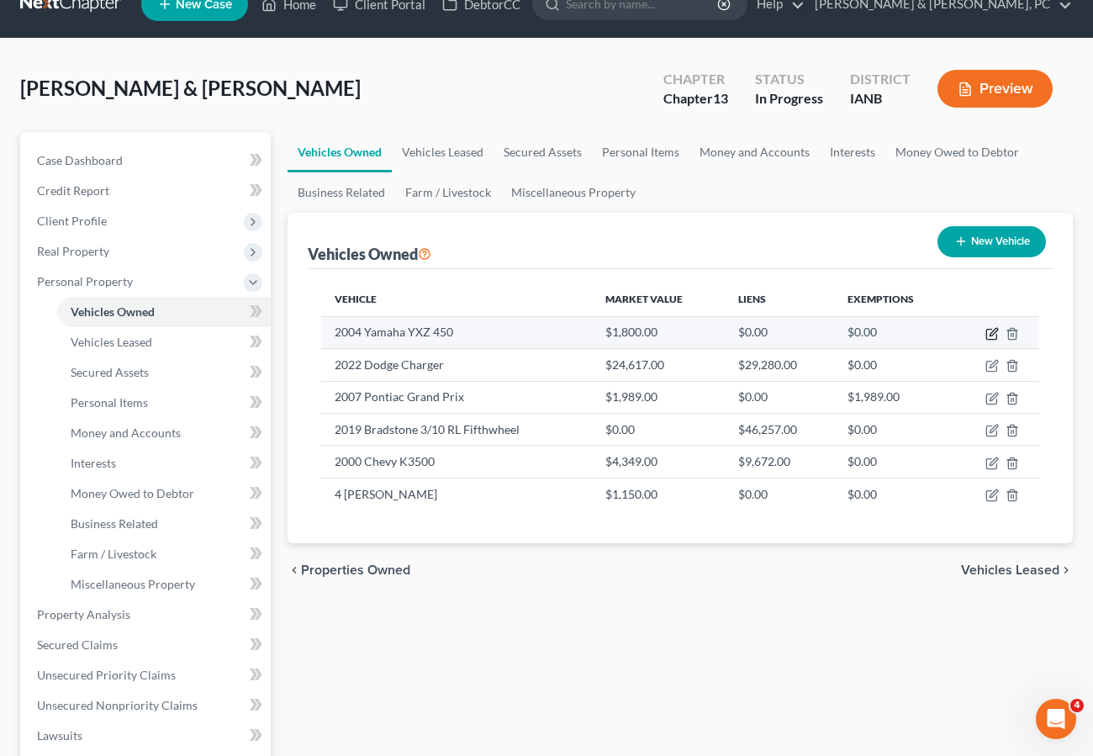
click at [991, 335] on icon "button" at bounding box center [991, 333] width 13 height 13
select select "6"
select select "22"
select select "3"
select select "2"
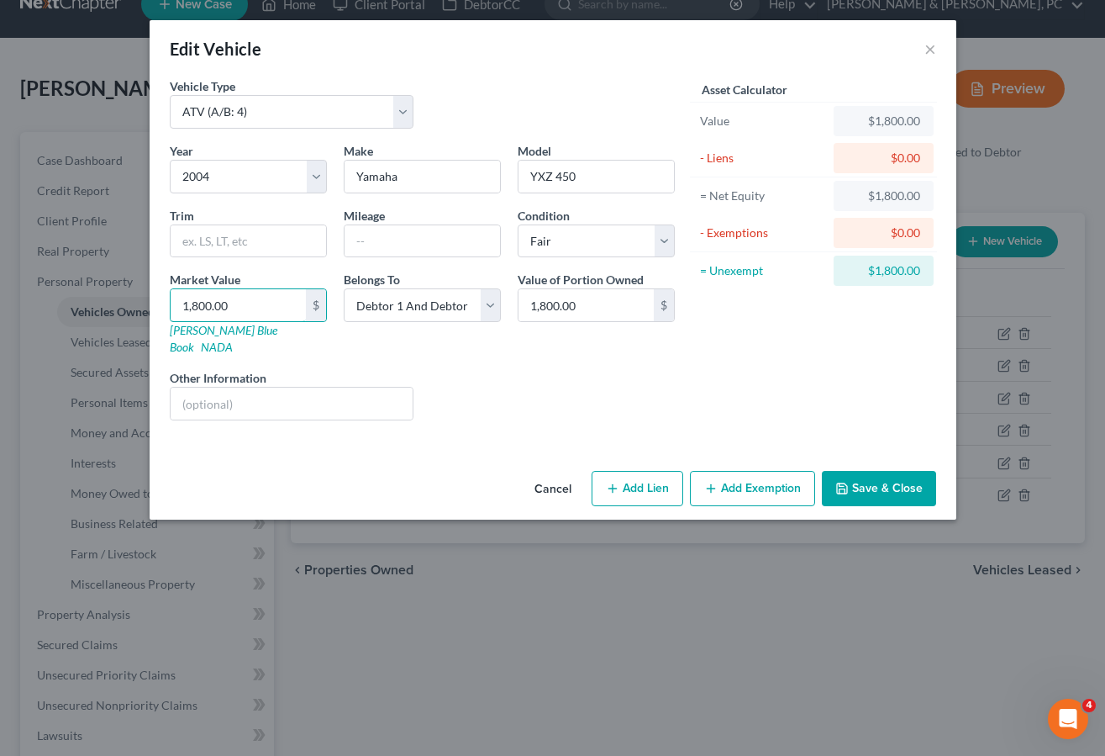
type input "1"
type input "1.00"
type input "11"
type input "11.00"
type input "115"
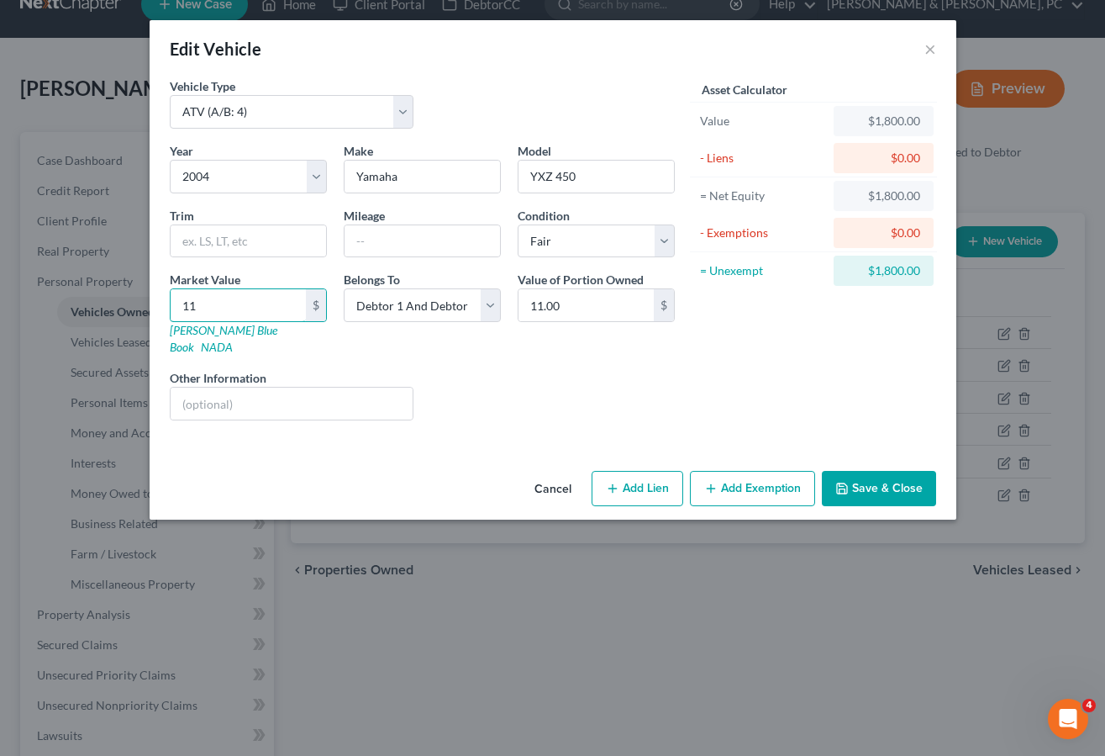
type input "115.00"
type input "1150"
type input "1,150.00"
type input "1,150"
click at [884, 472] on button "Save & Close" at bounding box center [879, 488] width 114 height 35
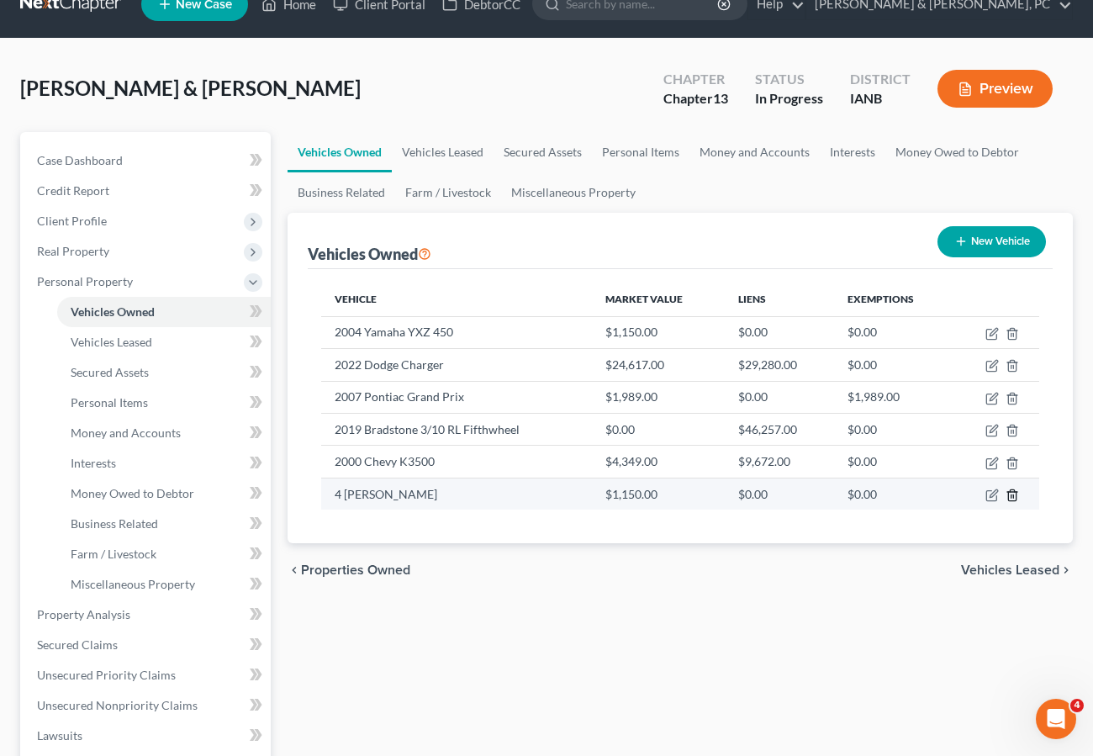
click at [1015, 494] on icon "button" at bounding box center [1011, 494] width 13 height 13
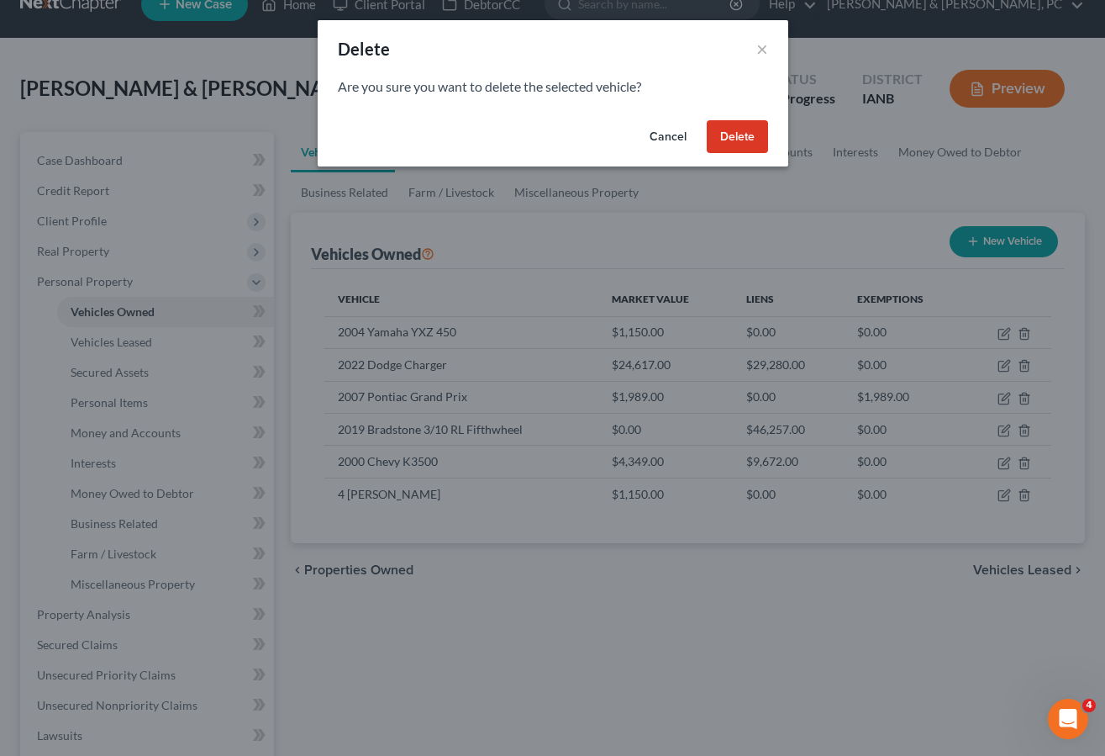
click at [732, 126] on button "Delete" at bounding box center [737, 137] width 61 height 34
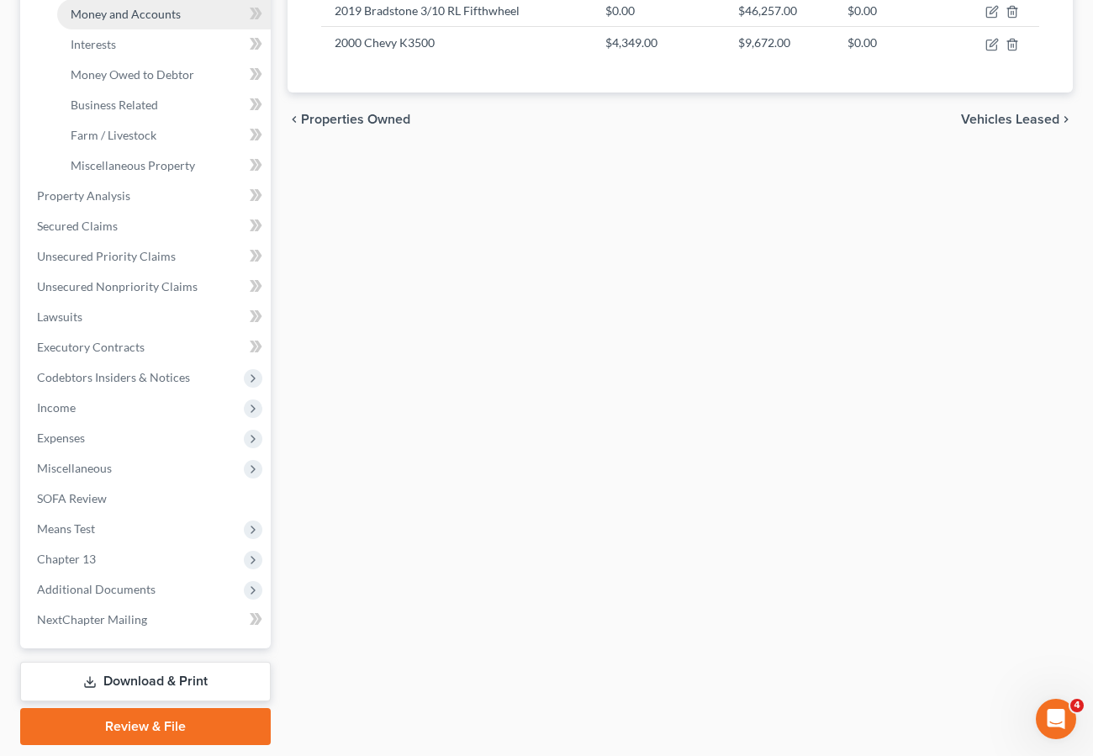
scroll to position [501, 0]
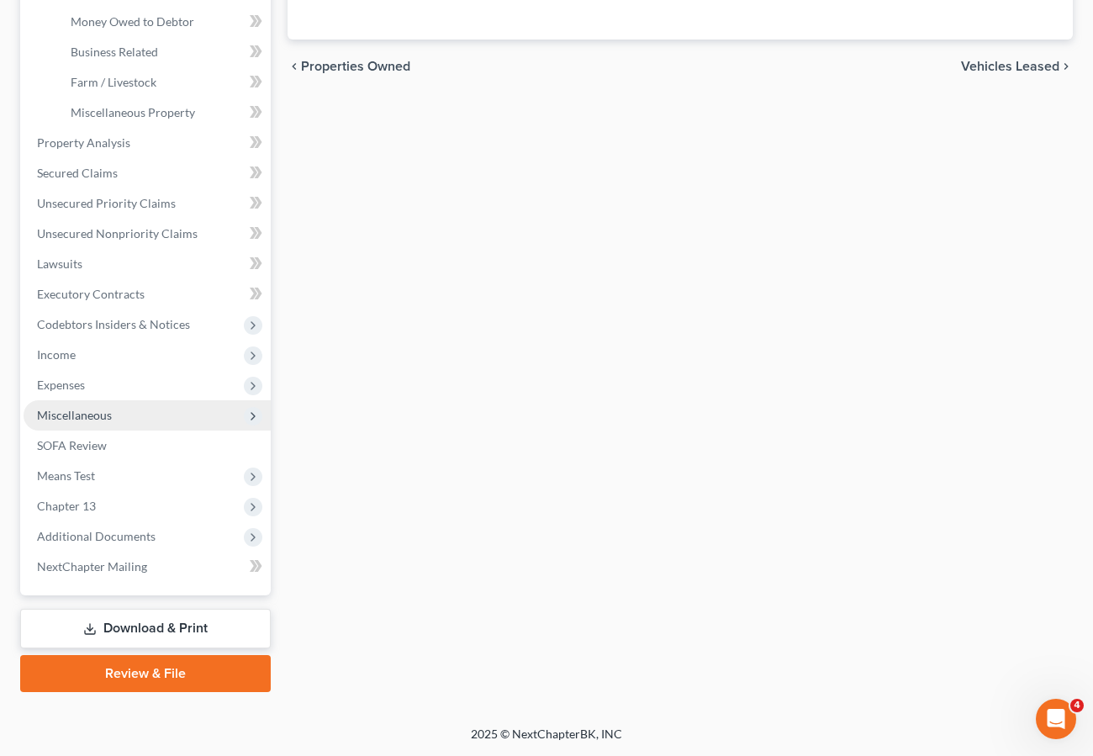
click at [81, 415] on span "Miscellaneous" at bounding box center [74, 415] width 75 height 14
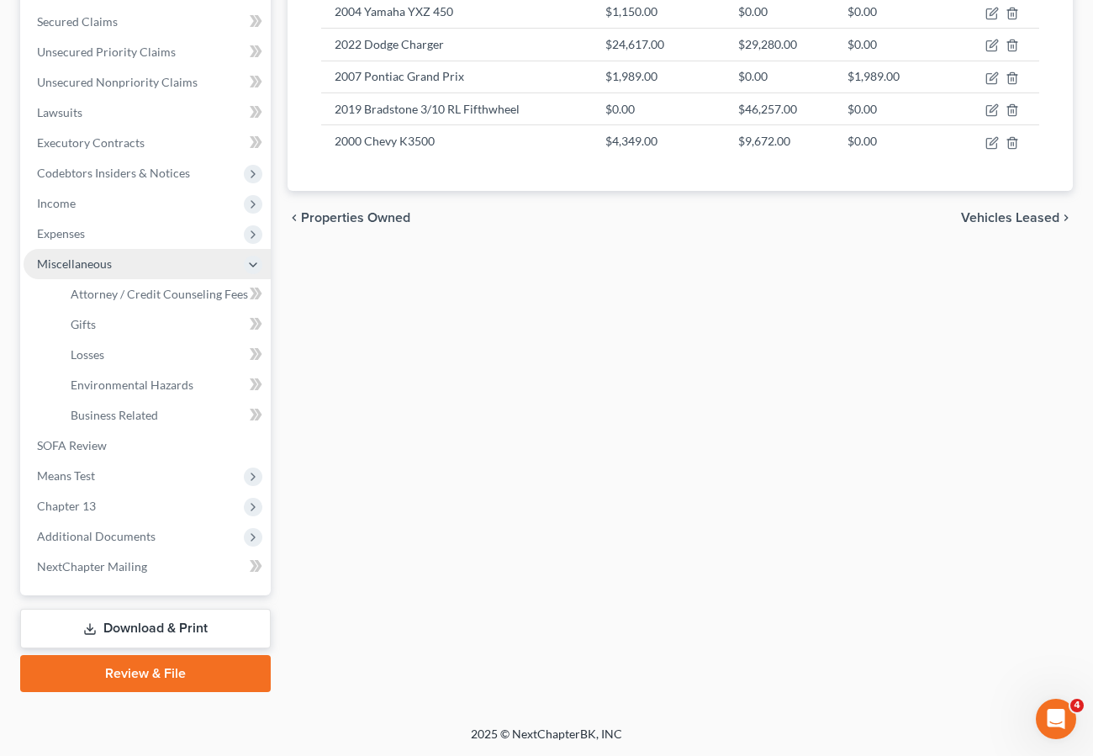
scroll to position [350, 0]
click at [99, 294] on span "Attorney / Credit Counseling Fees" at bounding box center [159, 294] width 177 height 14
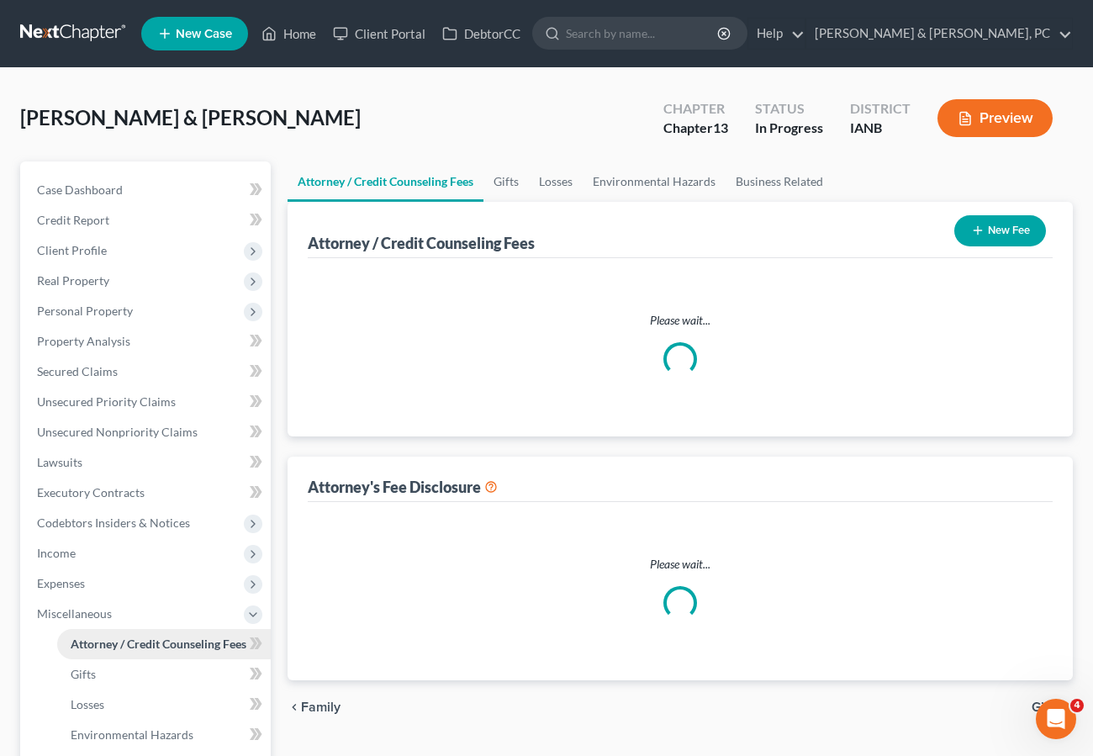
select select "0"
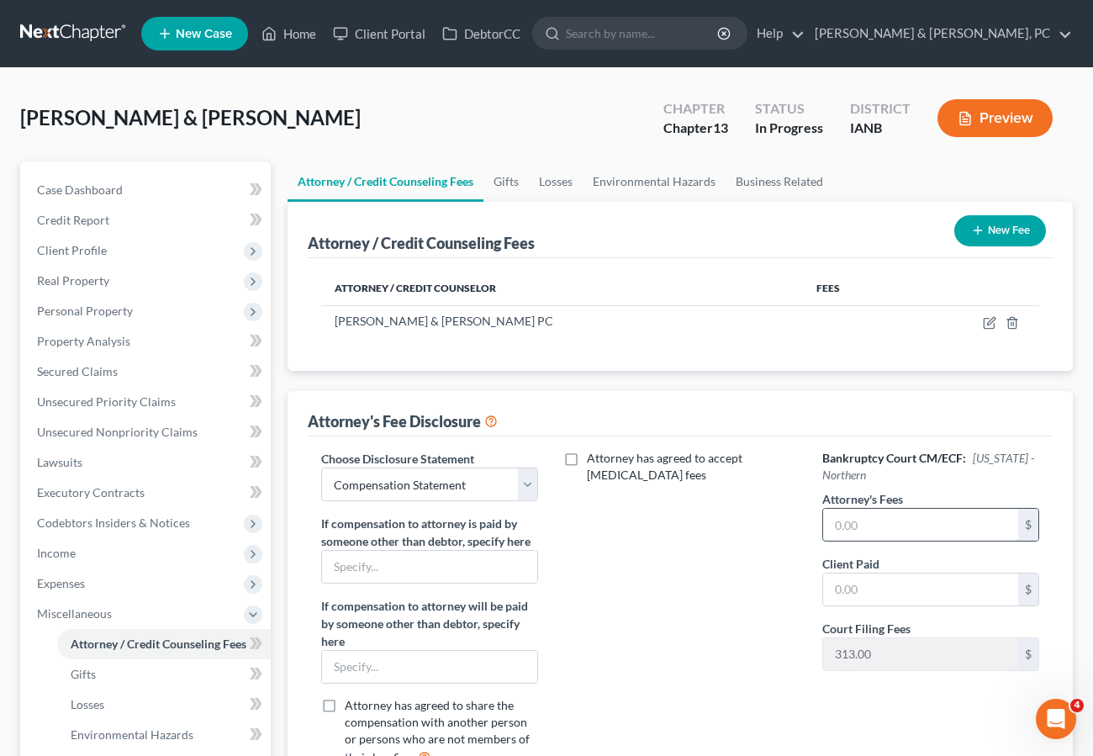
click at [867, 525] on input "text" at bounding box center [920, 525] width 195 height 32
type input "5,000"
type input "2,662"
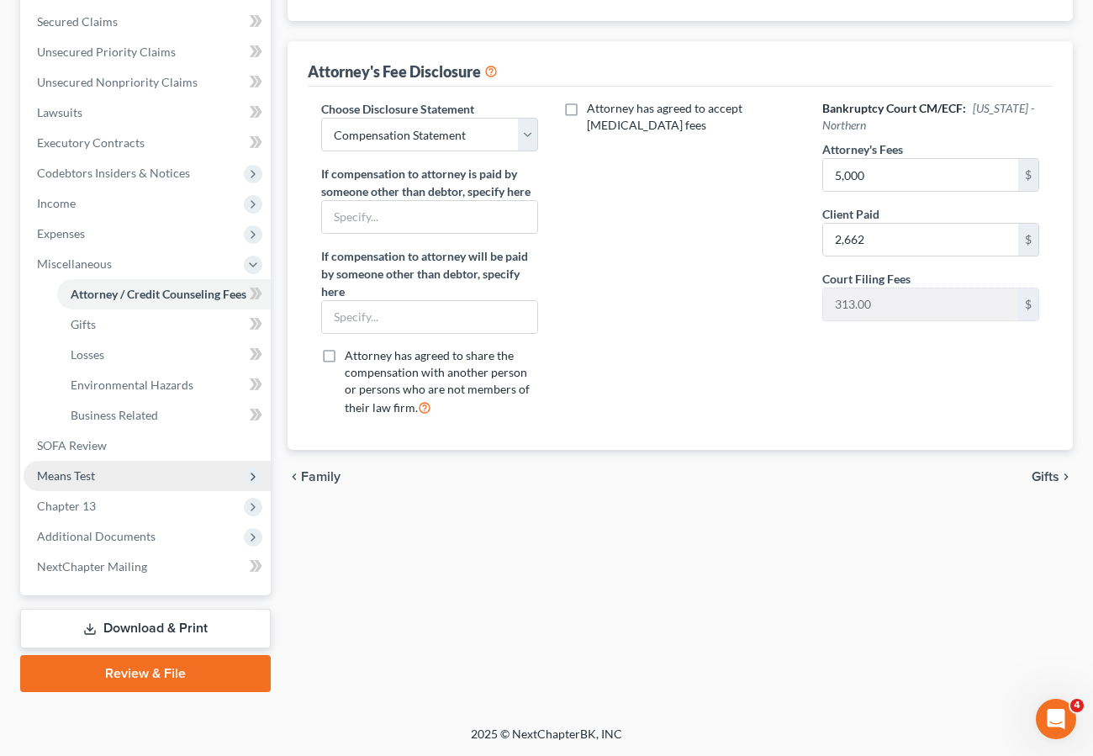
click at [78, 473] on span "Means Test" at bounding box center [66, 475] width 58 height 14
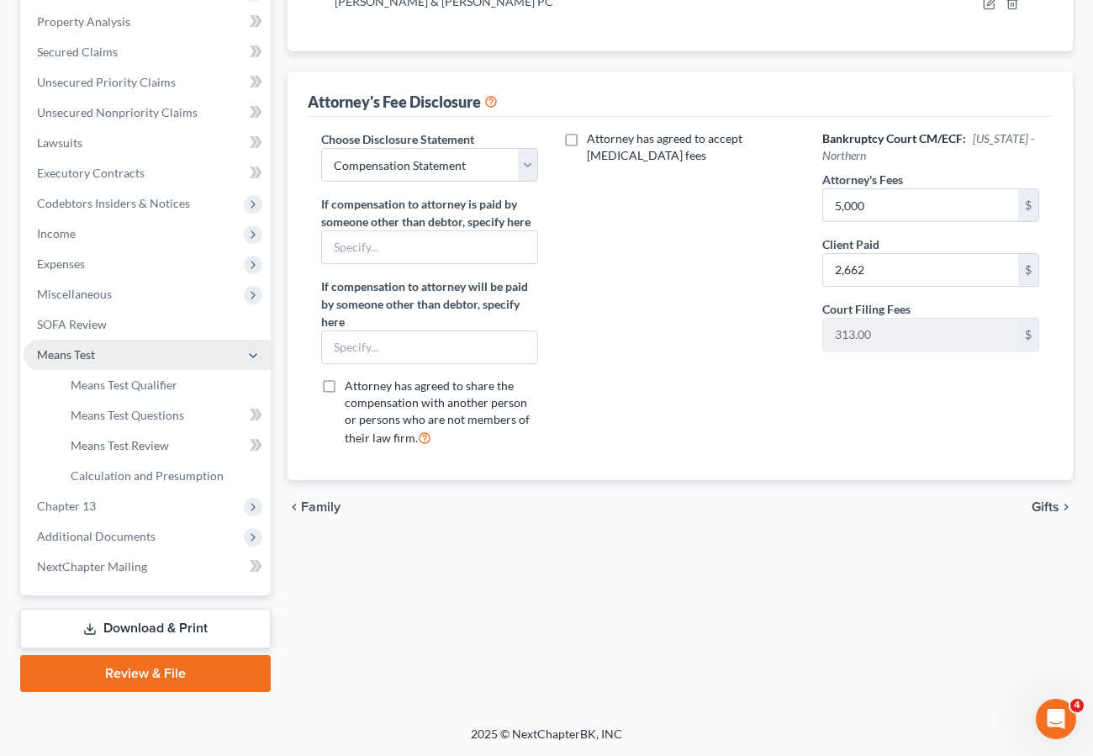
scroll to position [319, 0]
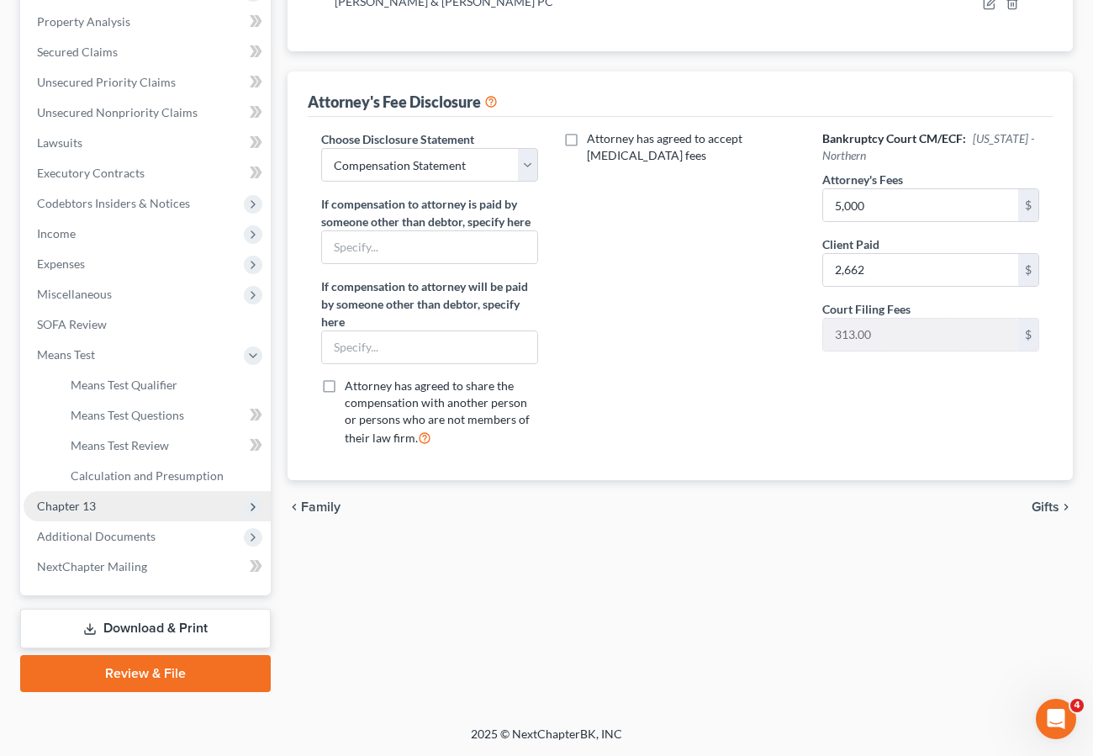
click at [75, 506] on span "Chapter 13" at bounding box center [66, 505] width 59 height 14
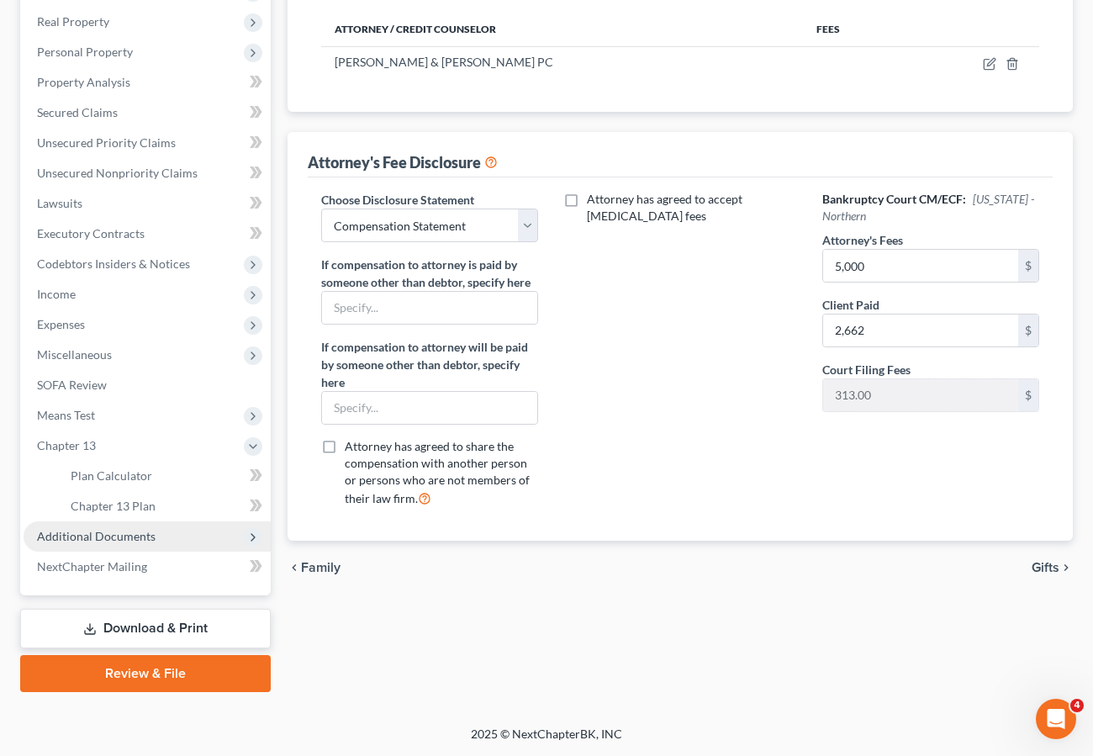
scroll to position [259, 0]
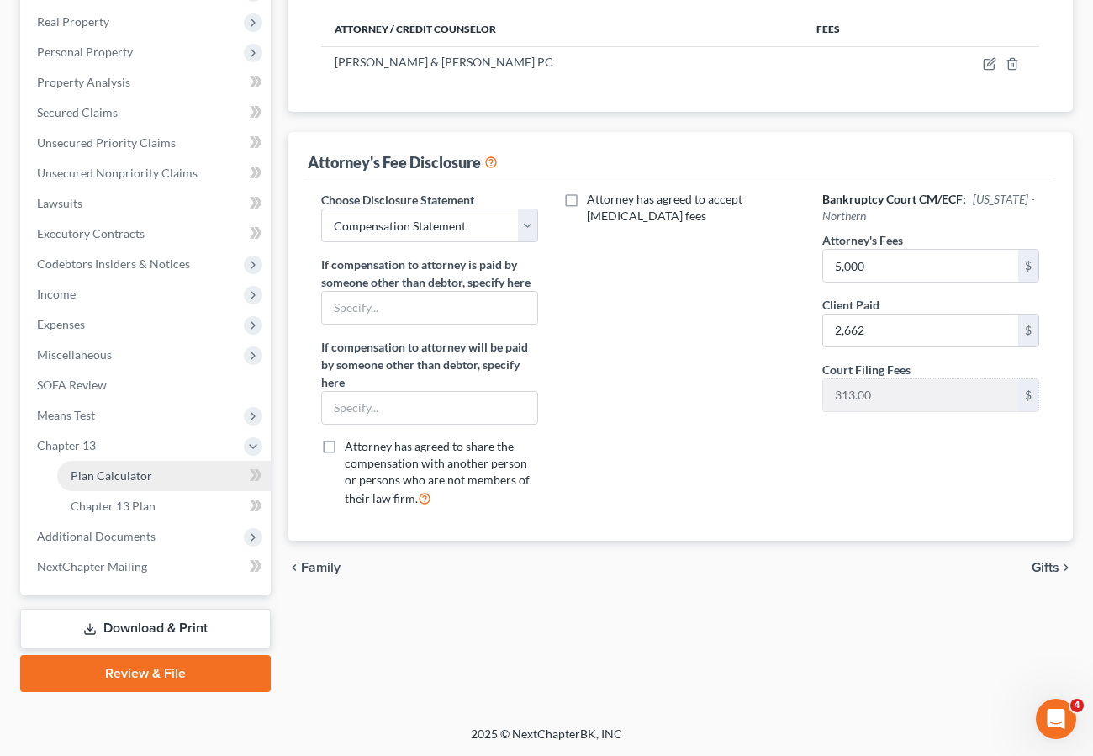
click at [98, 473] on span "Plan Calculator" at bounding box center [112, 475] width 82 height 14
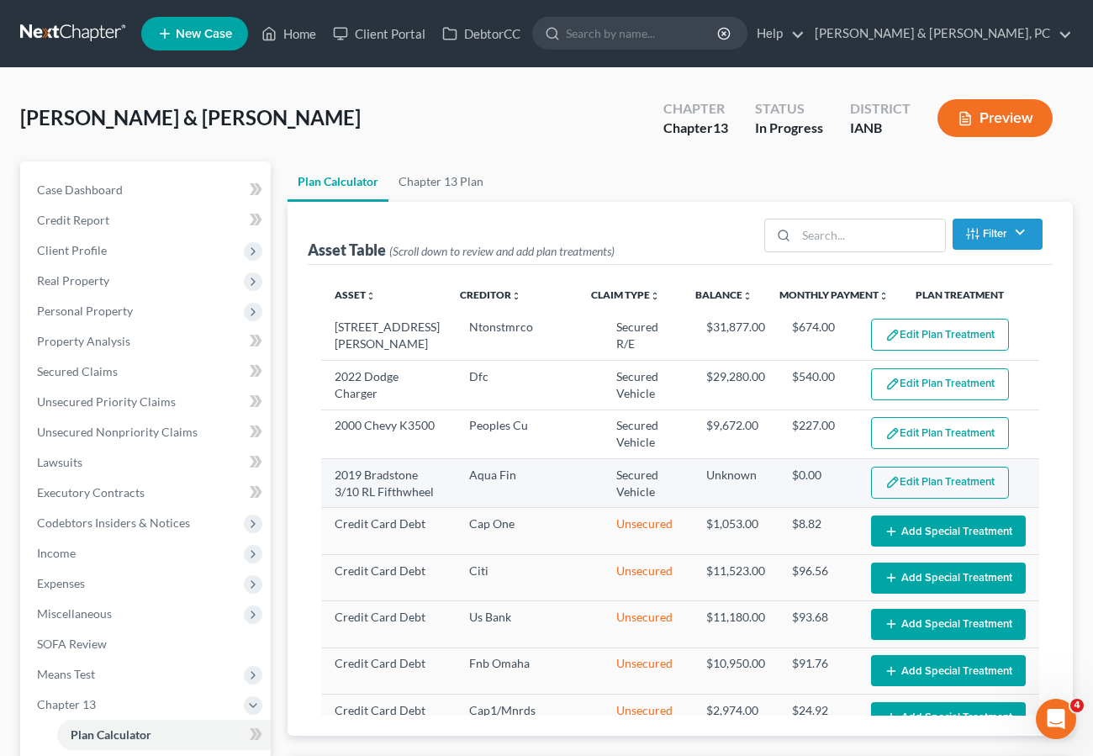
select select "59"
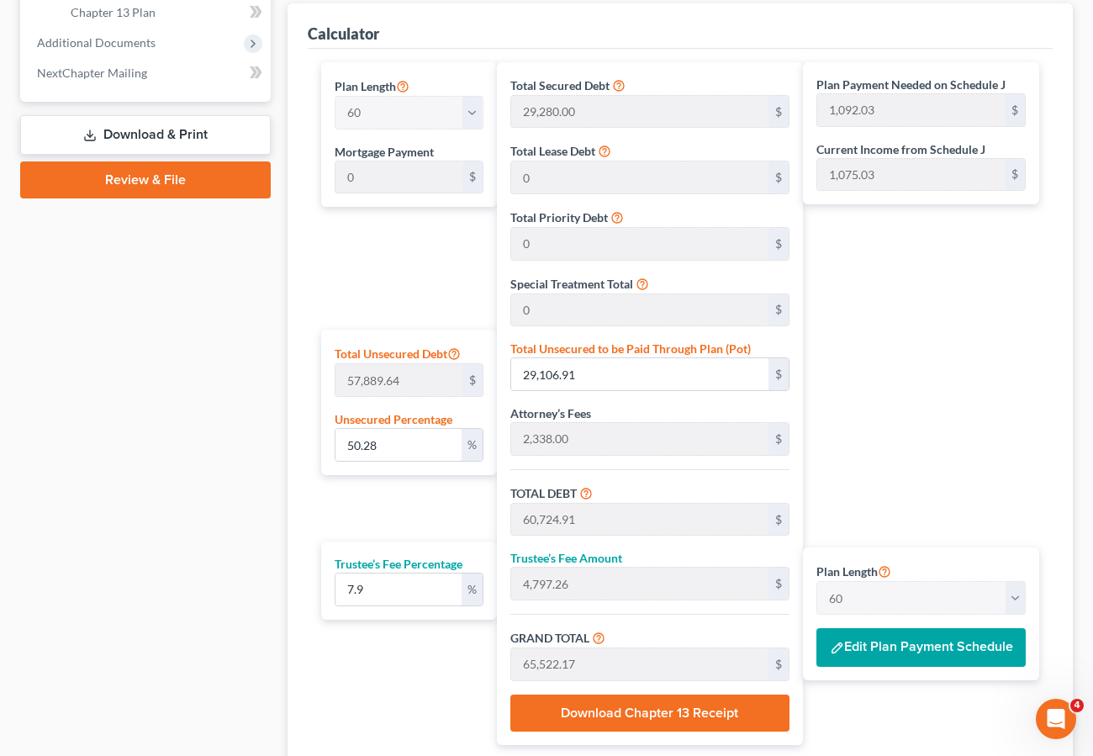
scroll to position [879, 0]
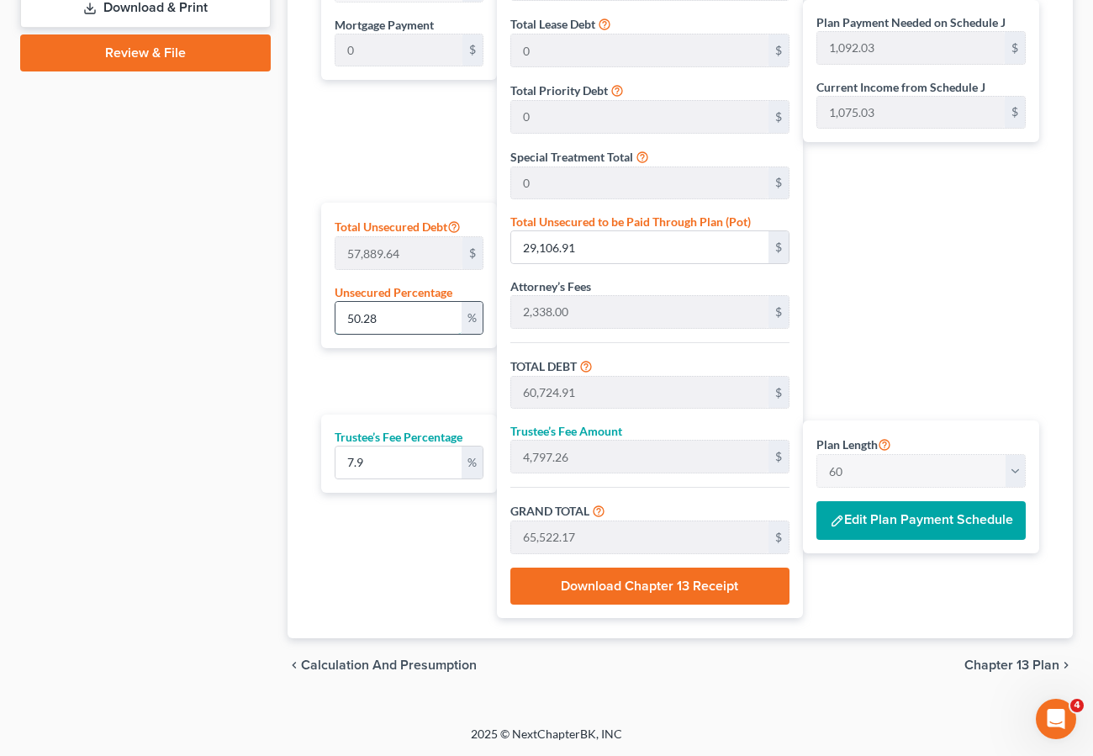
click at [389, 321] on input "50.28" at bounding box center [398, 318] width 126 height 32
drag, startPoint x: 392, startPoint y: 318, endPoint x: 301, endPoint y: 313, distance: 90.9
click at [301, 313] on div "Calculator Plan Length 1 2 3 4 5 6 7 8 9 10 11 12 13 14 15 16 17 18 19 20 21 22…" at bounding box center [679, 257] width 785 height 762
click at [948, 519] on button "Edit Plan Payment Schedule" at bounding box center [920, 520] width 209 height 39
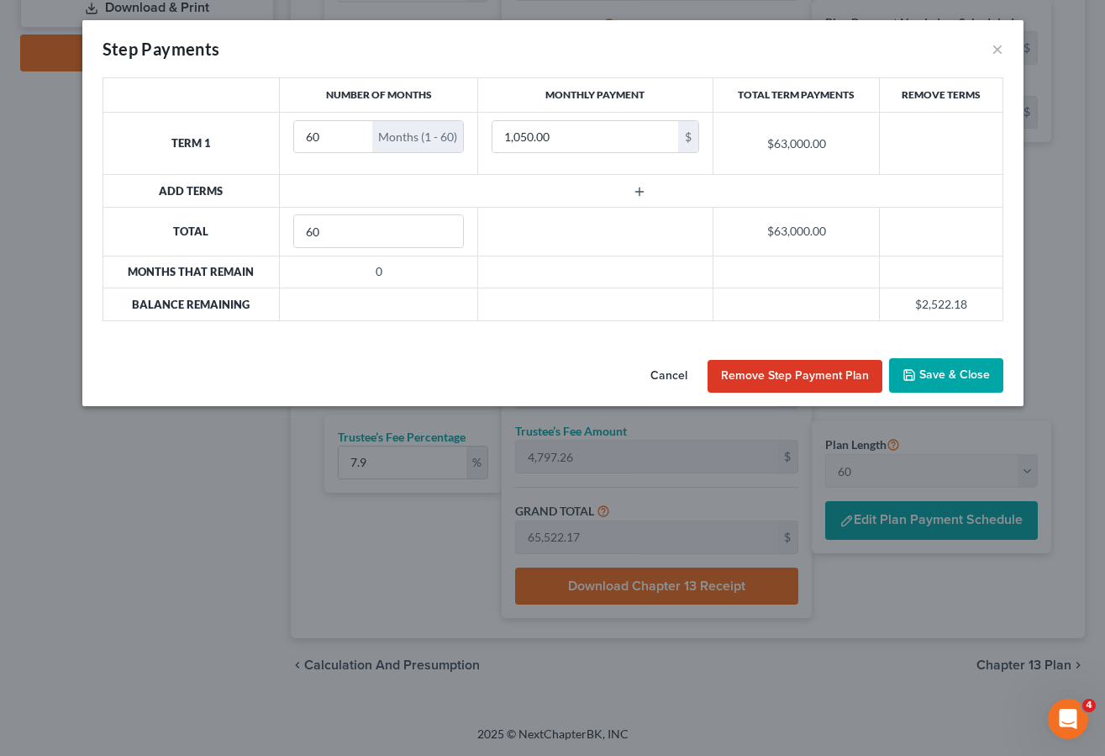
click at [956, 368] on button "Save & Close" at bounding box center [946, 375] width 114 height 35
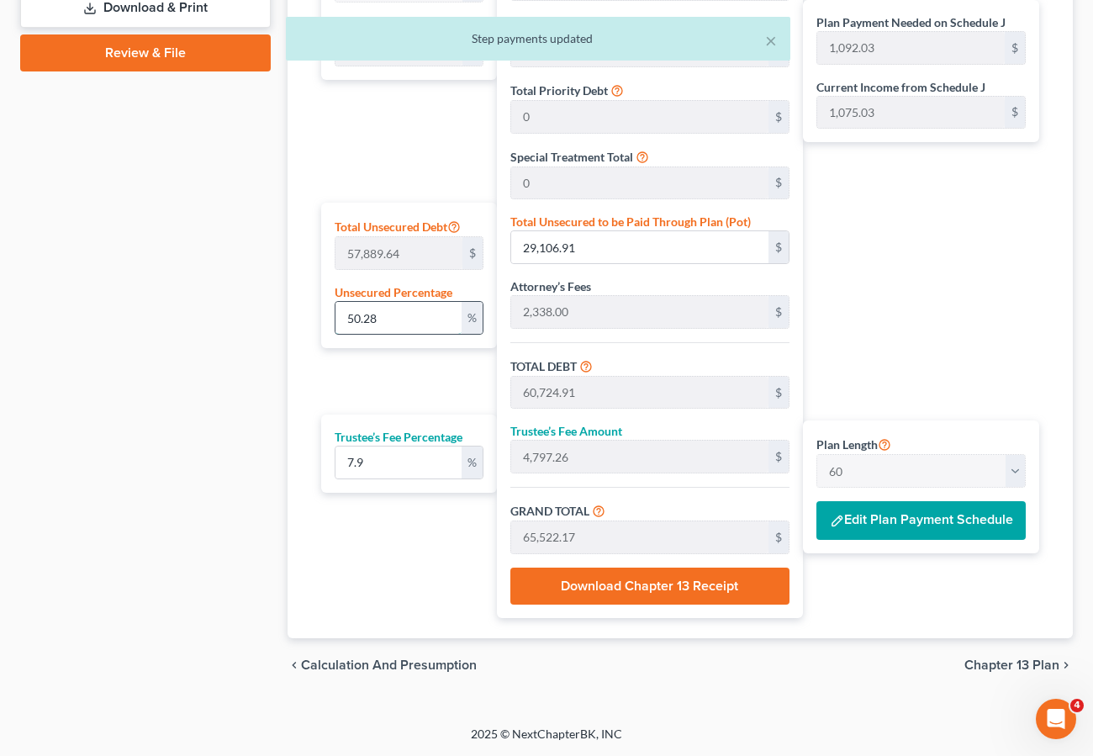
click at [391, 323] on input "50.28" at bounding box center [398, 318] width 126 height 32
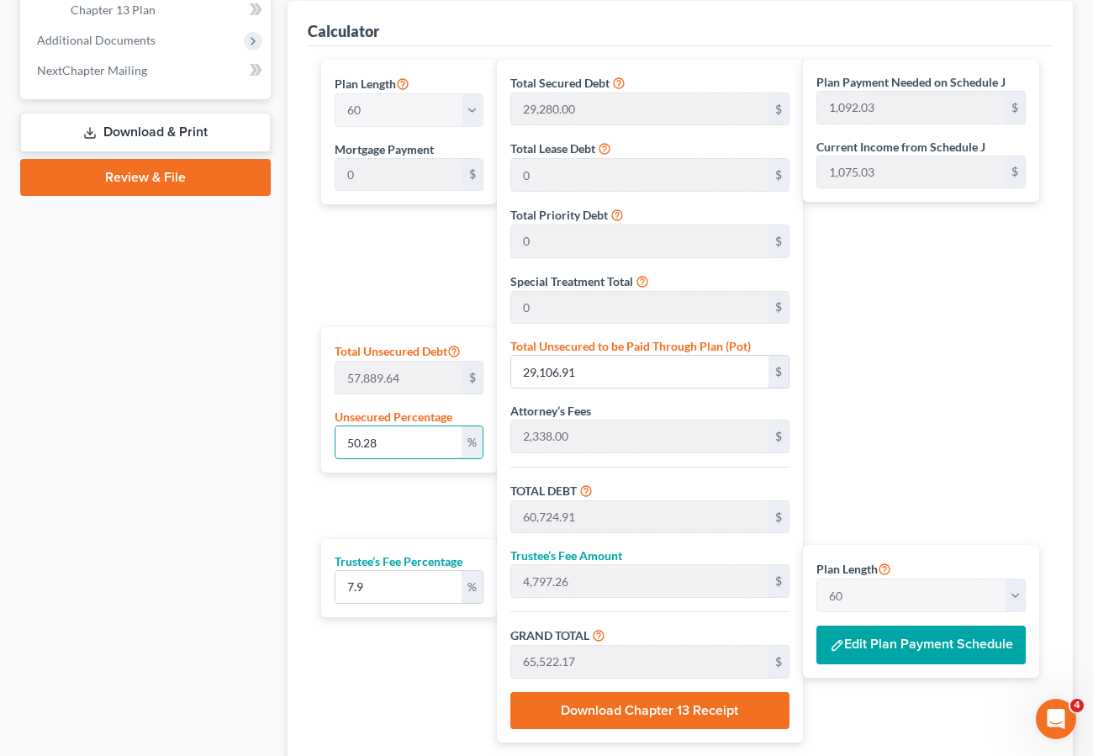
scroll to position [751, 0]
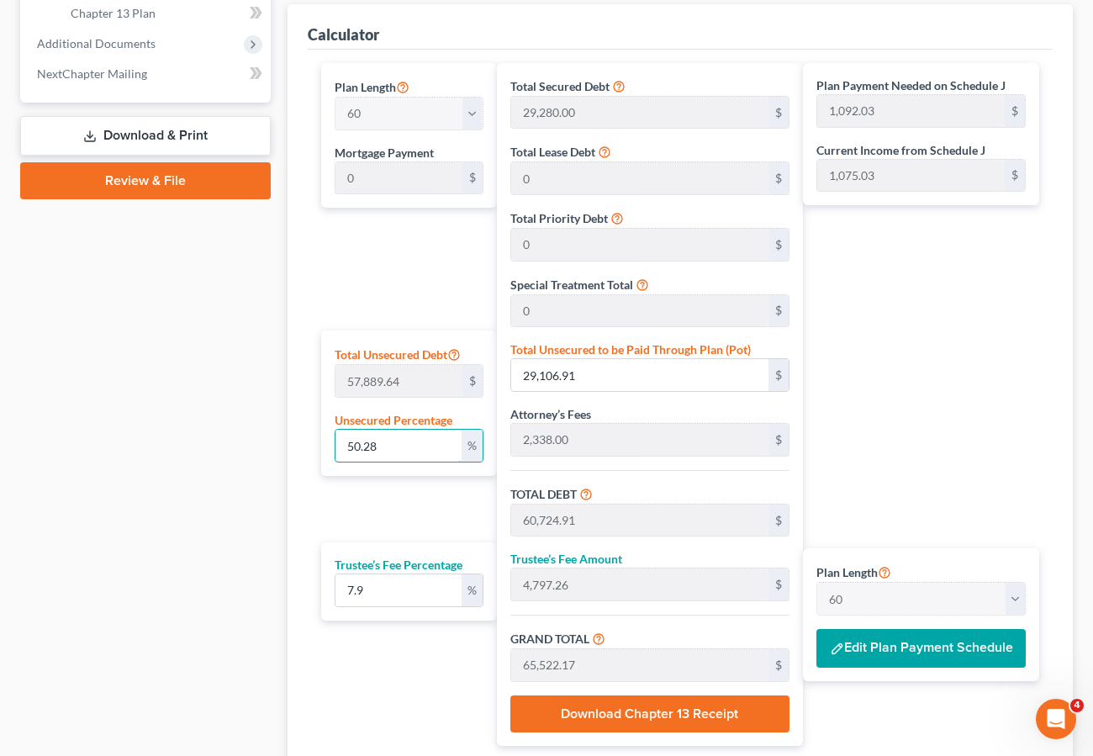
drag, startPoint x: 429, startPoint y: 443, endPoint x: 289, endPoint y: 441, distance: 139.5
click at [289, 441] on div "Calculator Plan Length 1 2 3 4 5 6 7 8 9 10 11 12 13 14 15 16 17 18 19 20 21 22…" at bounding box center [679, 385] width 785 height 762
type input "4"
type input "2,315.58"
type input "33,933.58"
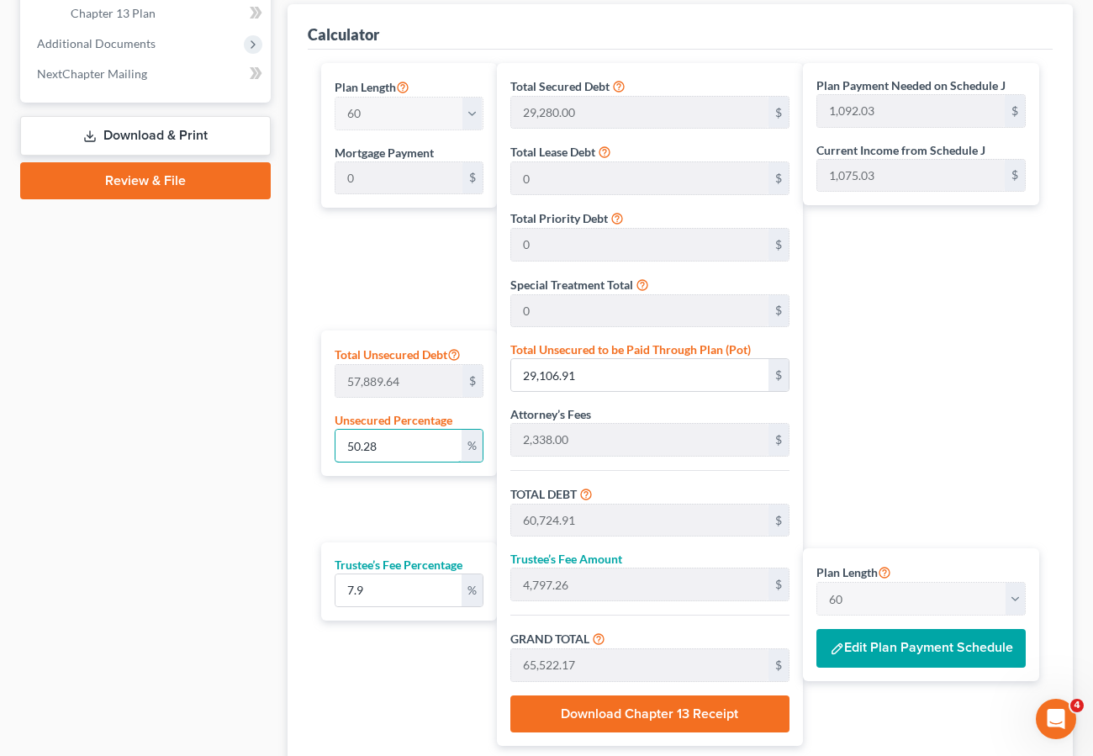
type input "2,680.75"
type input "36,614.33"
type input "610.23"
type input "48"
type input "27,787.02"
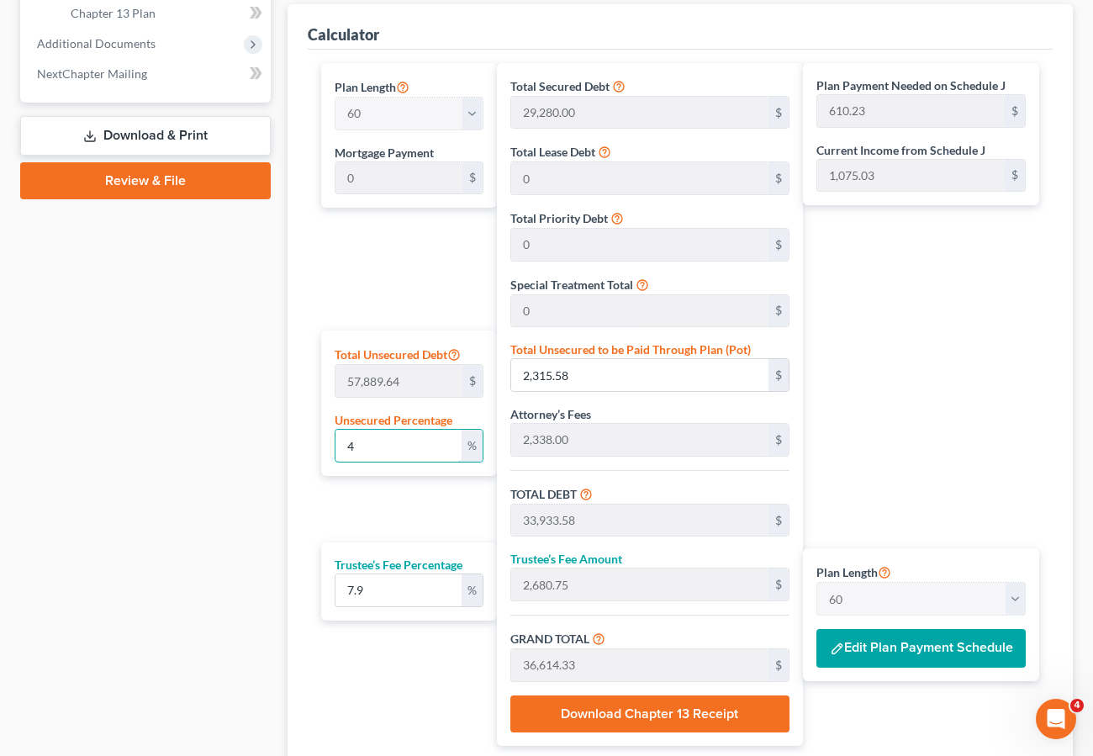
type input "59,405.02"
type input "4,692.99"
type input "64,098.02"
type input "1,068.30"
type input "4"
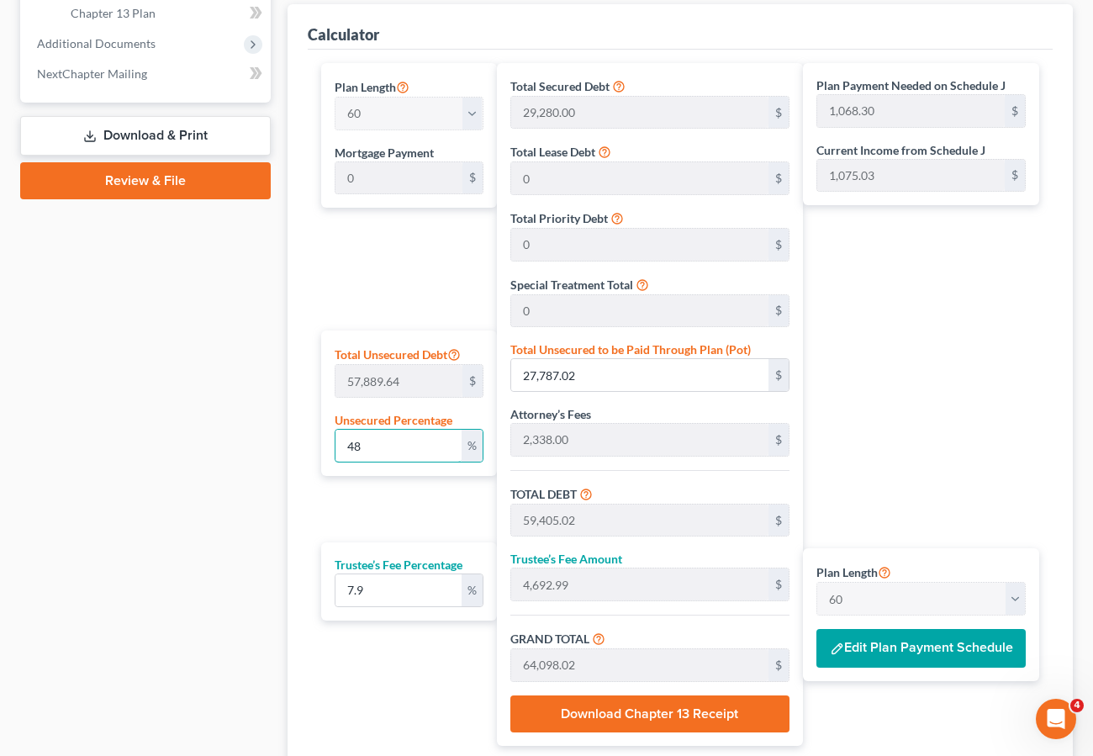
type input "2,315.58"
type input "33,933.58"
type input "2,680.75"
type input "36,614.33"
type input "610.23"
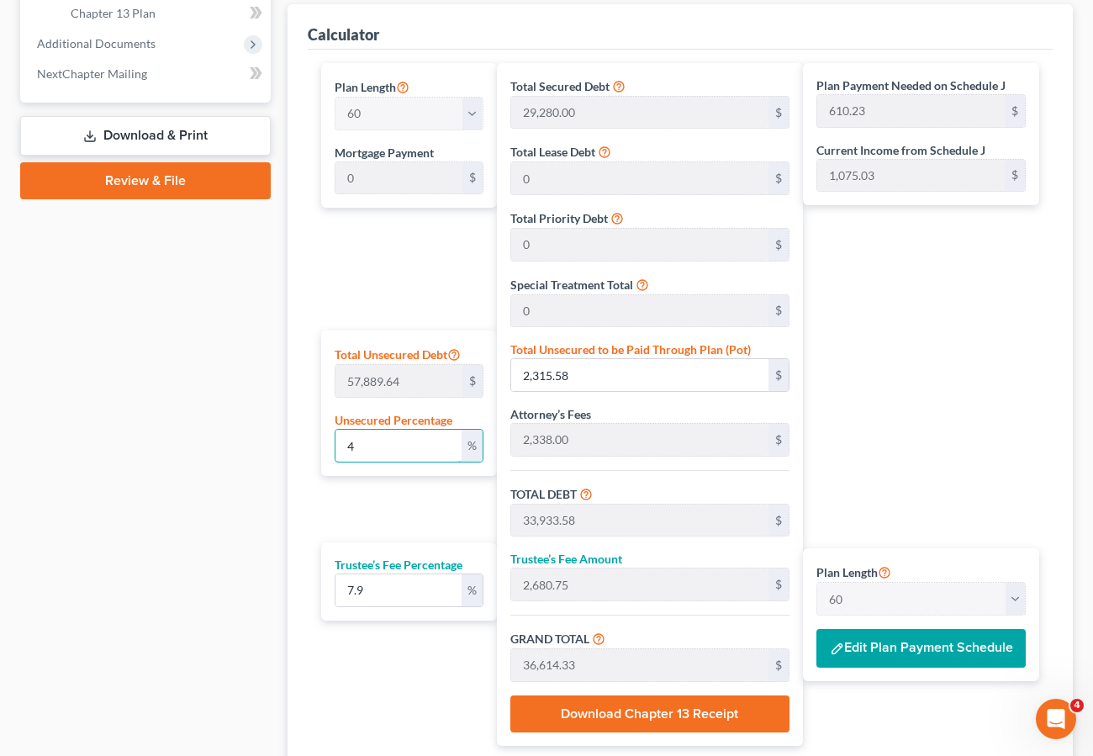
type input "47"
type input "27,208.13"
type input "58,826.13"
type input "4,647.26"
type input "63,473.39"
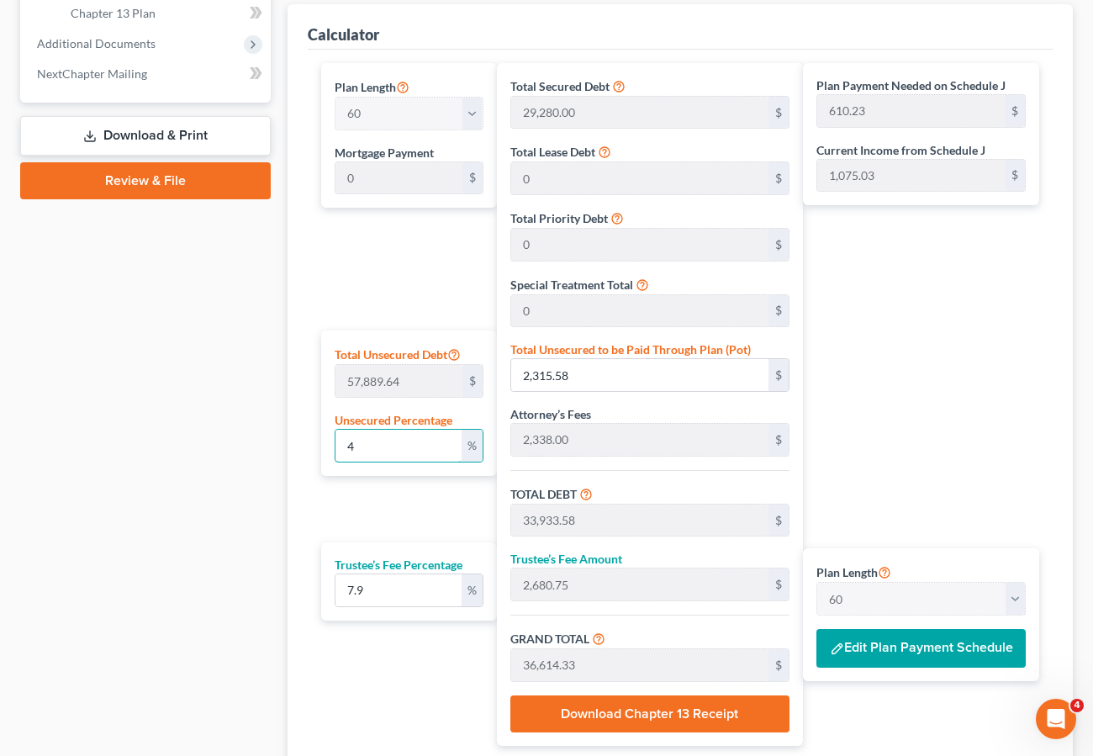
type input "1,057.88"
type input "4"
type input "2,315.58"
type input "33,933.58"
type input "2,680.75"
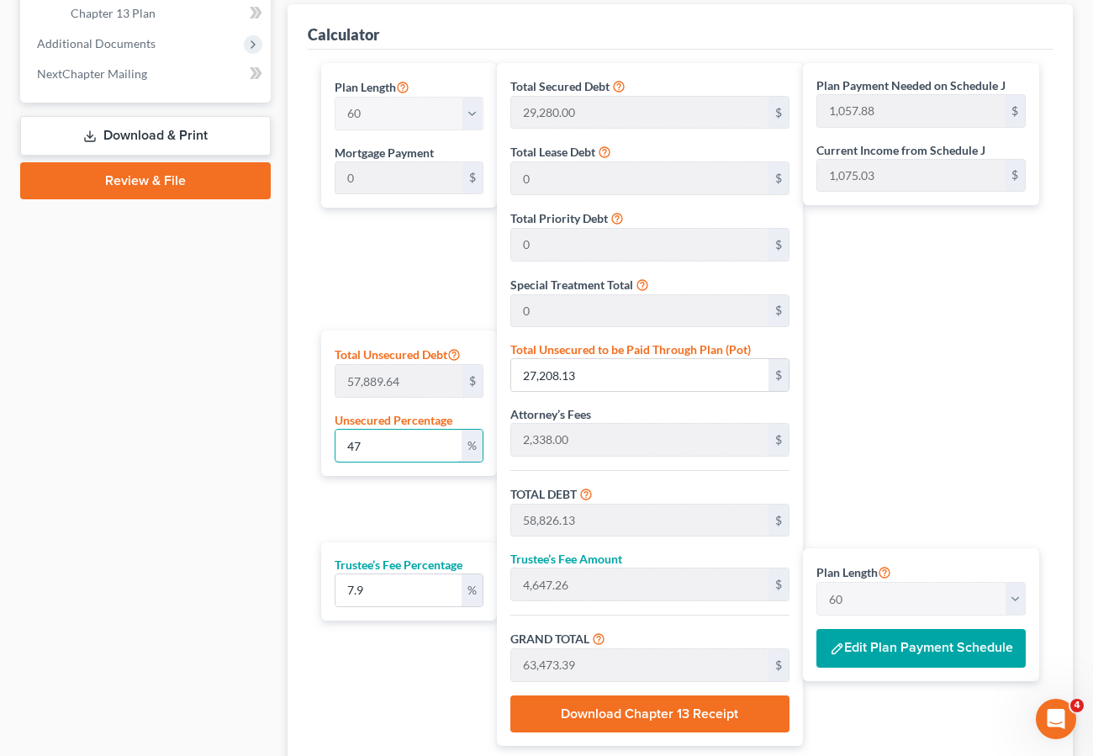
type input "36,614.33"
type input "610.23"
type input "45"
type input "26,050.33"
type input "57,668.33"
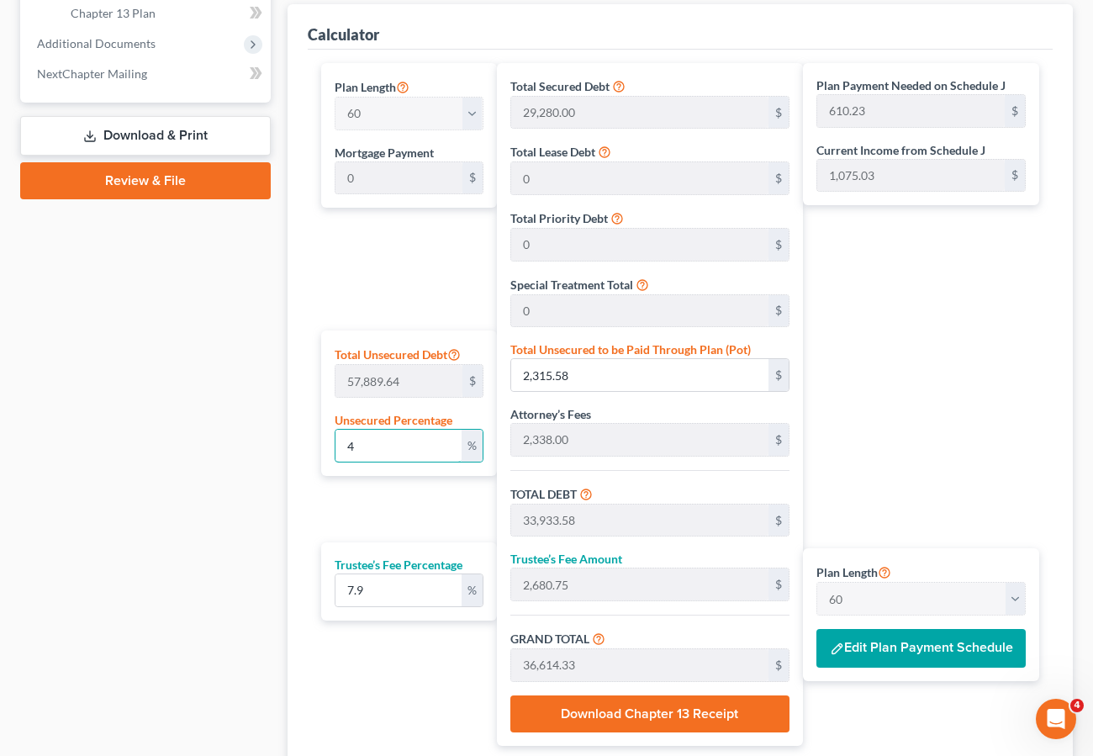
type input "4,555.79"
type input "62,224.13"
type input "1,037.06"
type input "4"
type input "2,315.58"
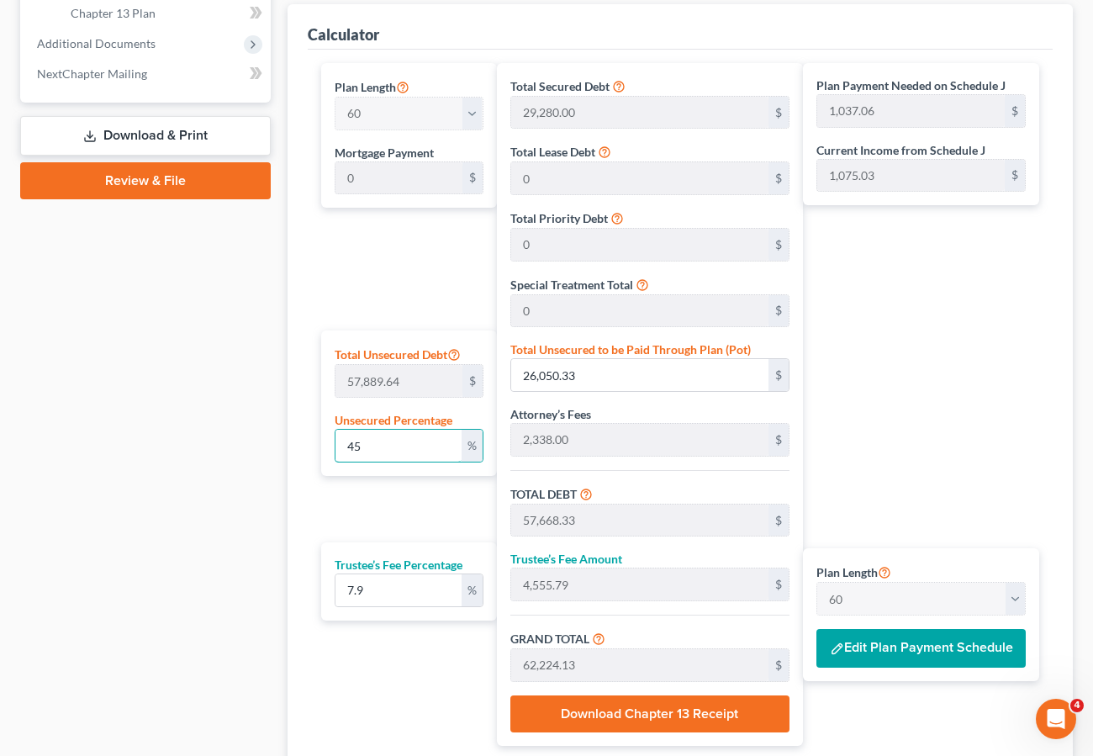
type input "33,933.58"
type input "2,680.75"
type input "36,614.33"
type input "610.23"
type input "46"
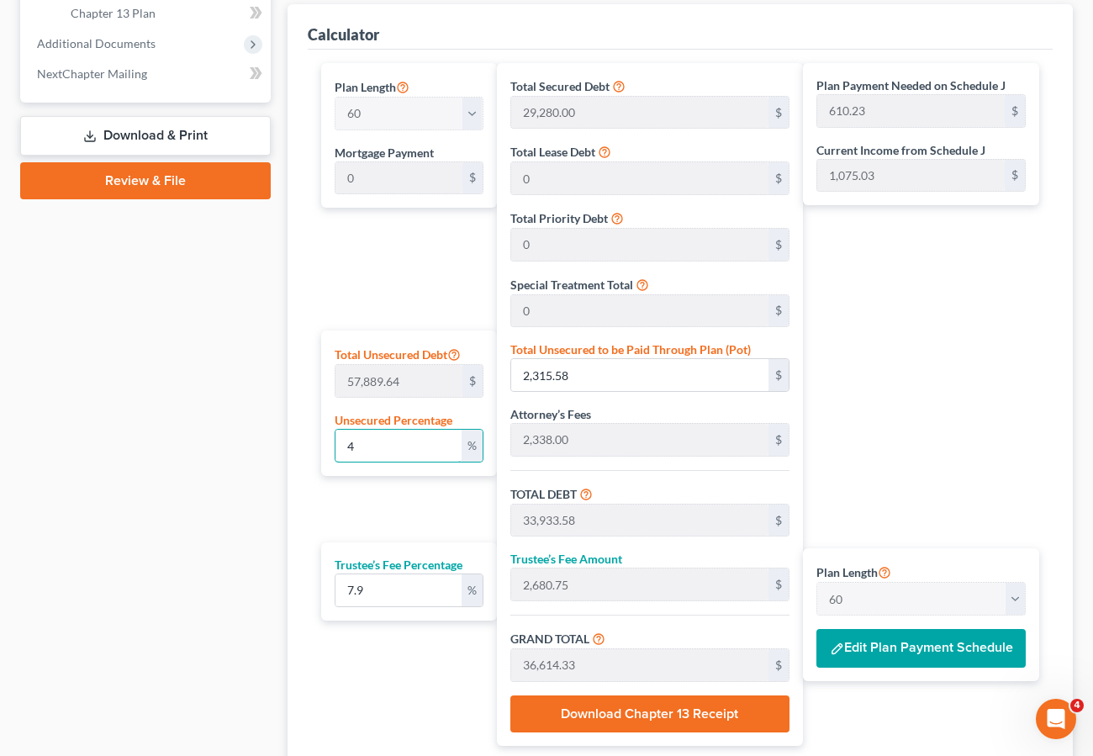
type input "26,629.23"
type input "58,247.23"
type input "4,601.53"
type input "62,848.76"
type input "1,047.47"
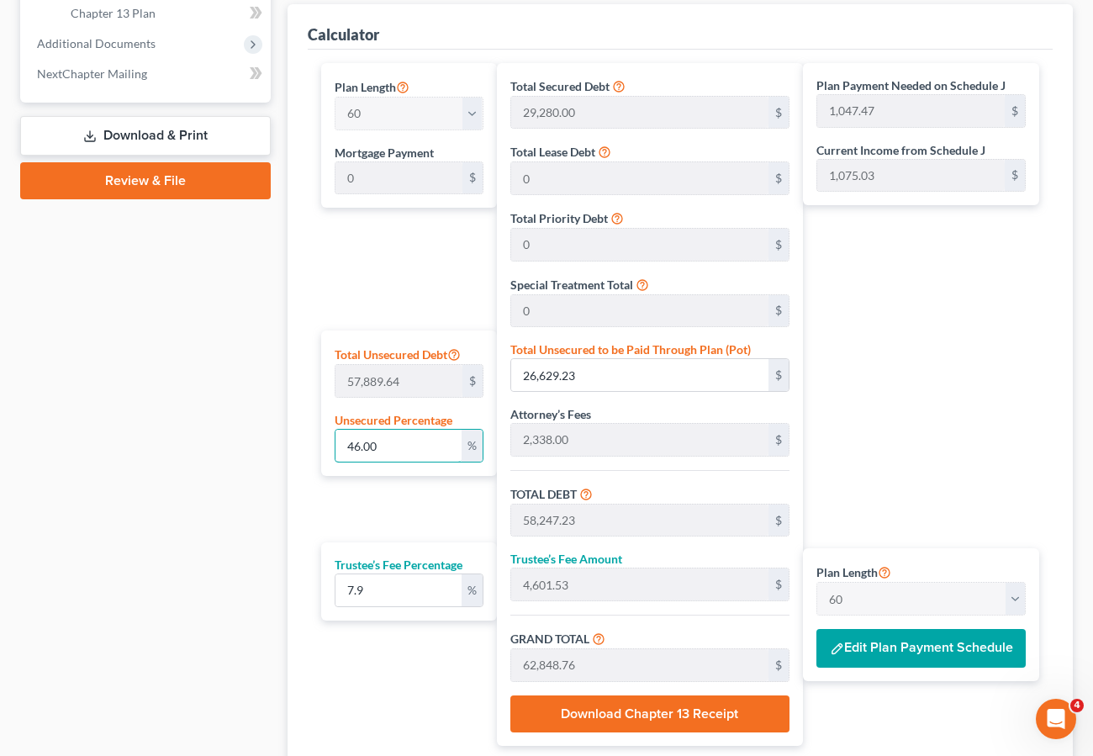
type input "46.00"
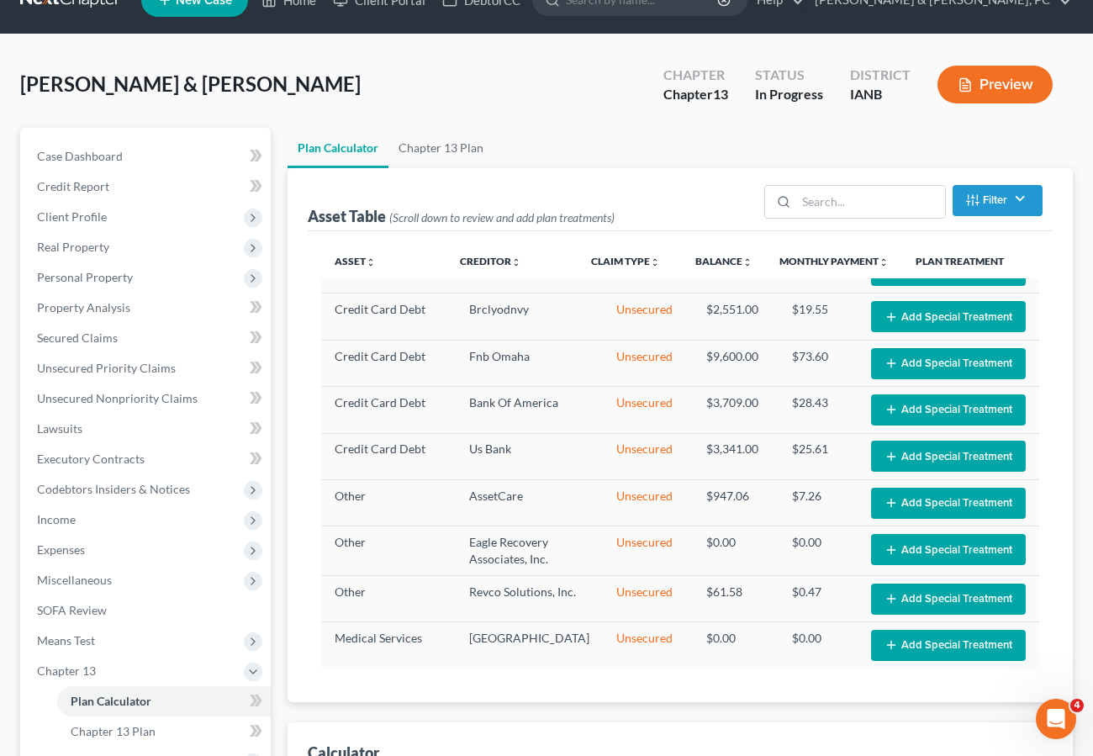
scroll to position [0, 0]
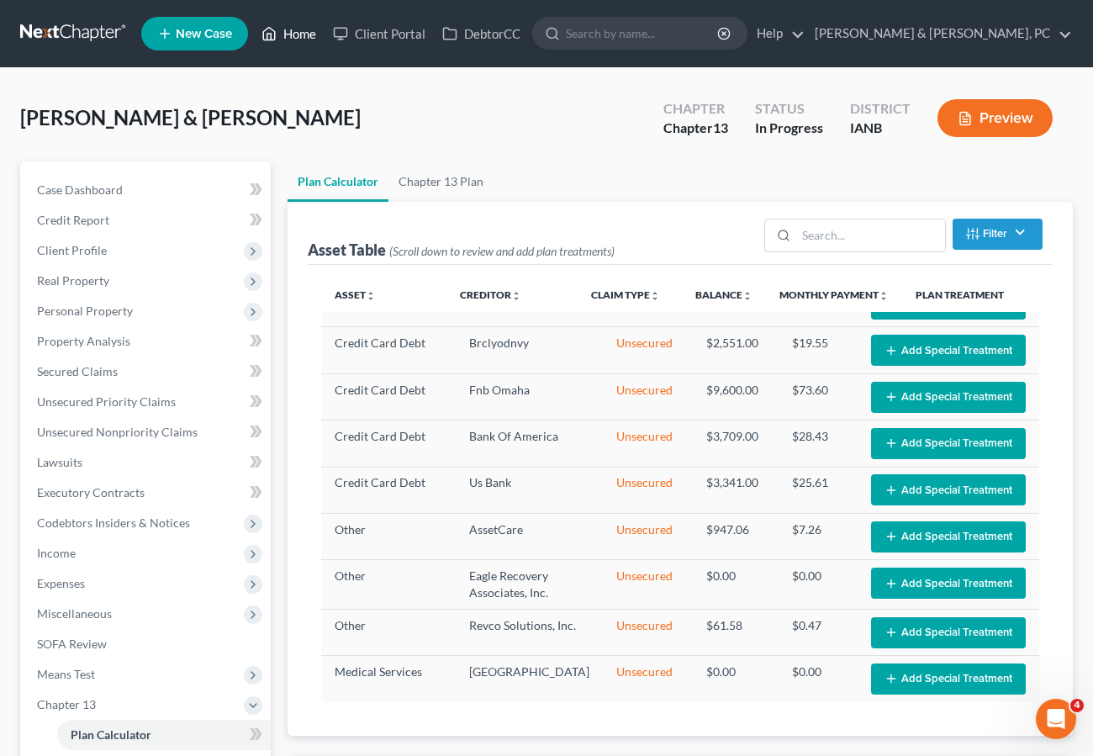
click at [303, 30] on link "Home" at bounding box center [288, 33] width 71 height 30
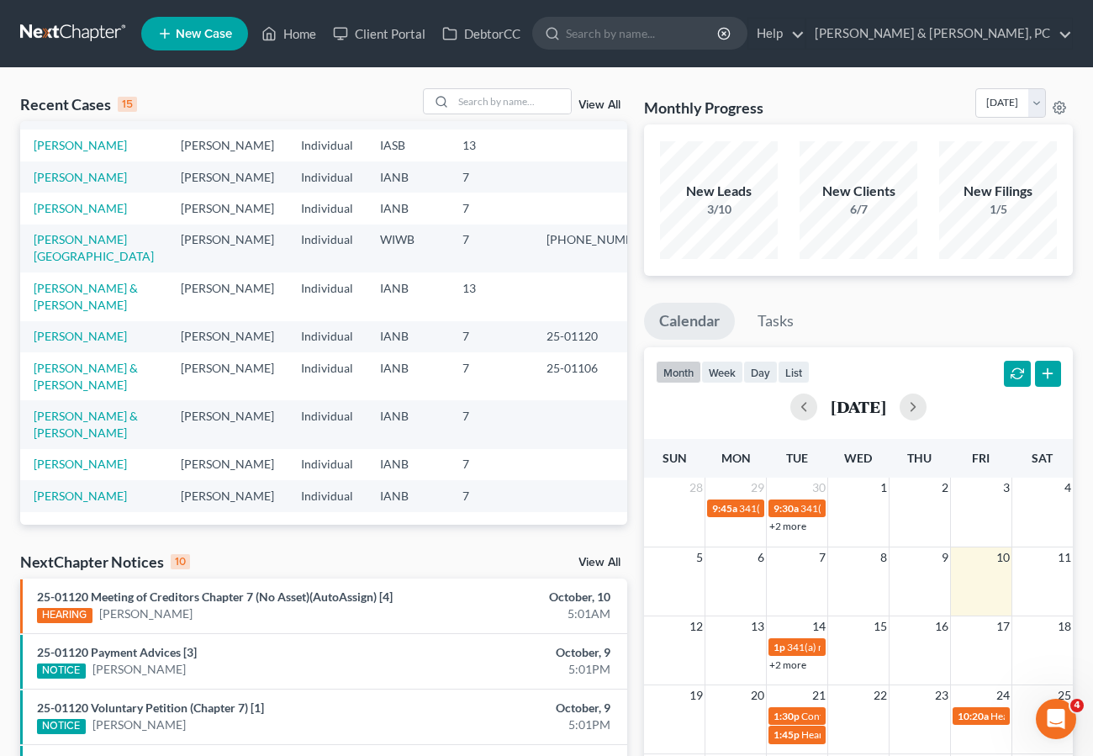
scroll to position [24, 0]
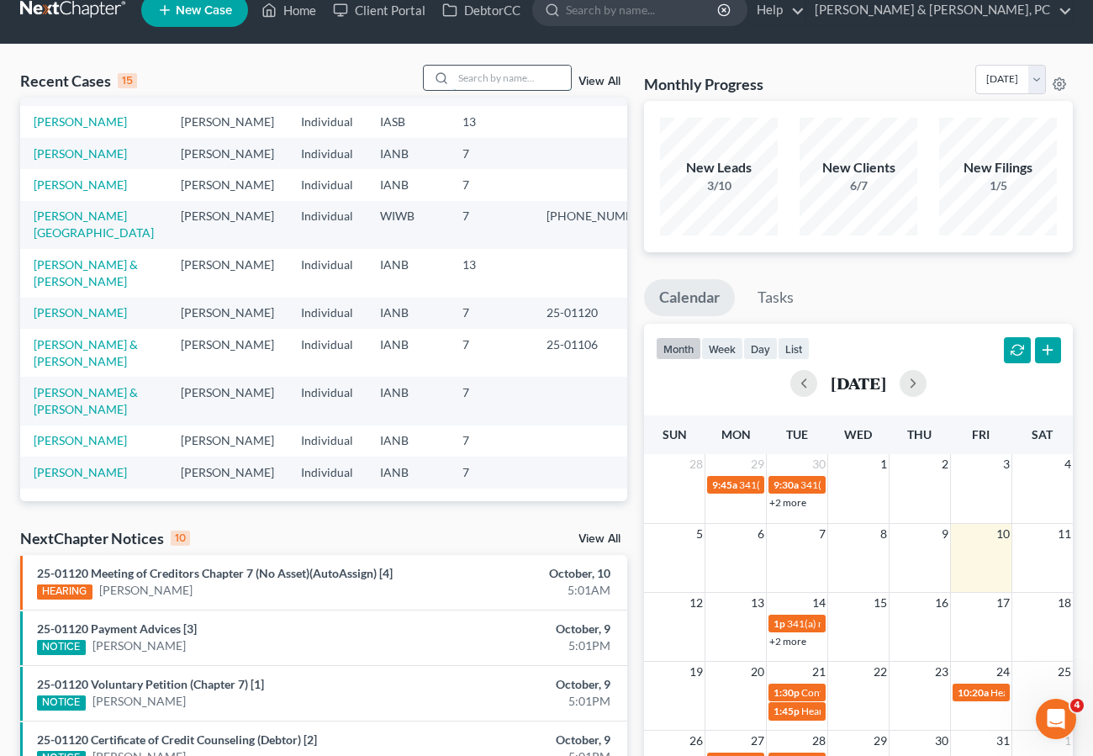
click at [514, 77] on input "search" at bounding box center [512, 78] width 118 height 24
type input "[PERSON_NAME]"
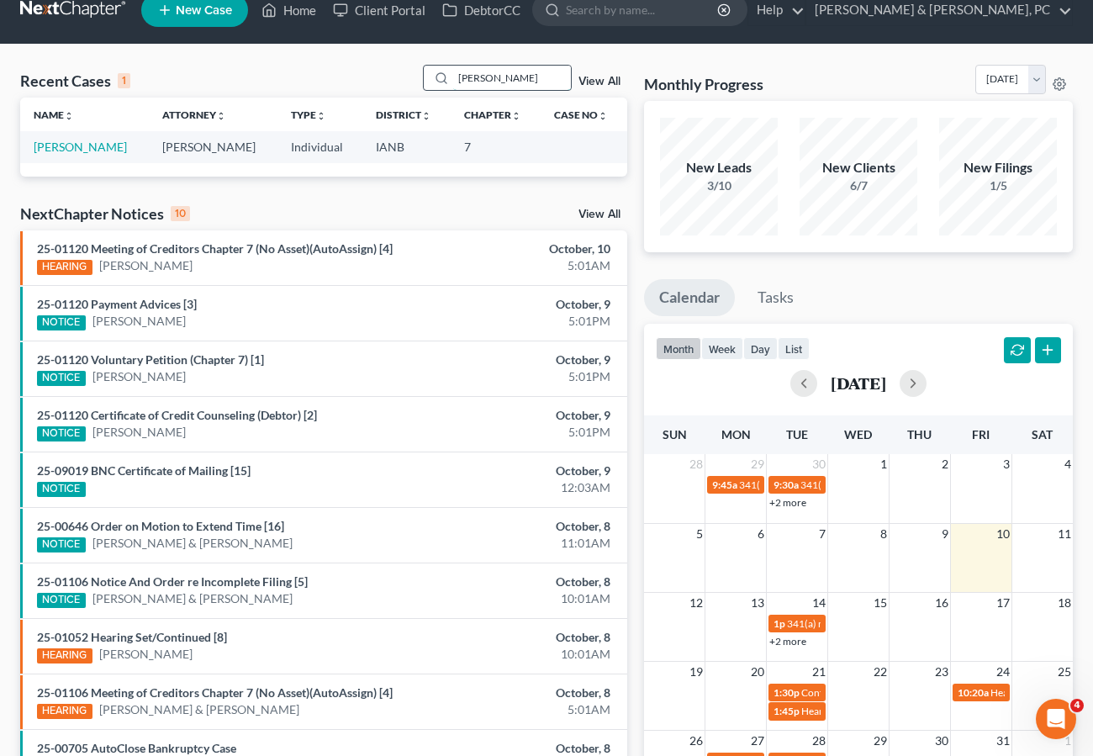
scroll to position [0, 0]
click at [53, 146] on link "[PERSON_NAME]" at bounding box center [80, 147] width 93 height 14
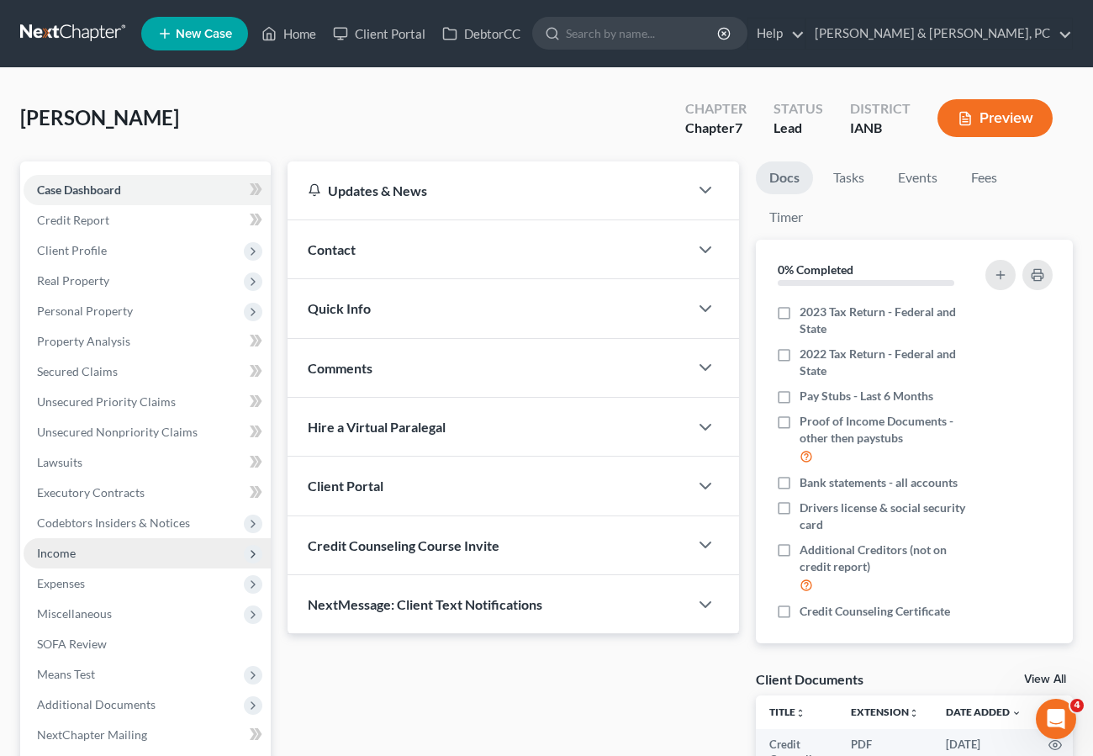
click at [75, 550] on span "Income" at bounding box center [56, 553] width 39 height 14
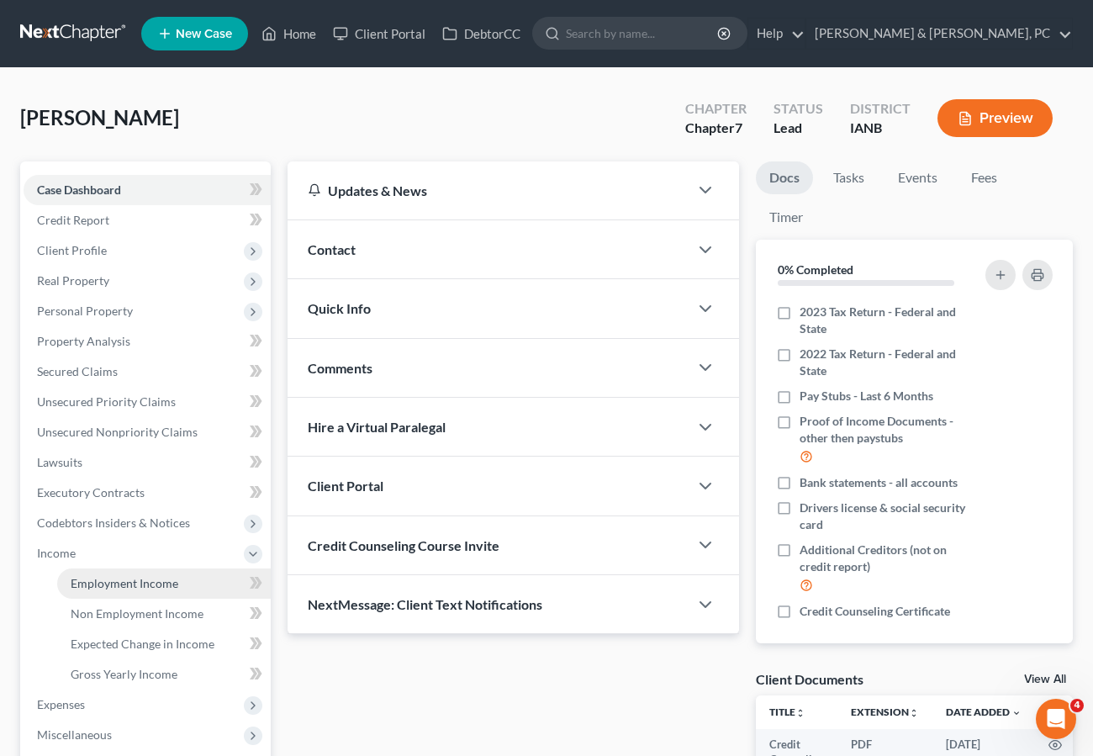
click at [92, 573] on link "Employment Income" at bounding box center [164, 583] width 214 height 30
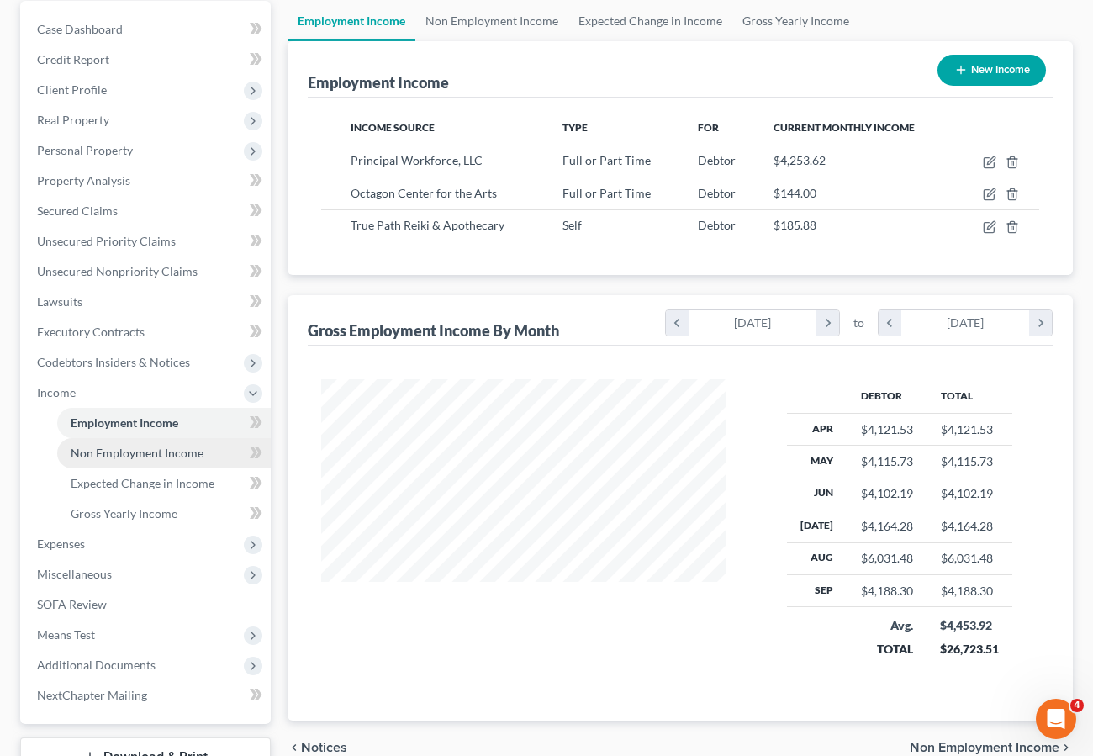
scroll to position [166, 0]
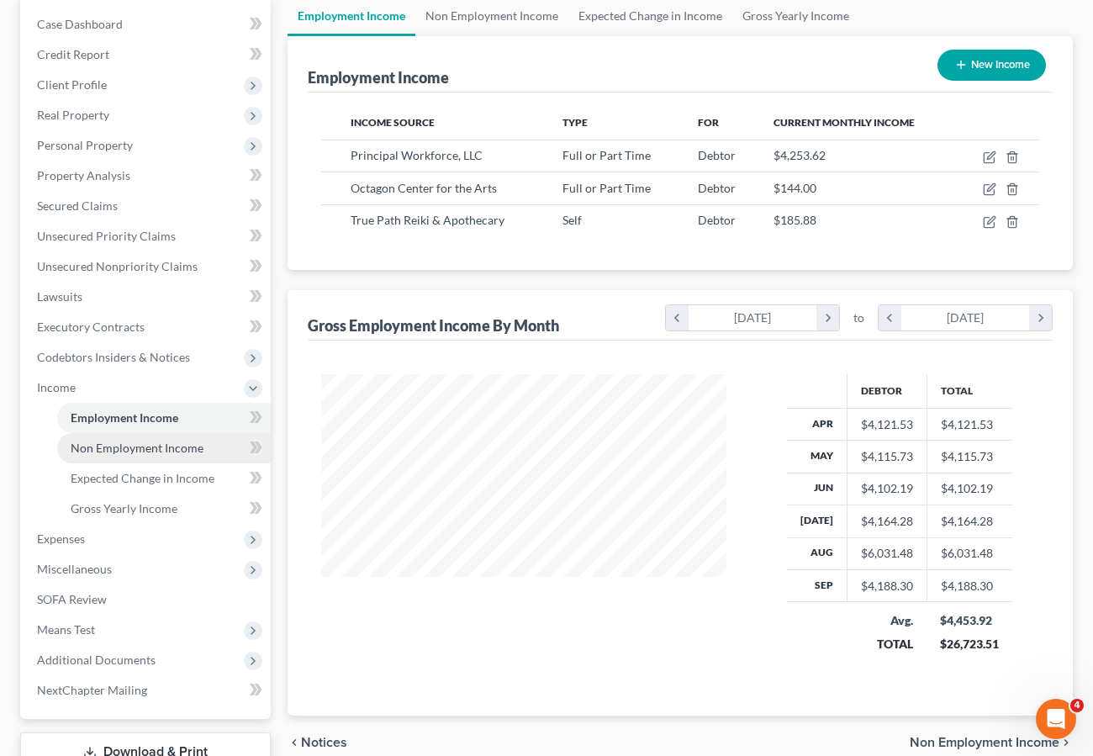
click at [100, 443] on span "Non Employment Income" at bounding box center [137, 447] width 133 height 14
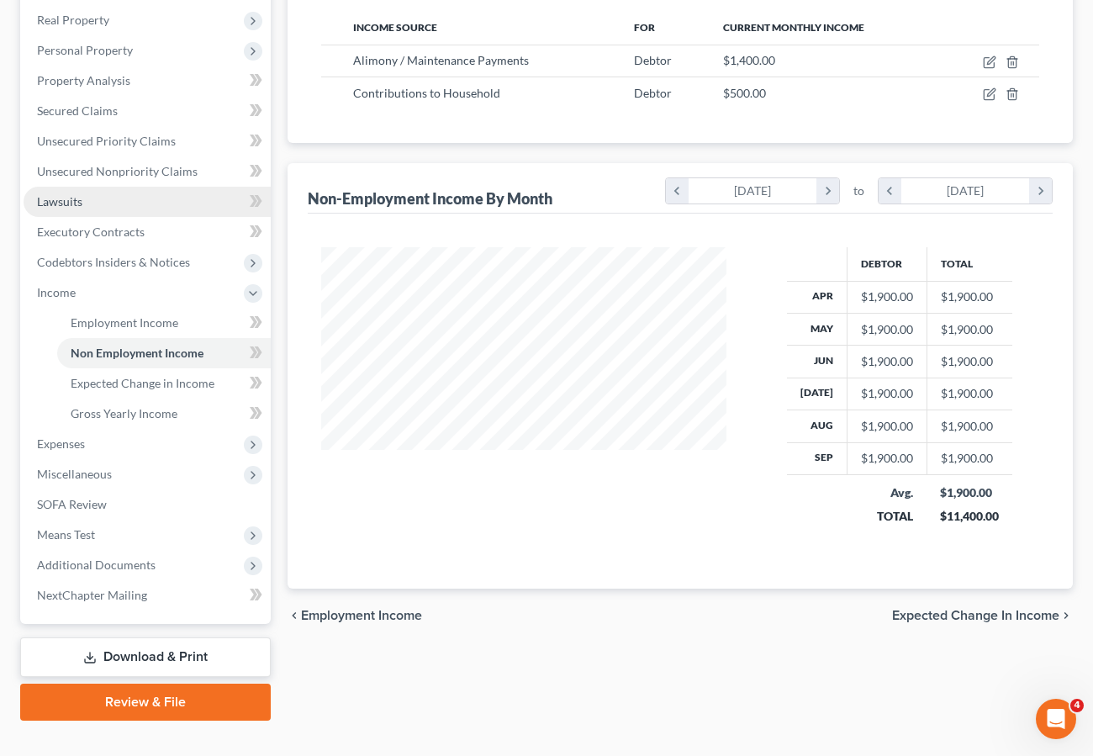
scroll to position [289, 0]
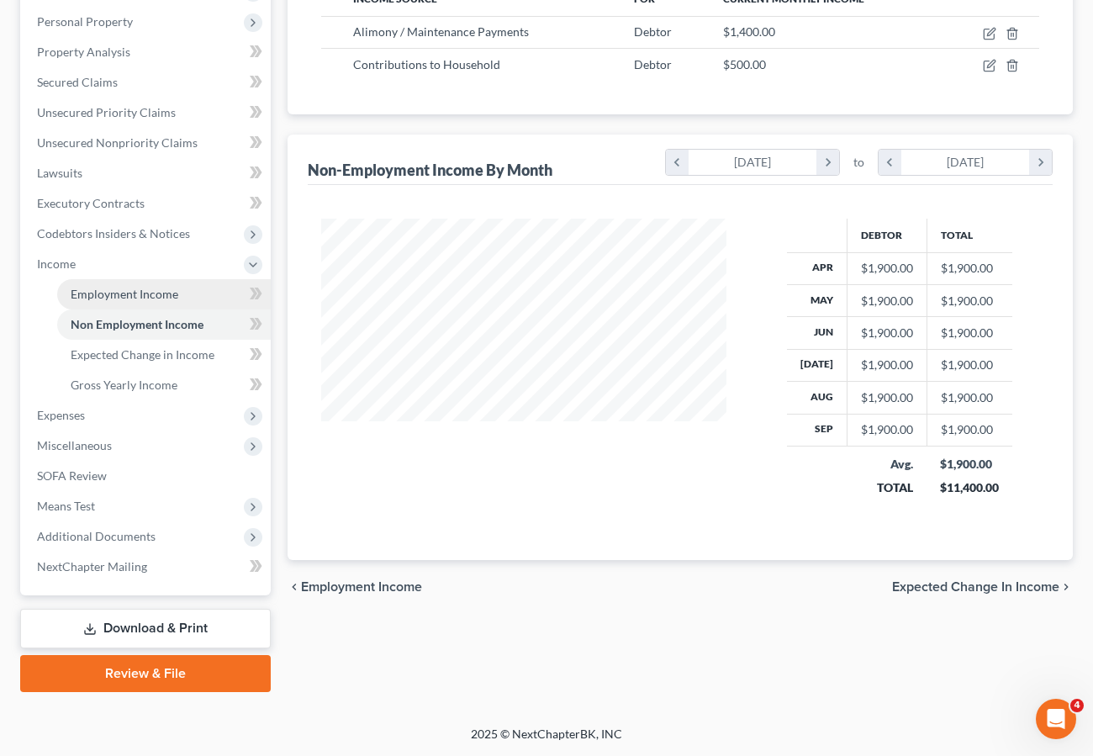
click at [112, 289] on span "Employment Income" at bounding box center [125, 294] width 108 height 14
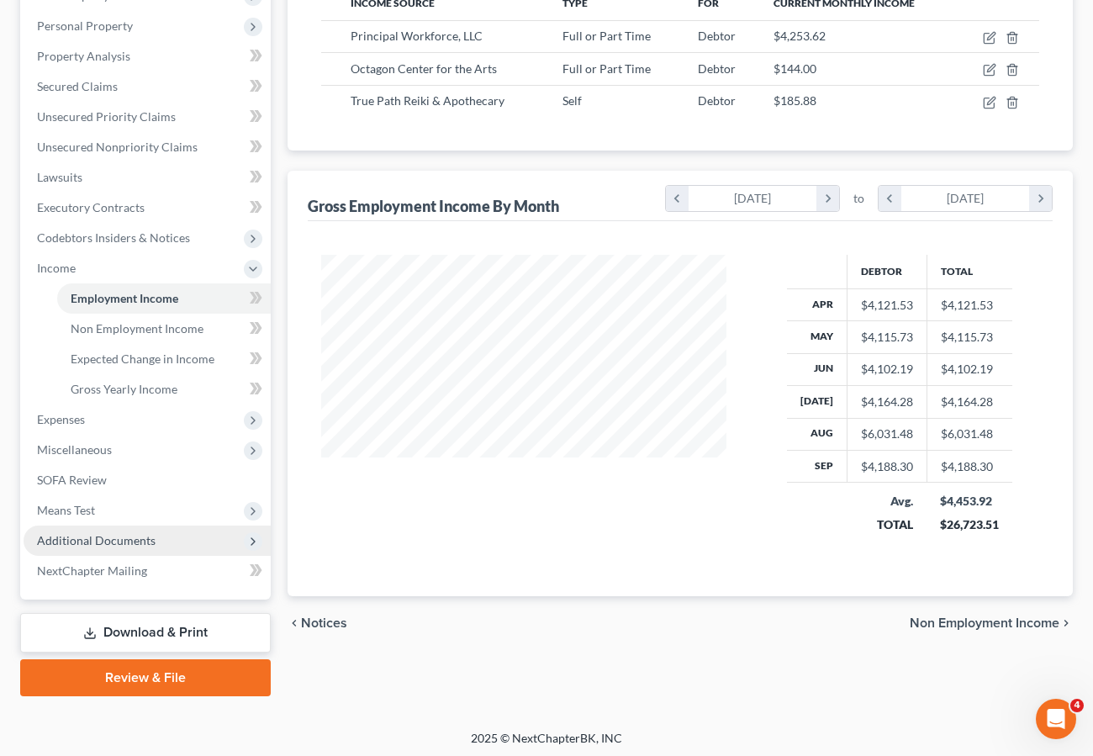
scroll to position [286, 0]
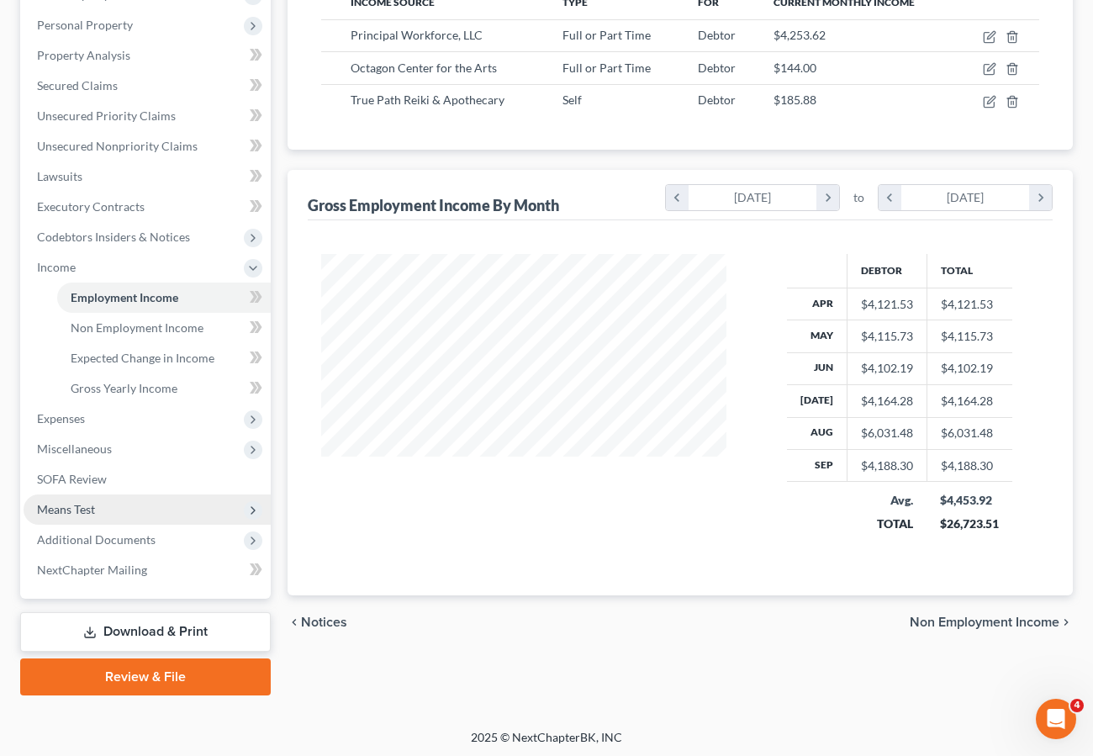
click at [79, 507] on span "Means Test" at bounding box center [66, 509] width 58 height 14
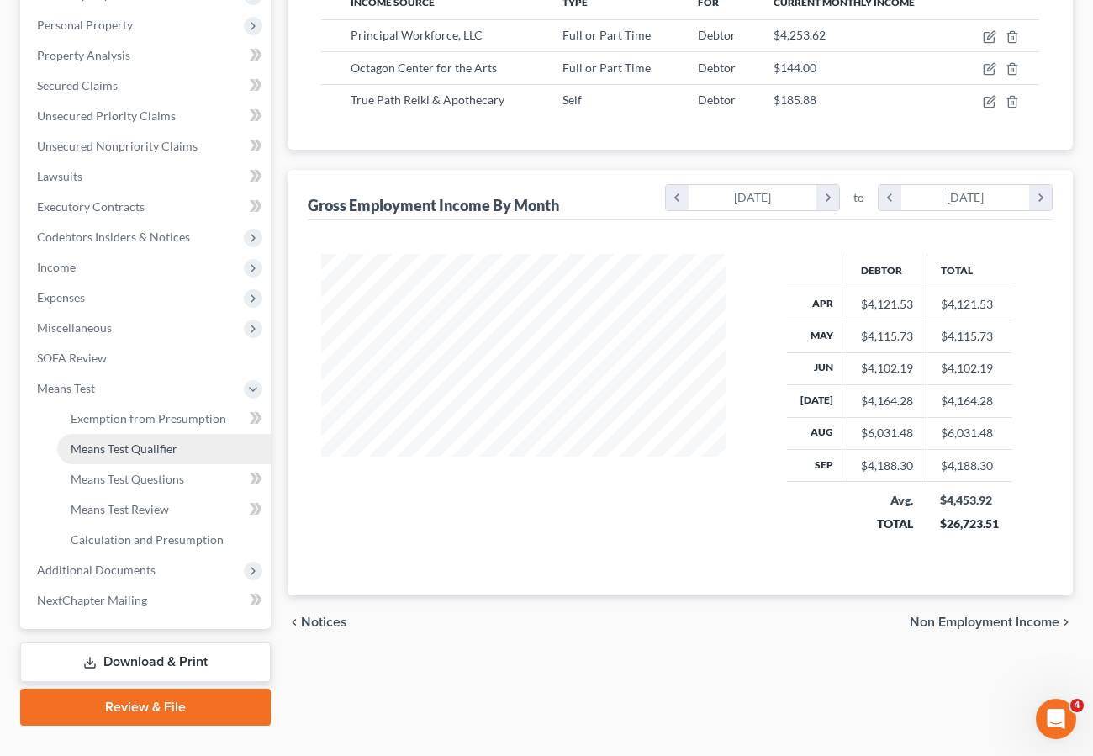
click at [99, 448] on span "Means Test Qualifier" at bounding box center [124, 448] width 107 height 14
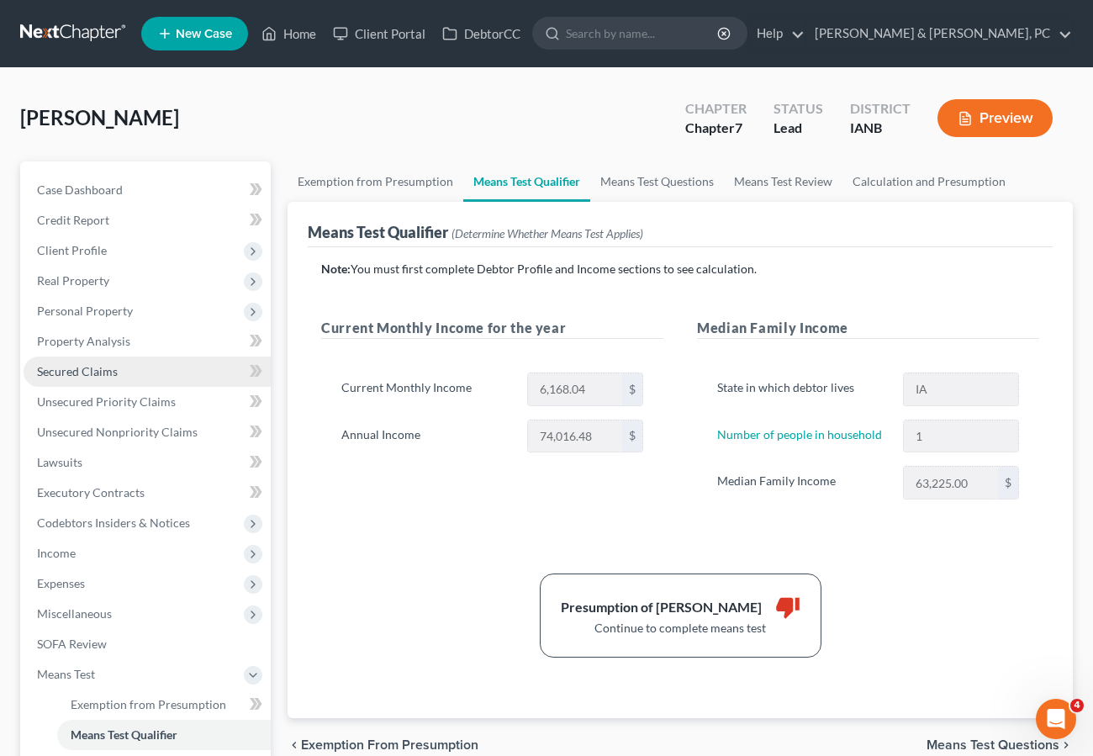
click at [70, 371] on span "Secured Claims" at bounding box center [77, 371] width 81 height 14
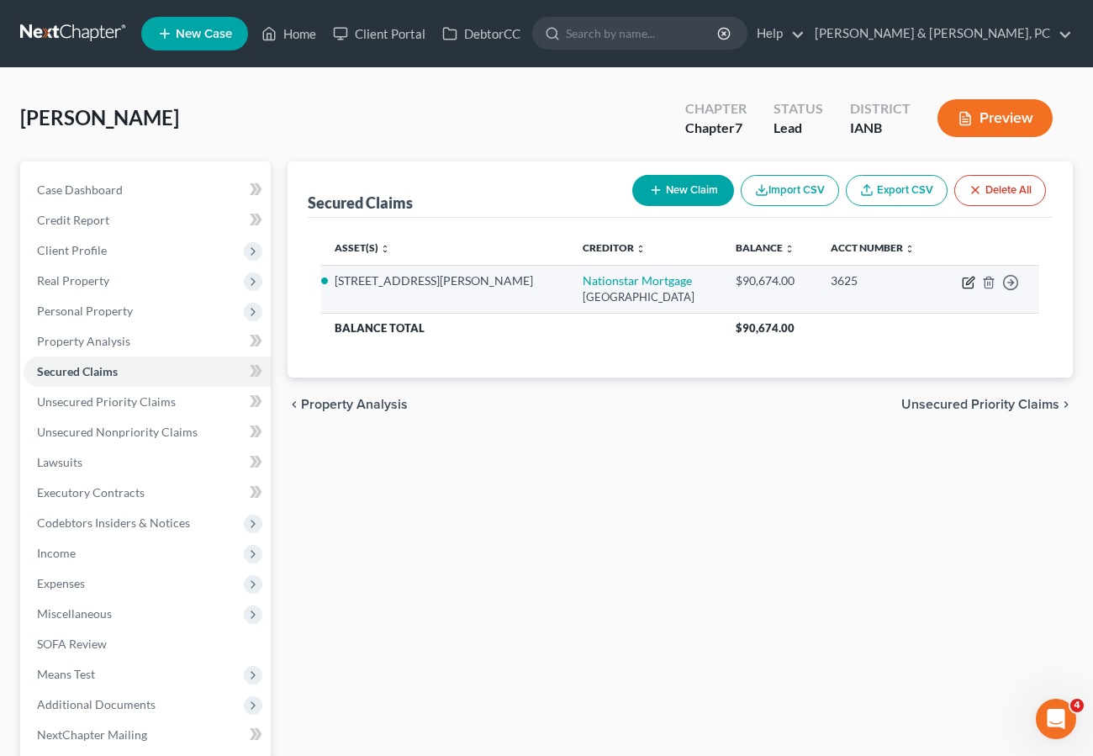
click at [969, 277] on icon "button" at bounding box center [968, 282] width 13 height 13
select select "45"
select select "3"
select select "2"
select select "0"
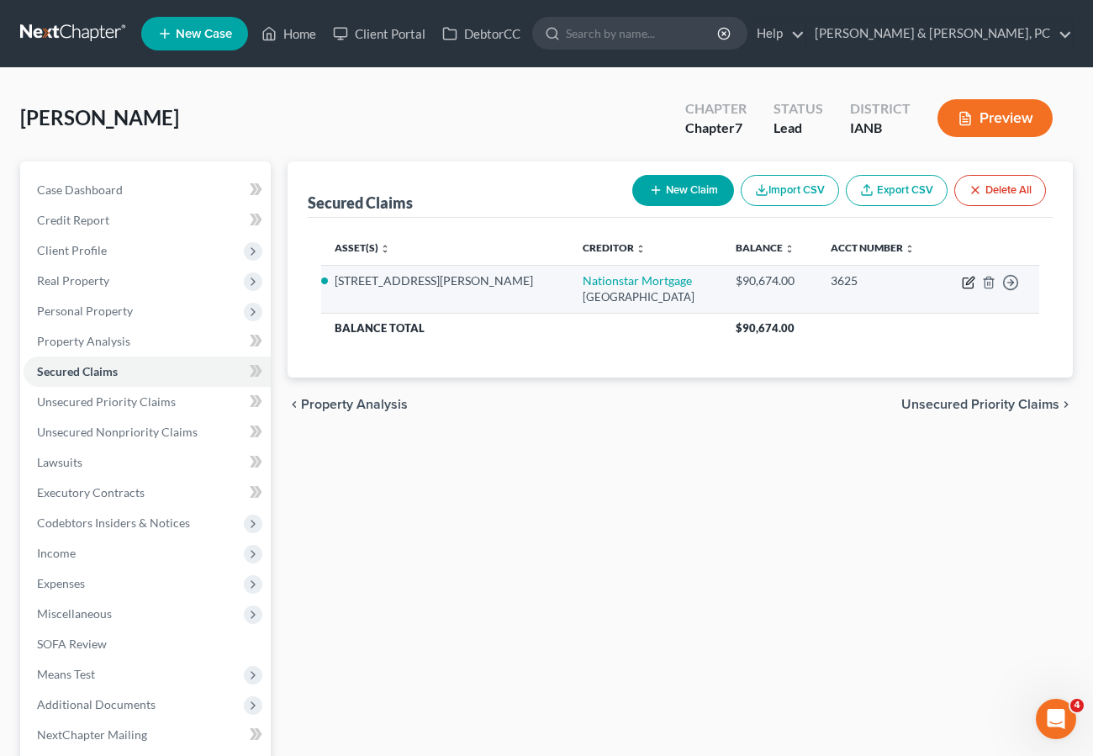
select select "0"
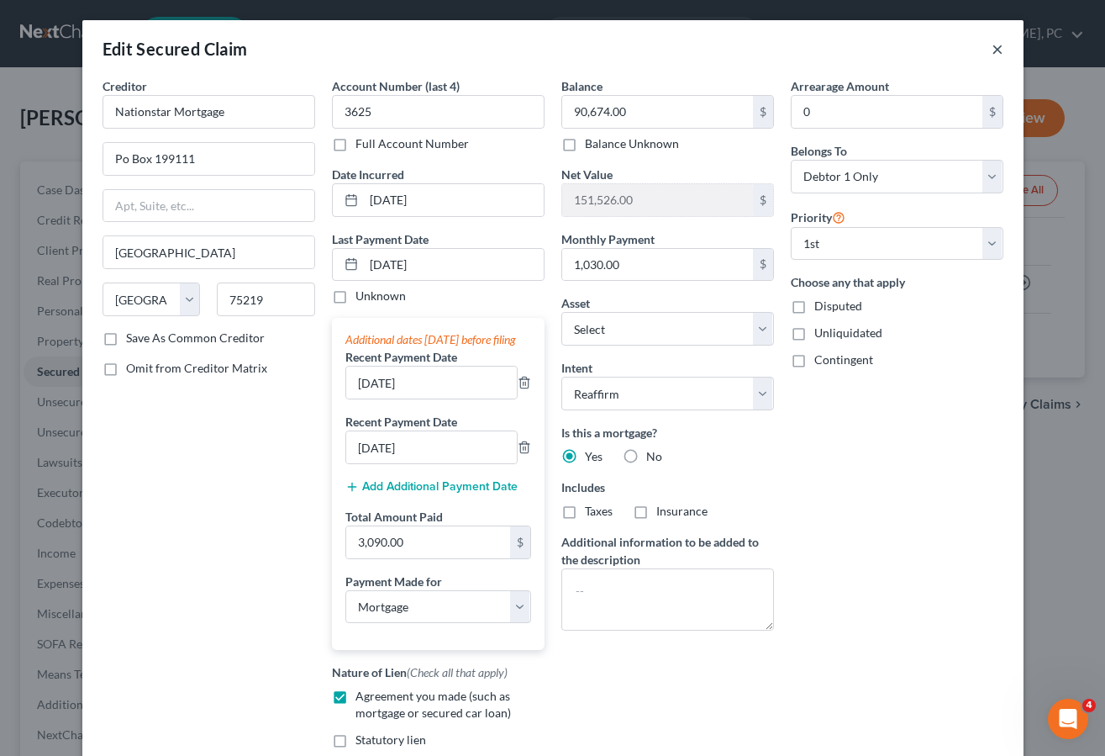
click at [992, 47] on button "×" at bounding box center [998, 49] width 12 height 20
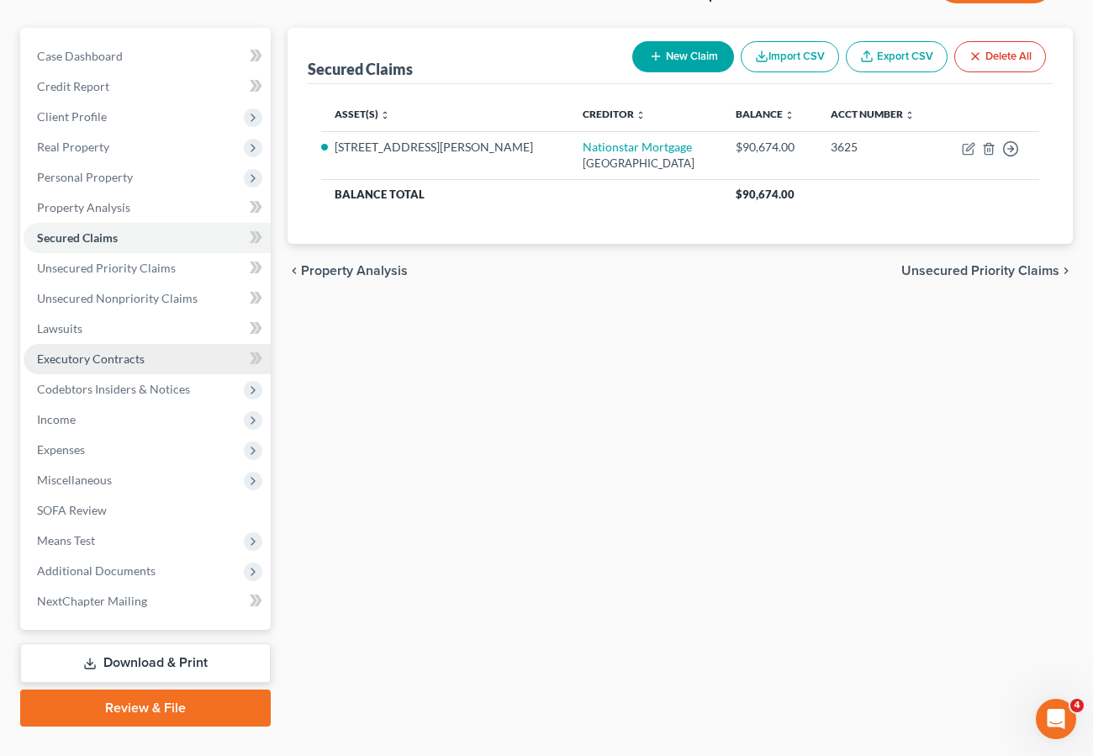
scroll to position [134, 0]
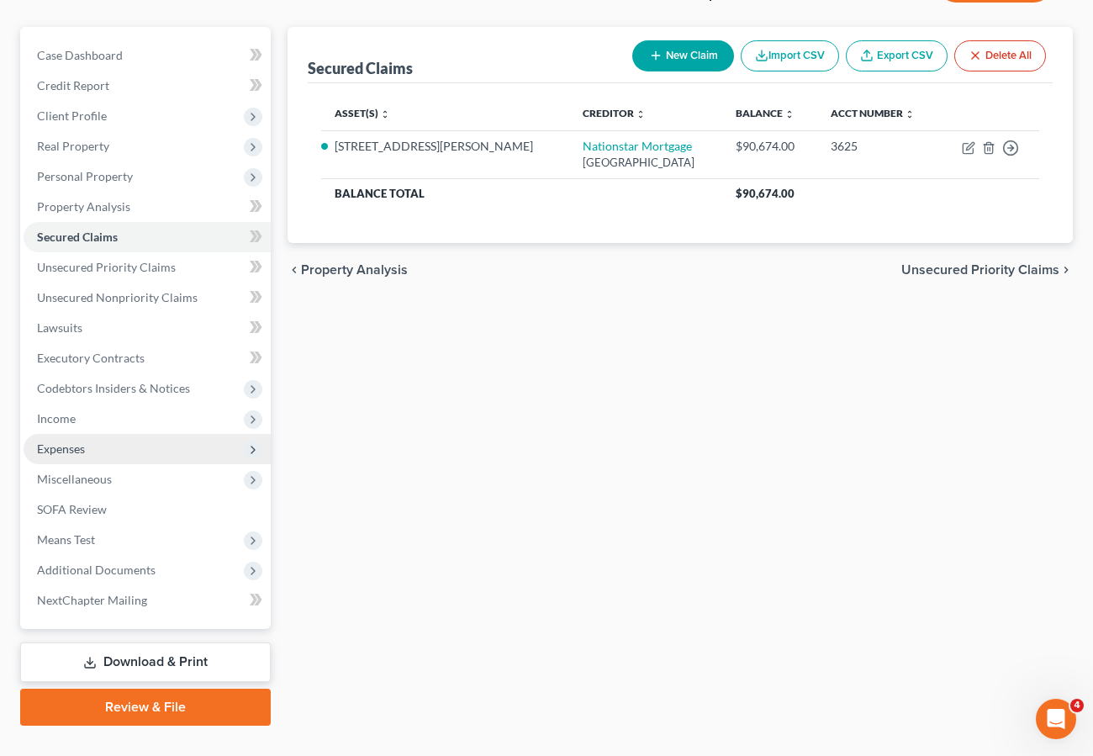
click at [92, 448] on span "Expenses" at bounding box center [147, 449] width 247 height 30
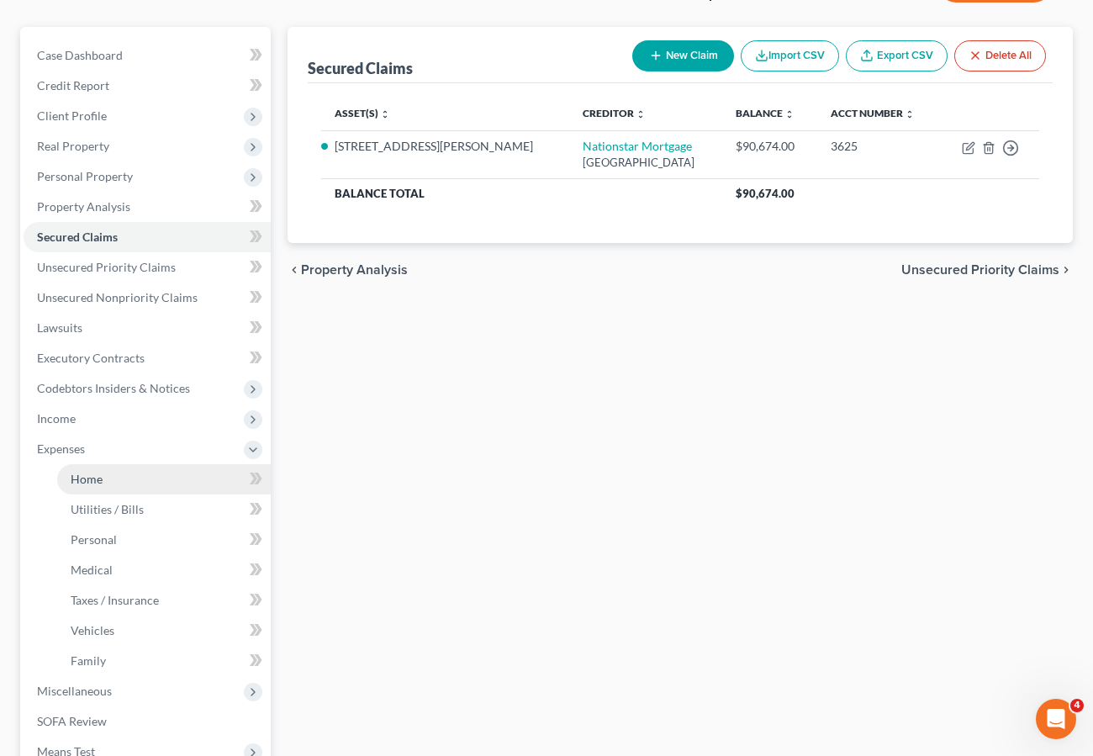
click at [81, 486] on link "Home" at bounding box center [164, 479] width 214 height 30
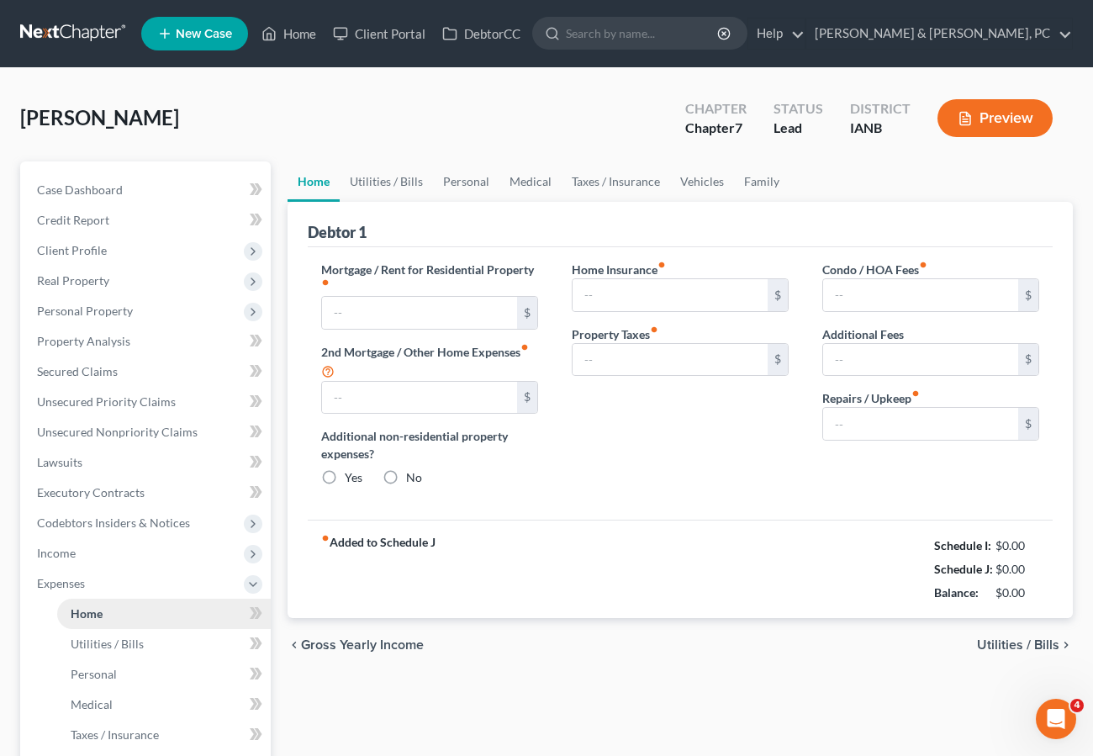
type input "1,130.00"
radio input "true"
type input "169.00"
type input "257.00"
type input "0.00"
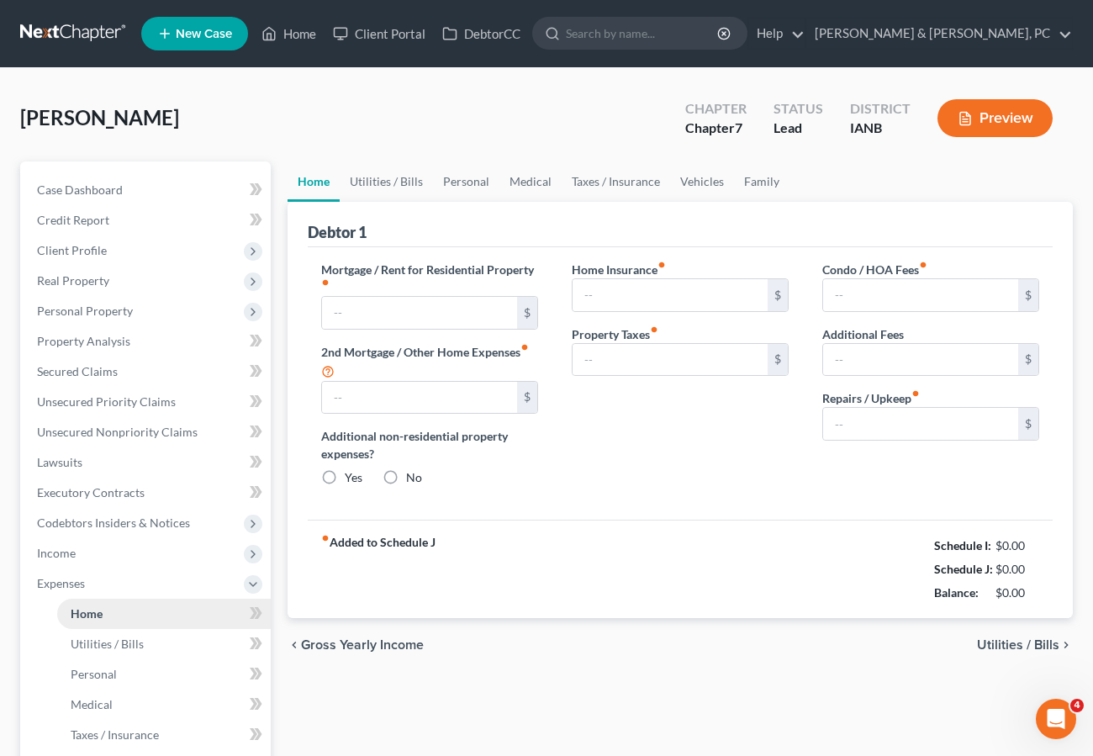
type input "0.00"
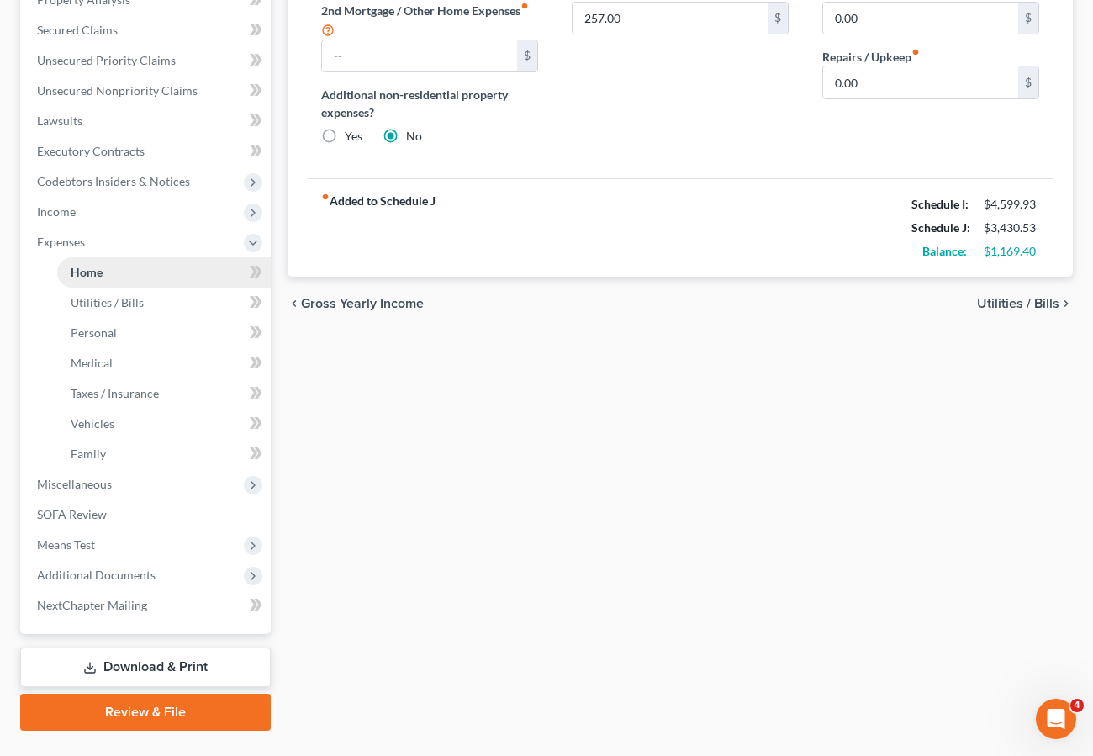
scroll to position [380, 0]
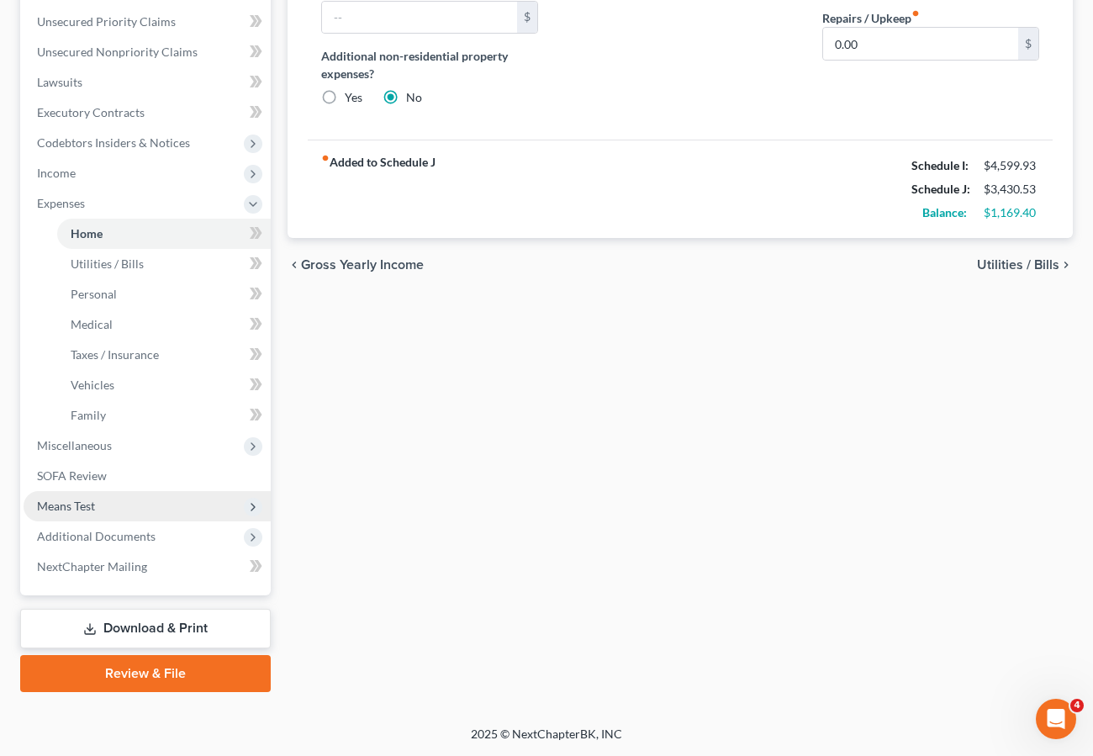
click at [74, 504] on span "Means Test" at bounding box center [66, 505] width 58 height 14
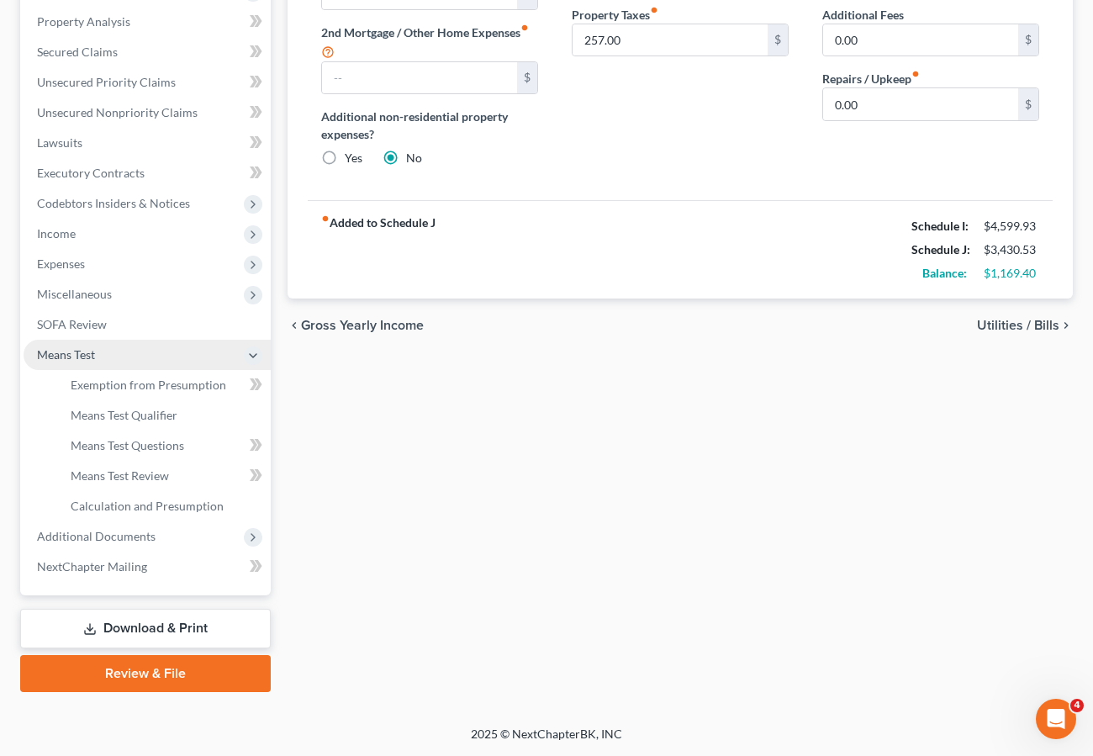
scroll to position [319, 0]
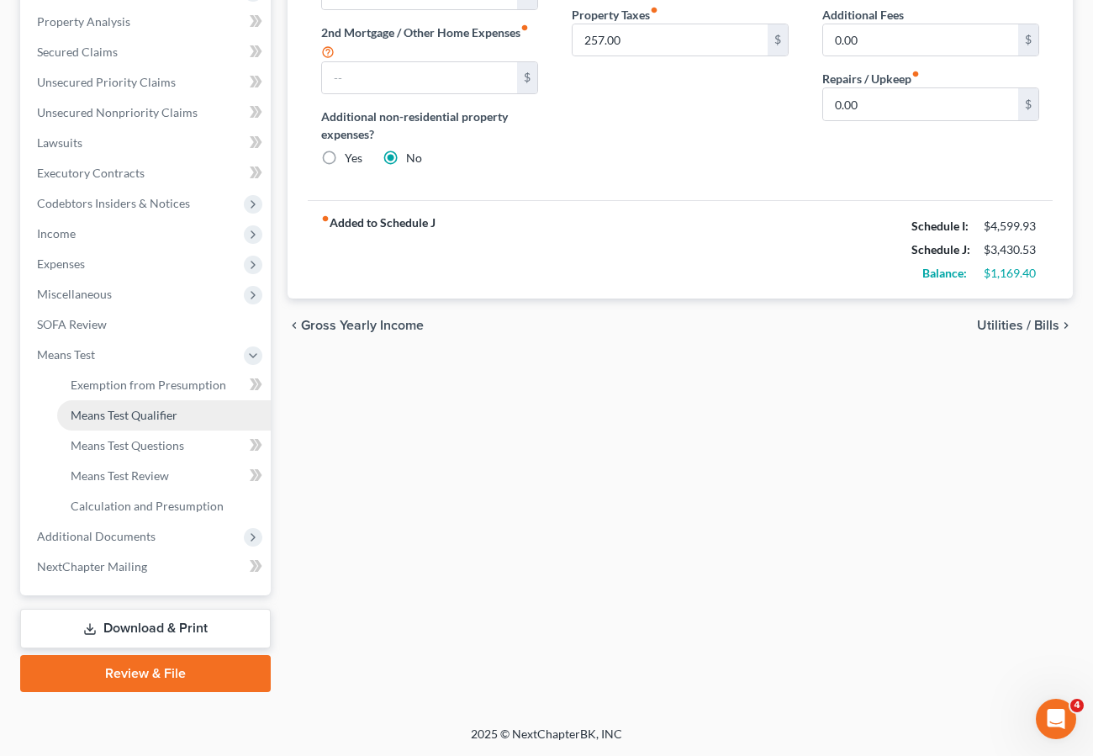
click at [110, 410] on span "Means Test Qualifier" at bounding box center [124, 415] width 107 height 14
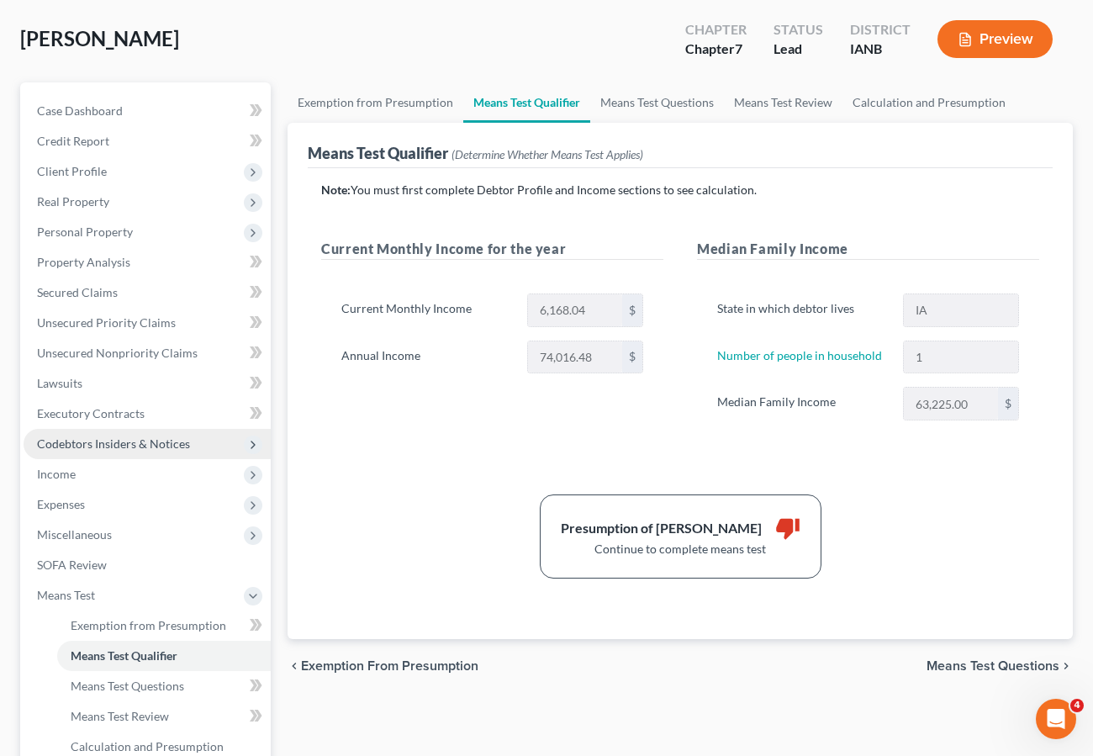
scroll to position [82, 0]
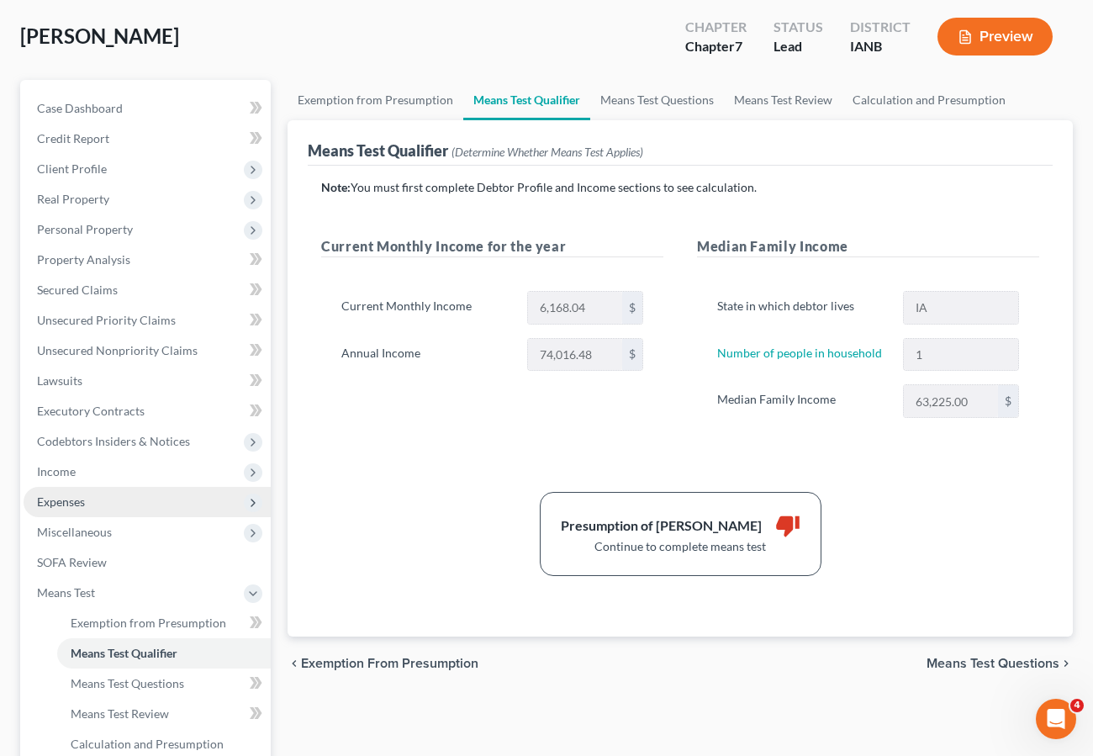
click at [66, 504] on span "Expenses" at bounding box center [61, 501] width 48 height 14
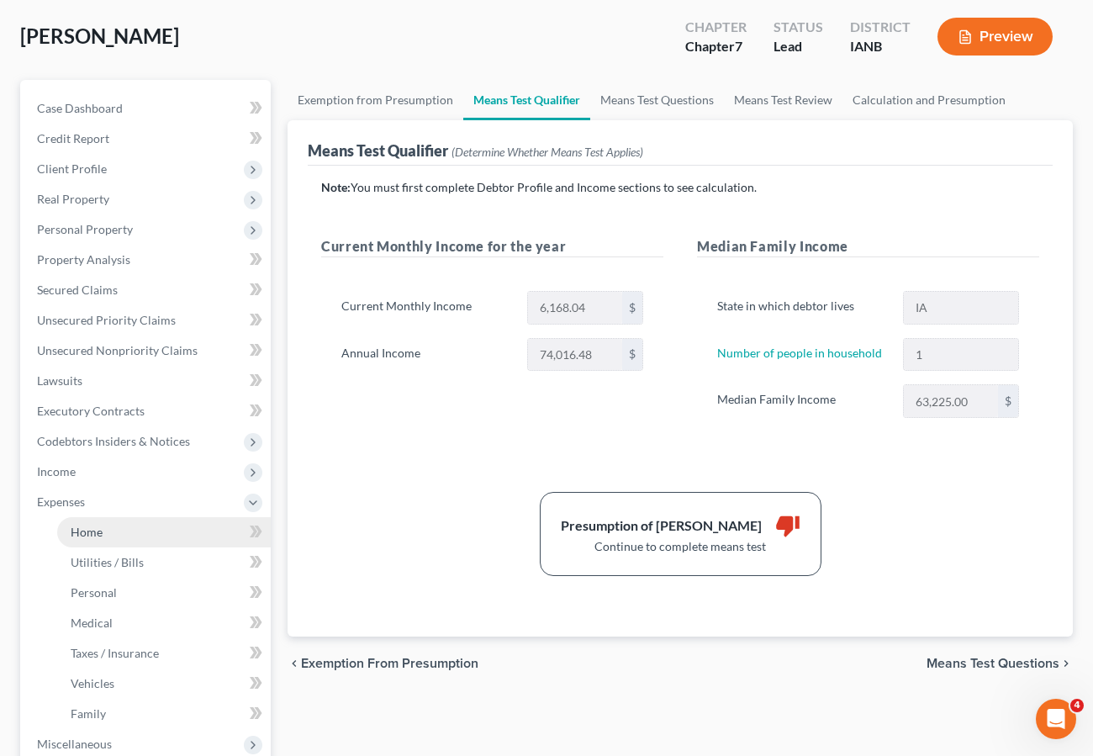
click at [103, 529] on link "Home" at bounding box center [164, 532] width 214 height 30
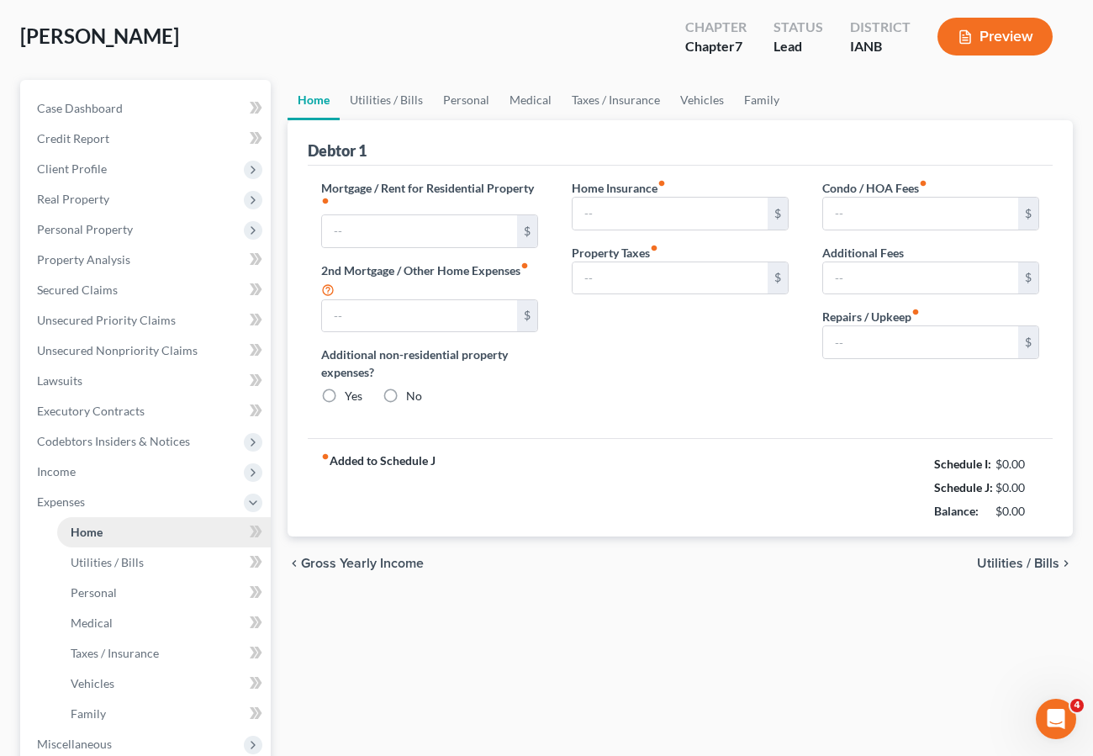
type input "1,130.00"
radio input "true"
type input "169.00"
type input "257.00"
type input "0.00"
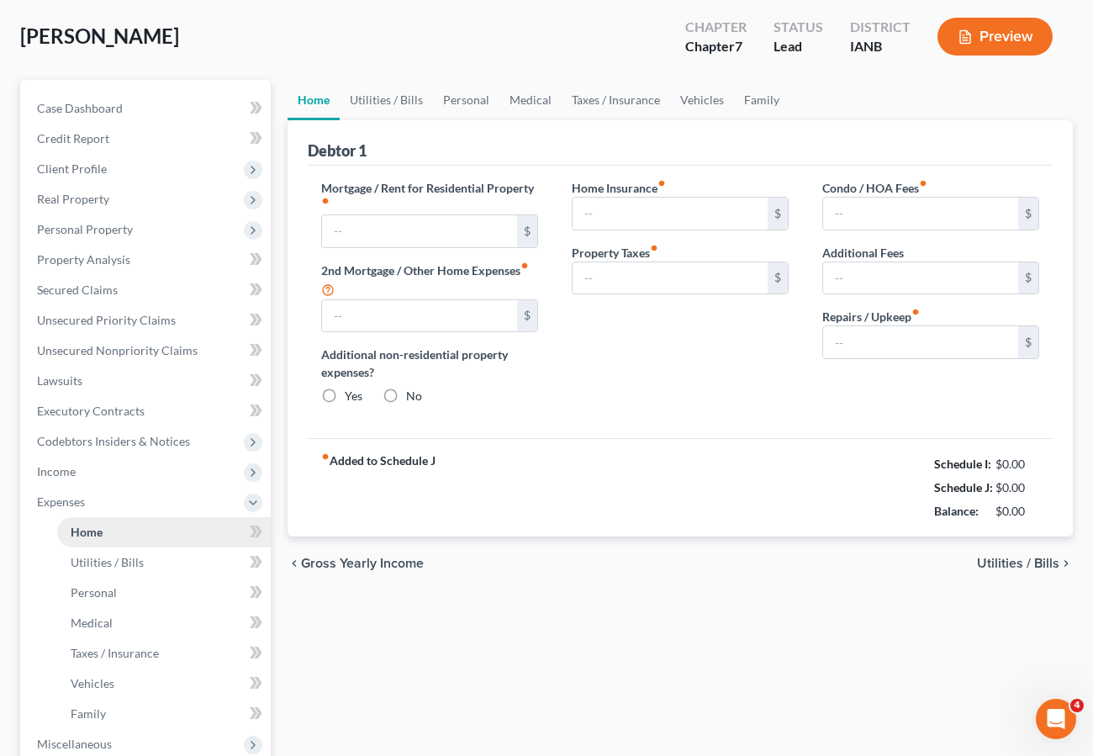
type input "0.00"
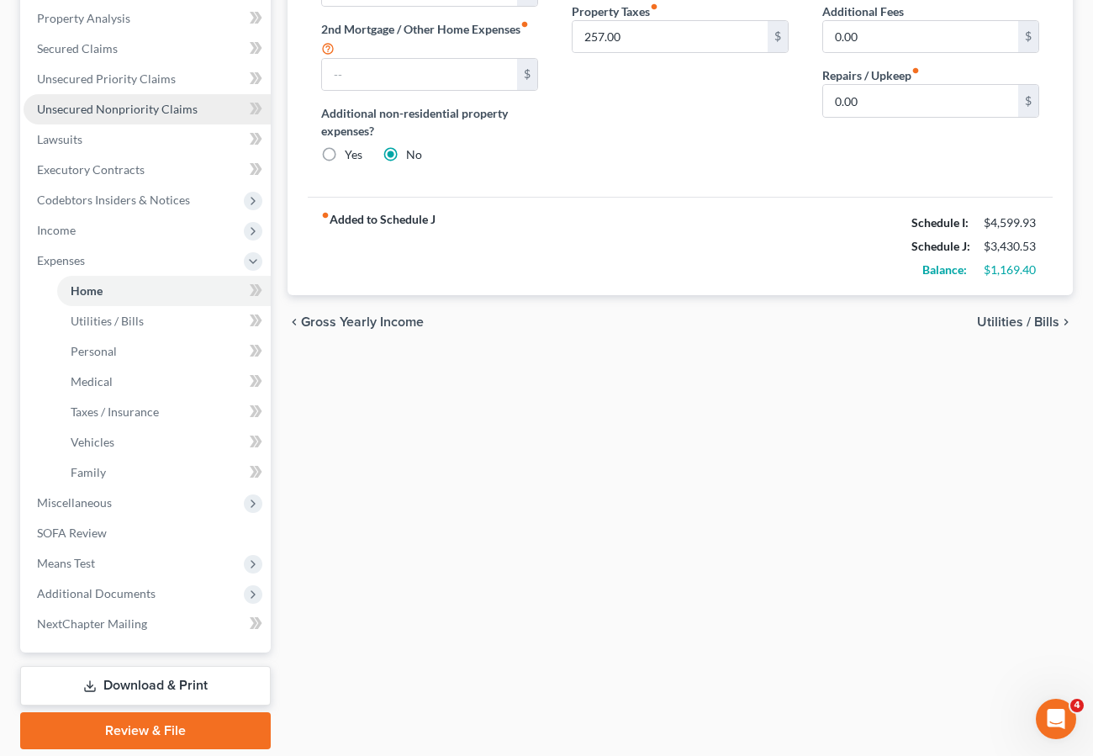
scroll to position [380, 0]
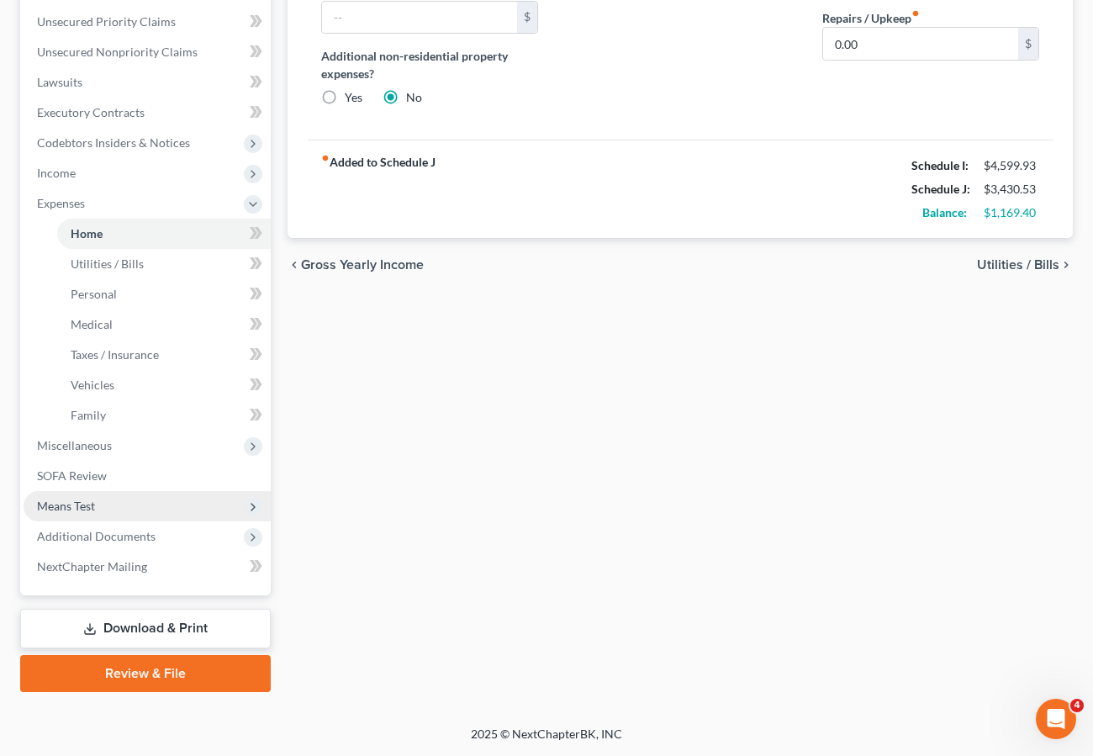
click at [74, 505] on span "Means Test" at bounding box center [66, 505] width 58 height 14
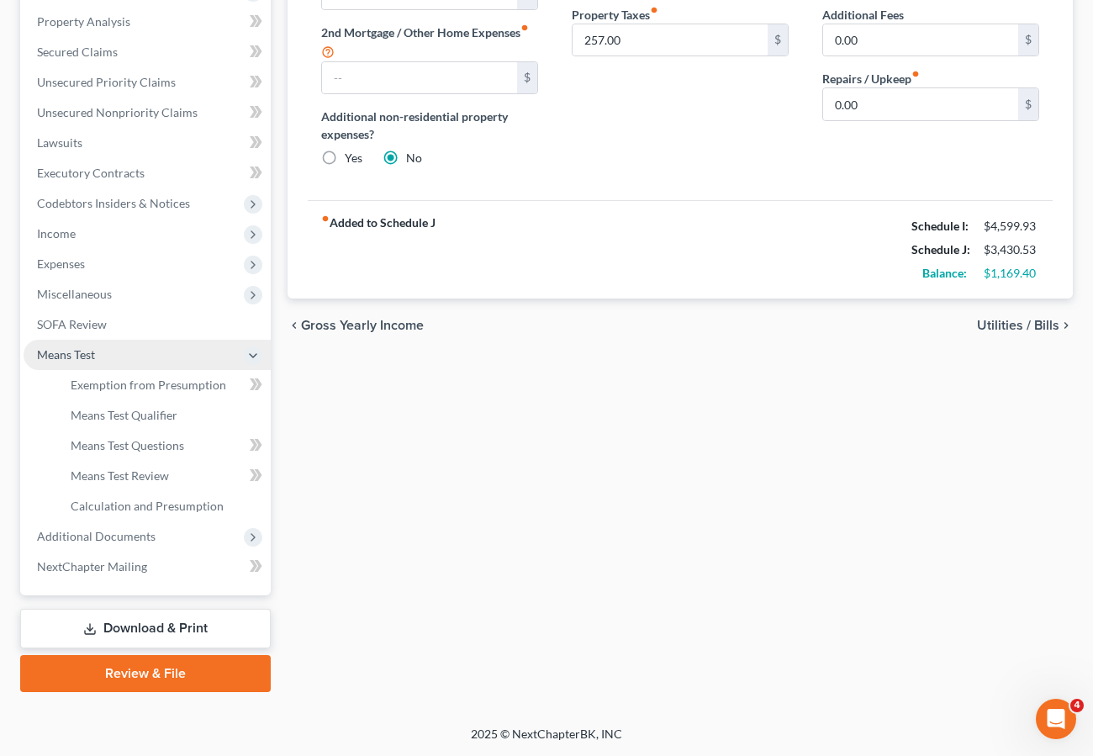
scroll to position [319, 0]
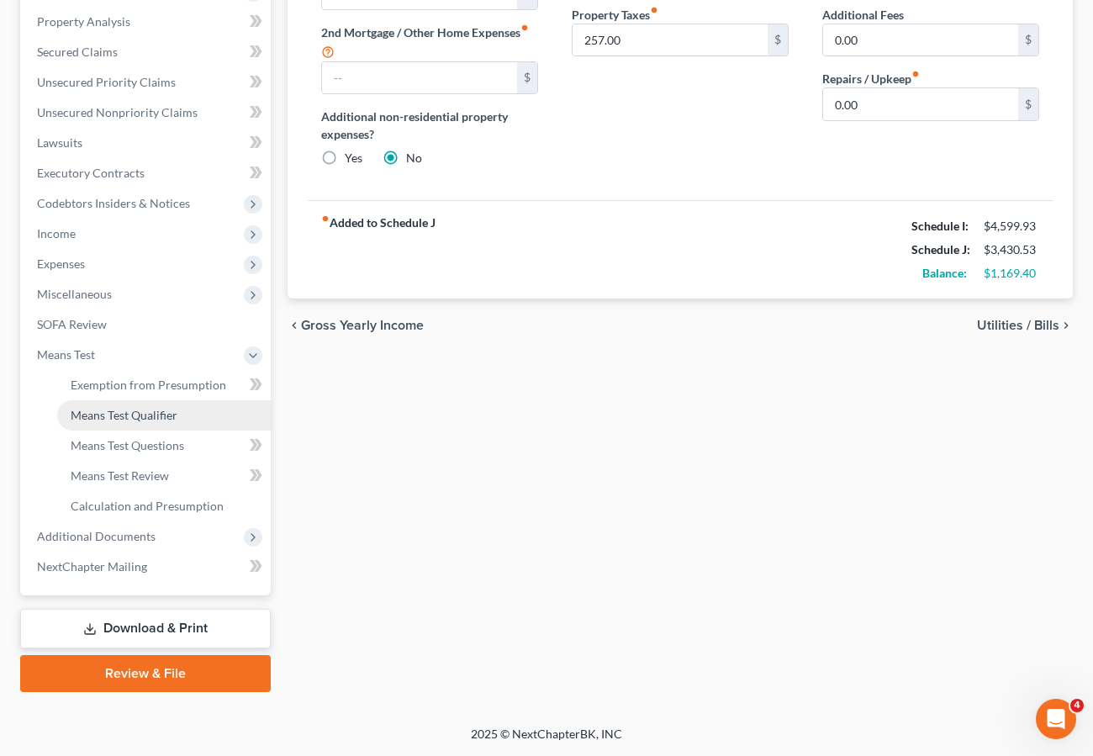
click at [95, 414] on span "Means Test Qualifier" at bounding box center [124, 415] width 107 height 14
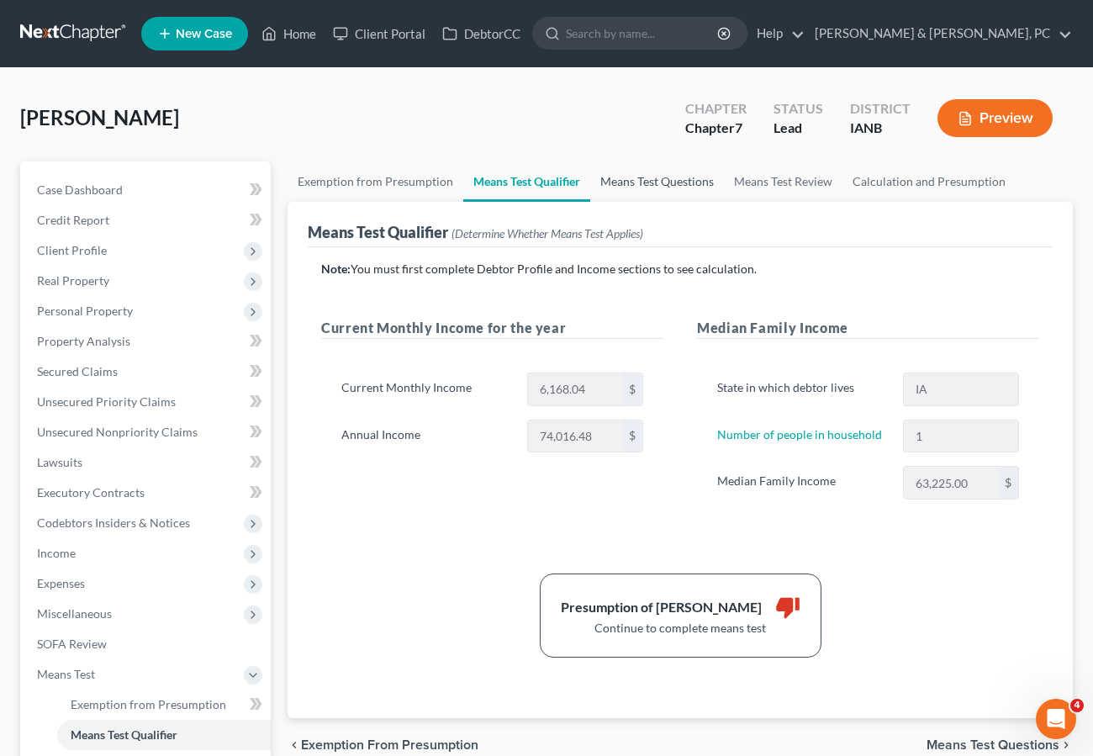
click at [644, 181] on link "Means Test Questions" at bounding box center [657, 181] width 134 height 40
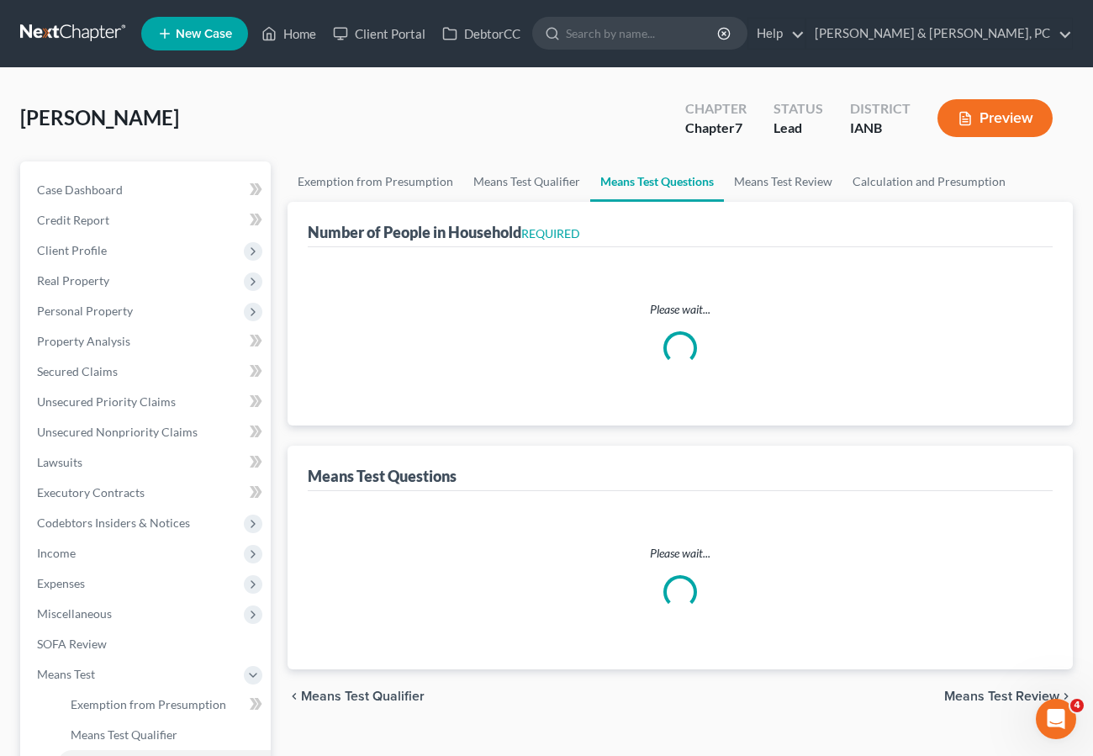
select select "0"
select select "60"
select select "1"
